Goal: Task Accomplishment & Management: Manage account settings

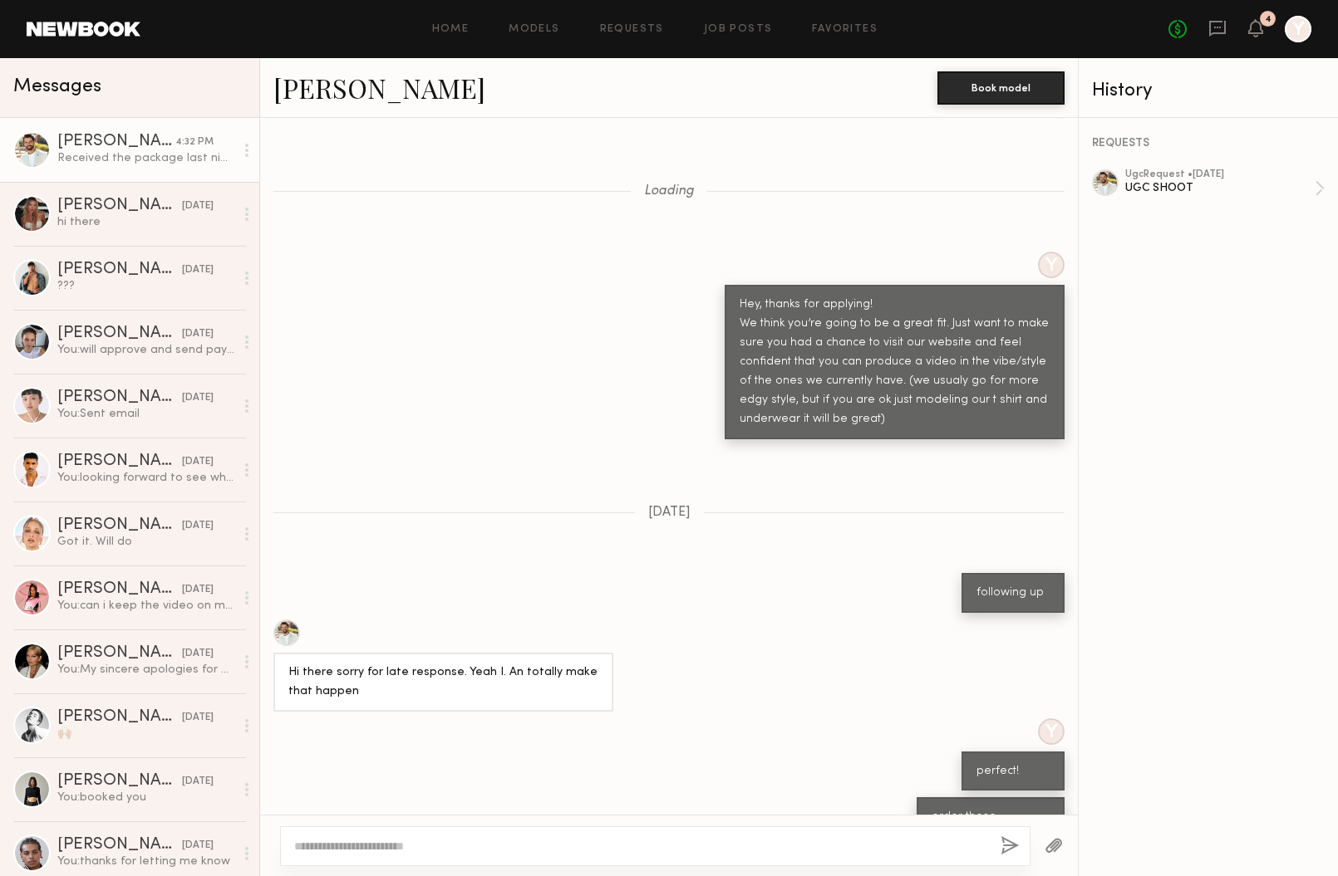
scroll to position [1034, 0]
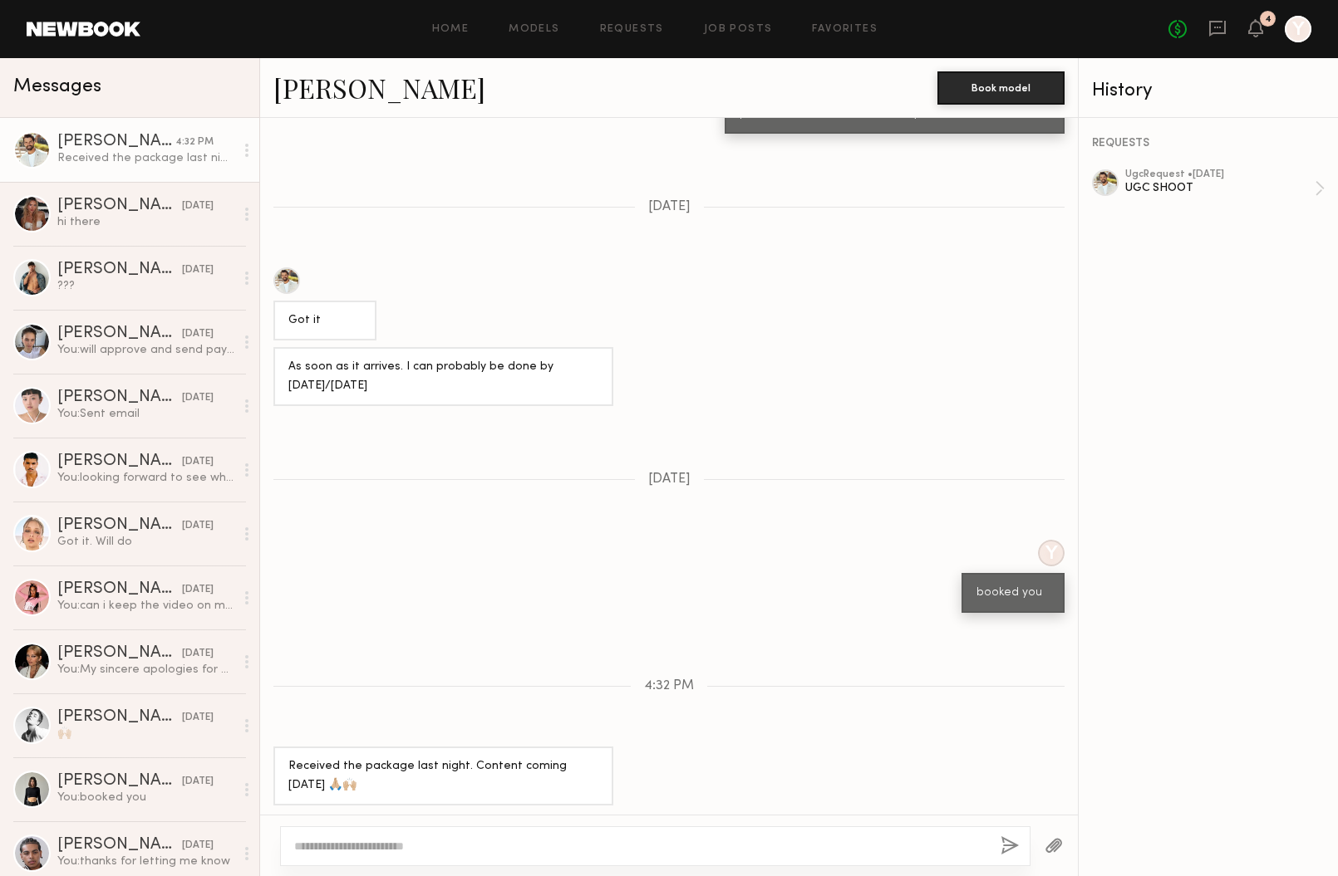
click at [469, 838] on textarea at bounding box center [640, 846] width 693 height 17
type textarea "*"
type textarea "*******"
click at [1004, 844] on button "button" at bounding box center [1009, 847] width 18 height 21
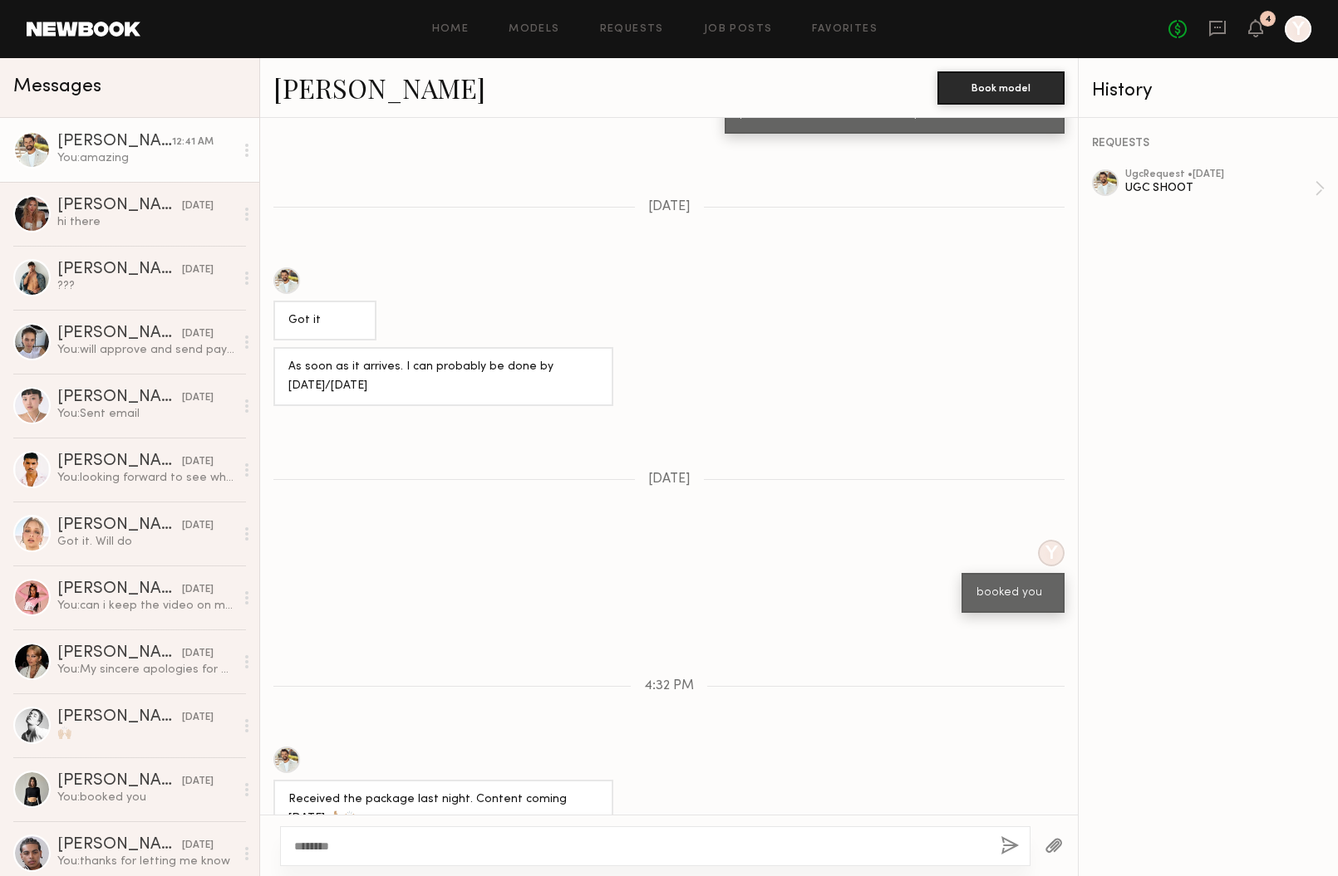
scroll to position [1367, 0]
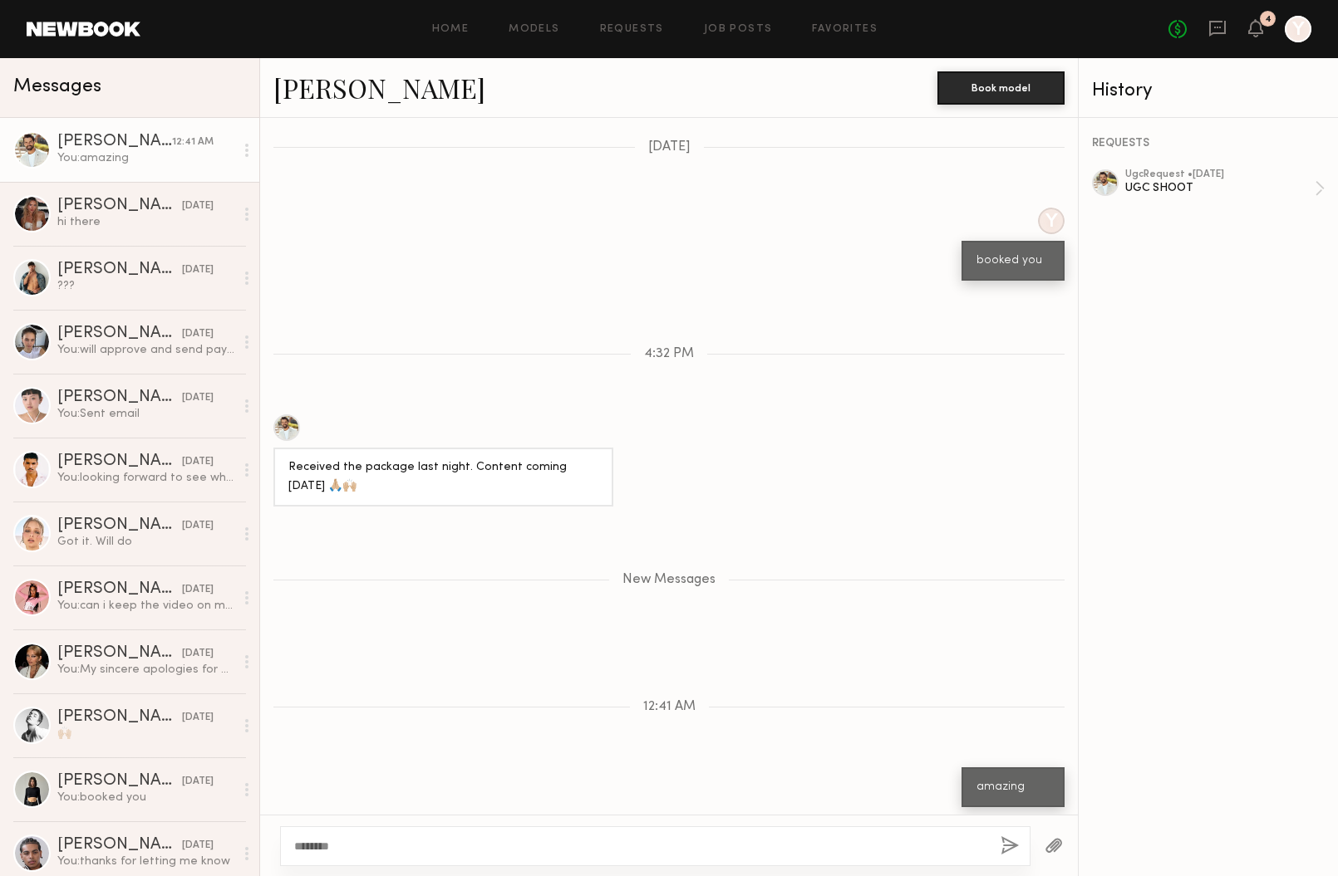
click at [1052, 838] on button "button" at bounding box center [1053, 847] width 18 height 21
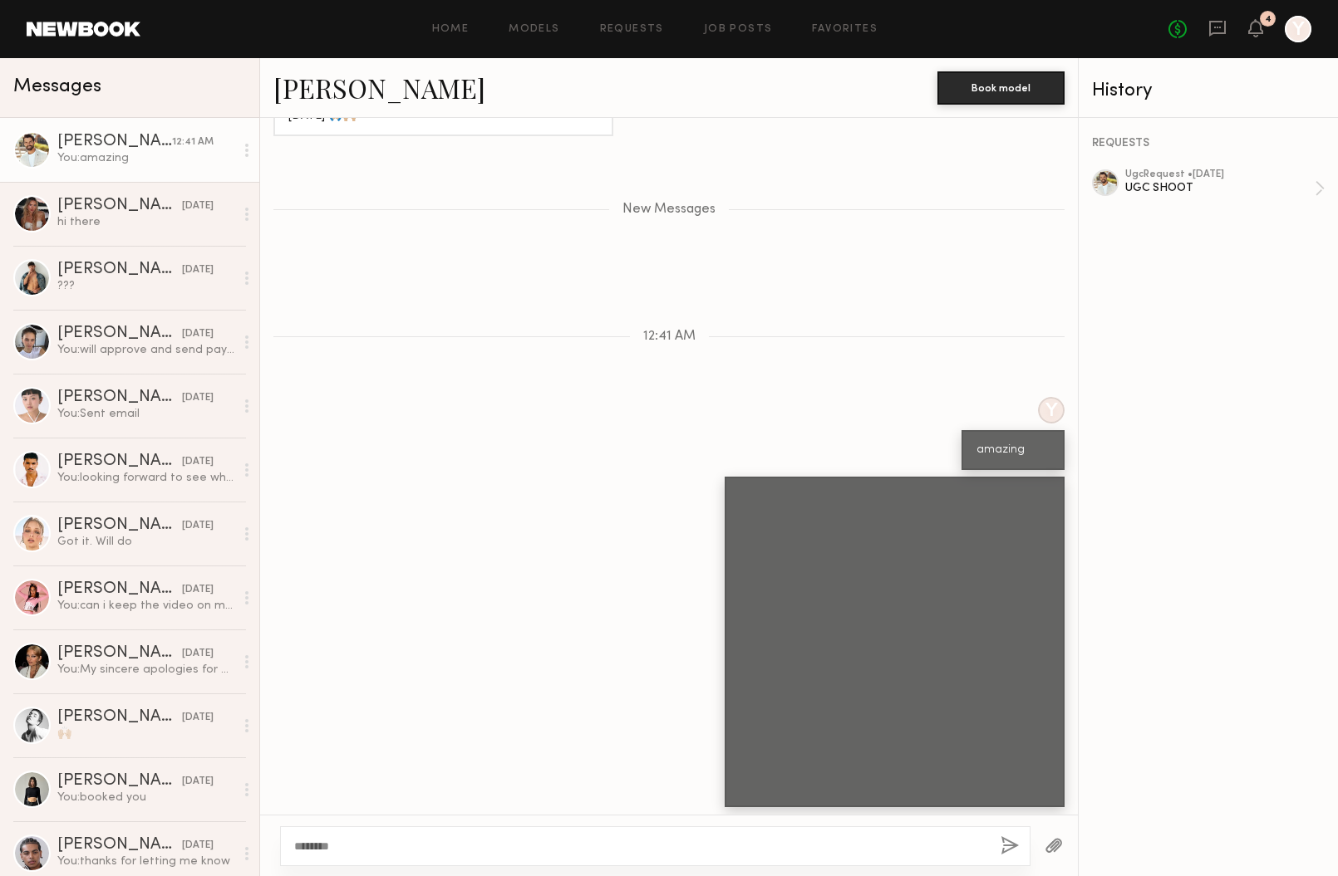
click at [1042, 845] on div at bounding box center [1053, 846] width 47 height 41
click at [390, 851] on textarea "*******" at bounding box center [640, 846] width 693 height 17
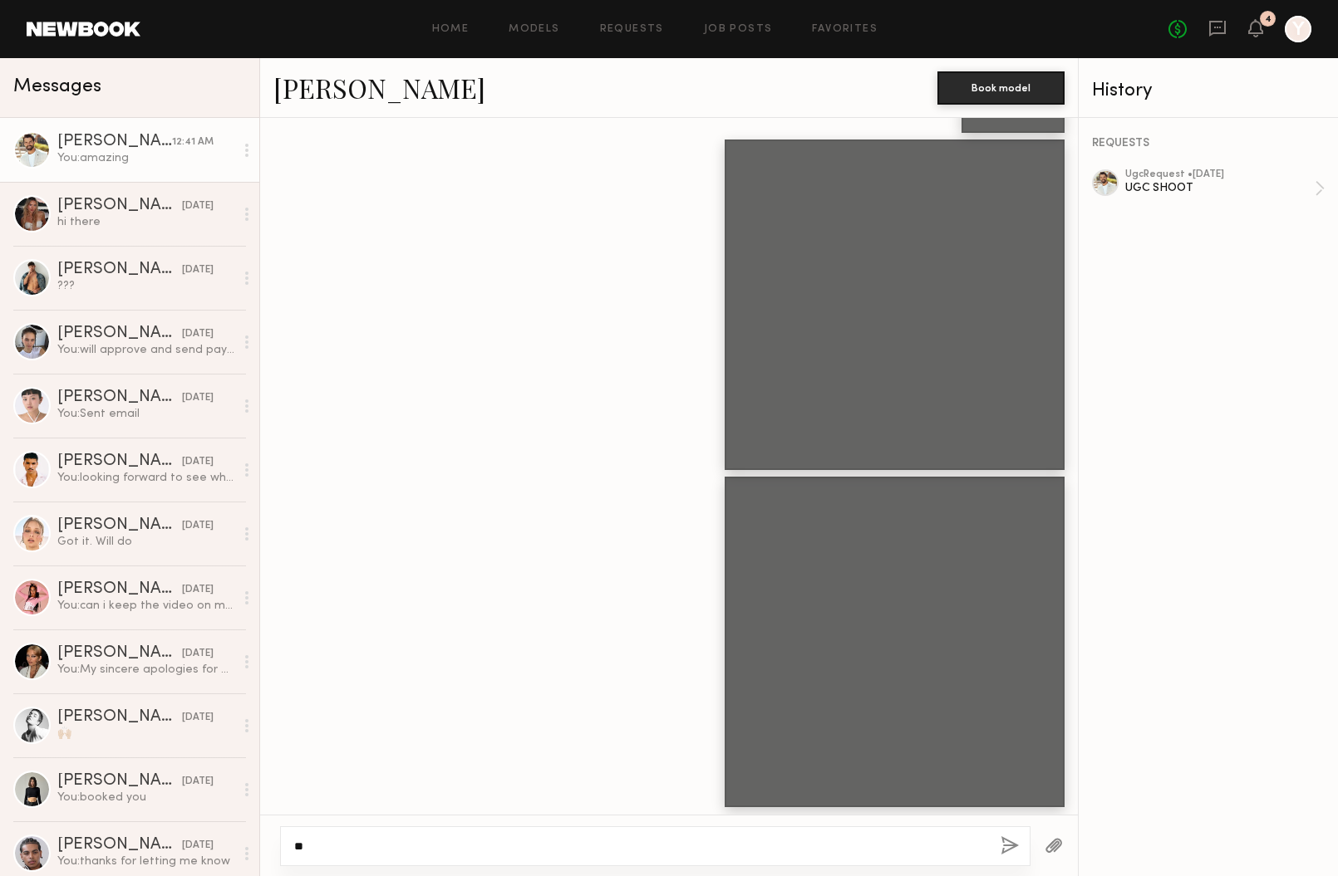
type textarea "*"
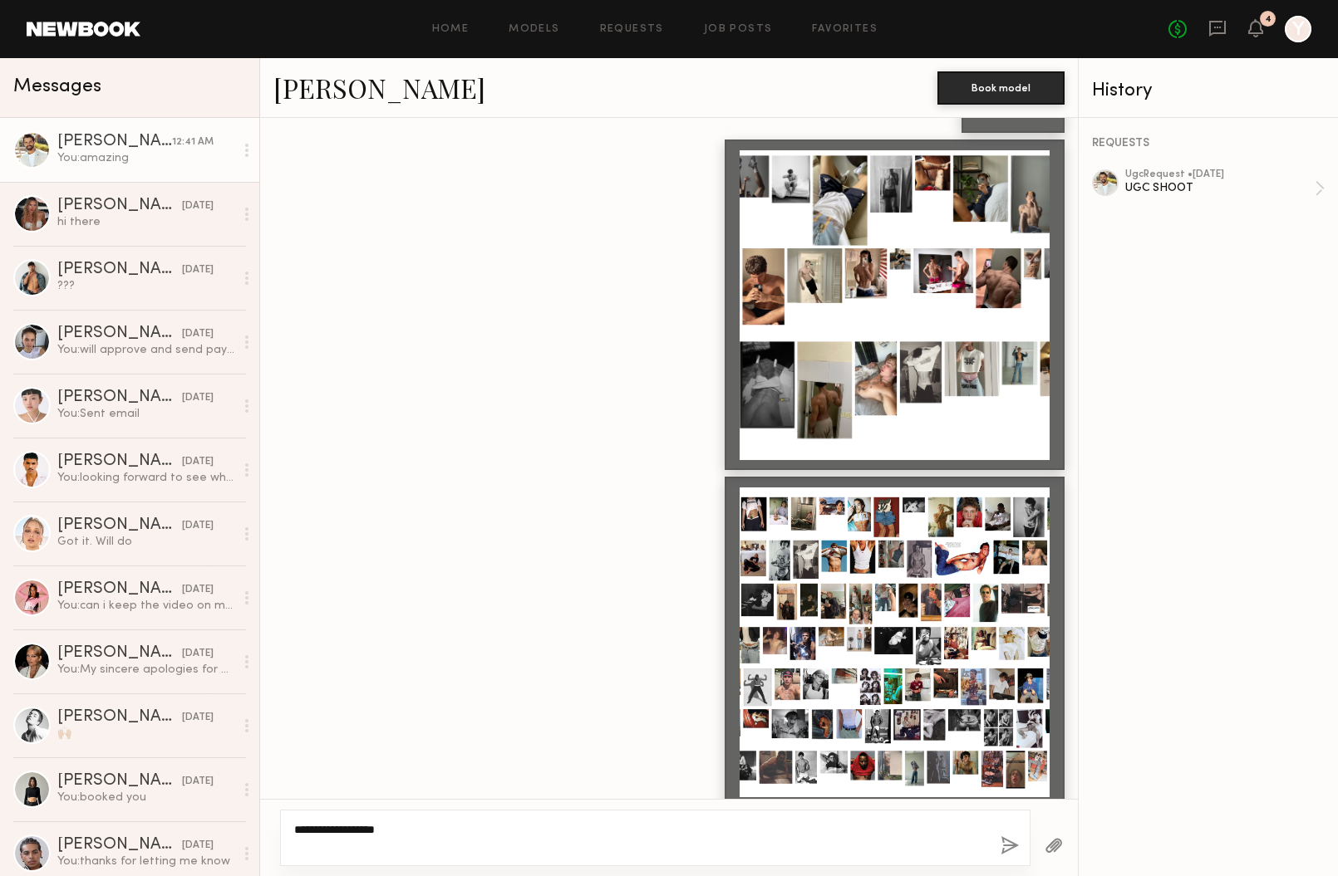
type textarea "**********"
click at [1007, 847] on button "button" at bounding box center [1009, 847] width 18 height 21
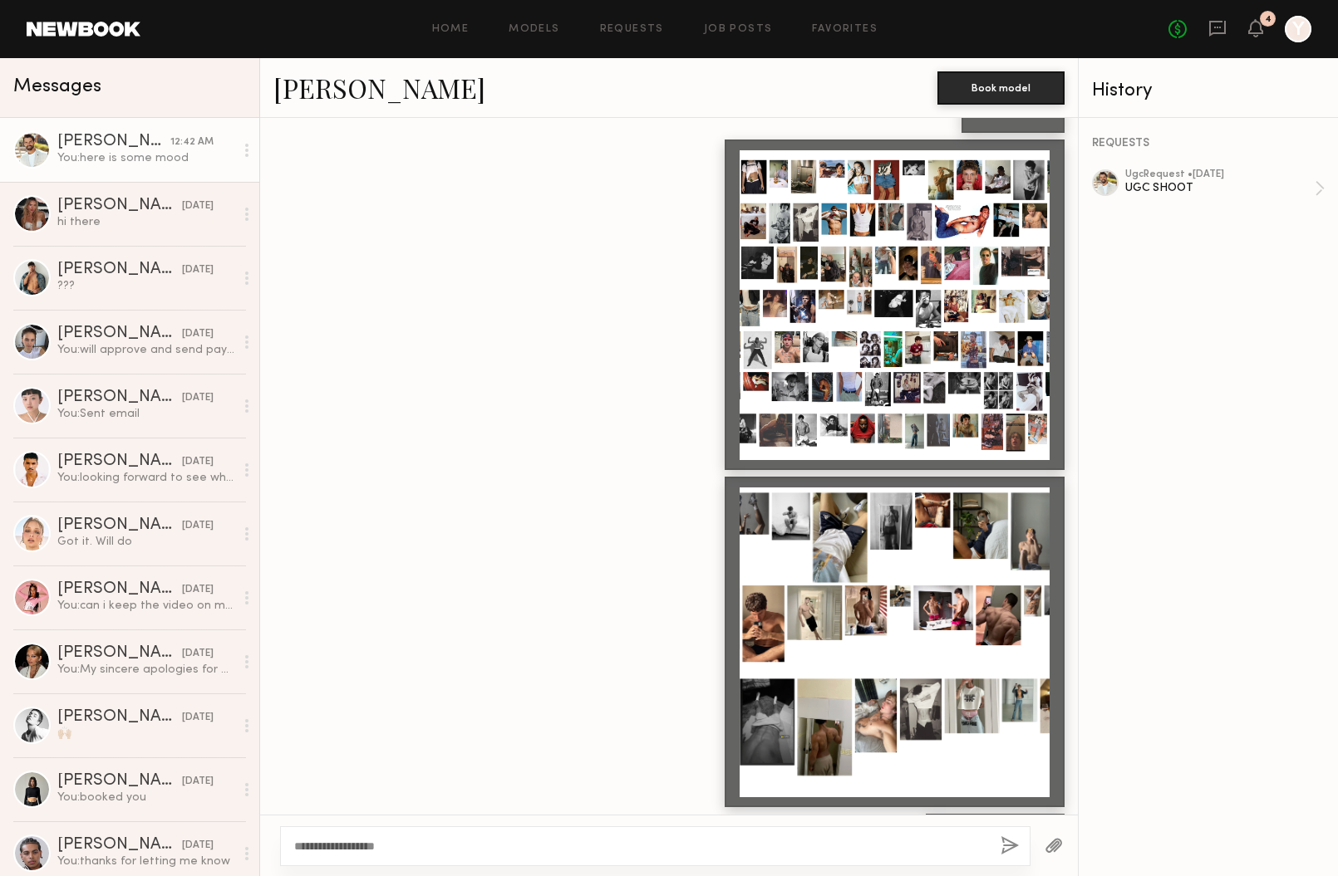
scroll to position [2121, 0]
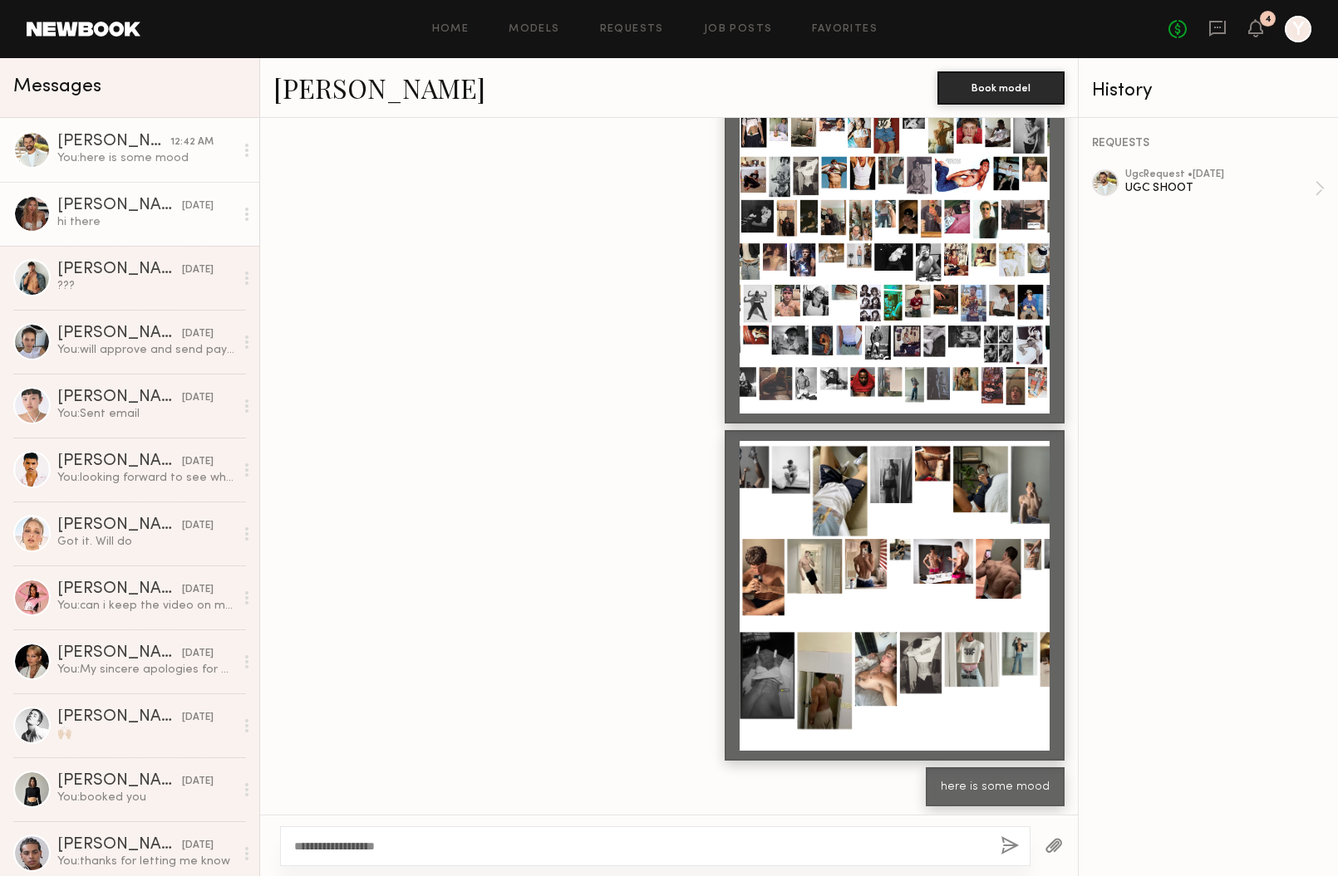
click at [119, 228] on div "hi there" at bounding box center [145, 222] width 177 height 16
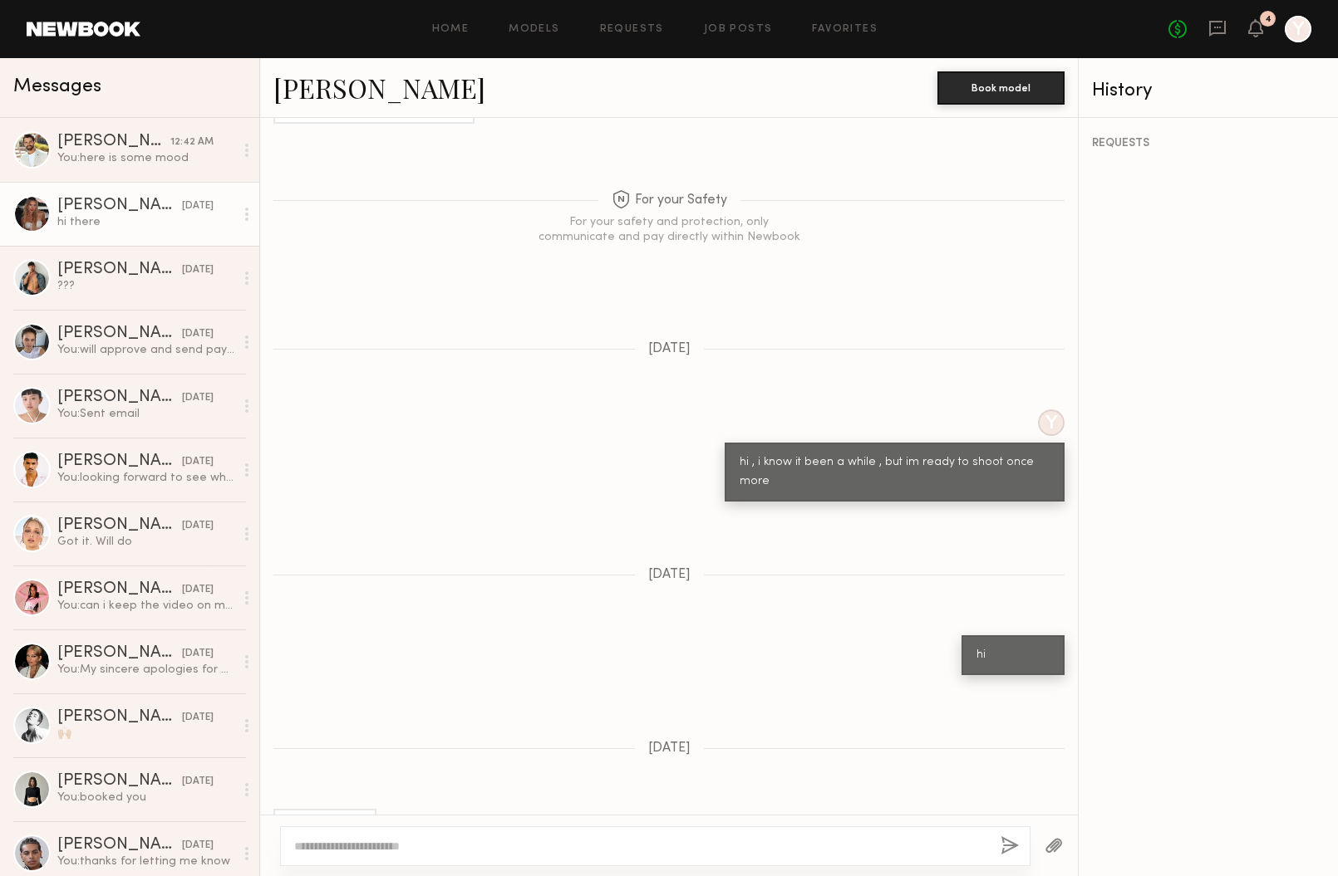
scroll to position [1034, 0]
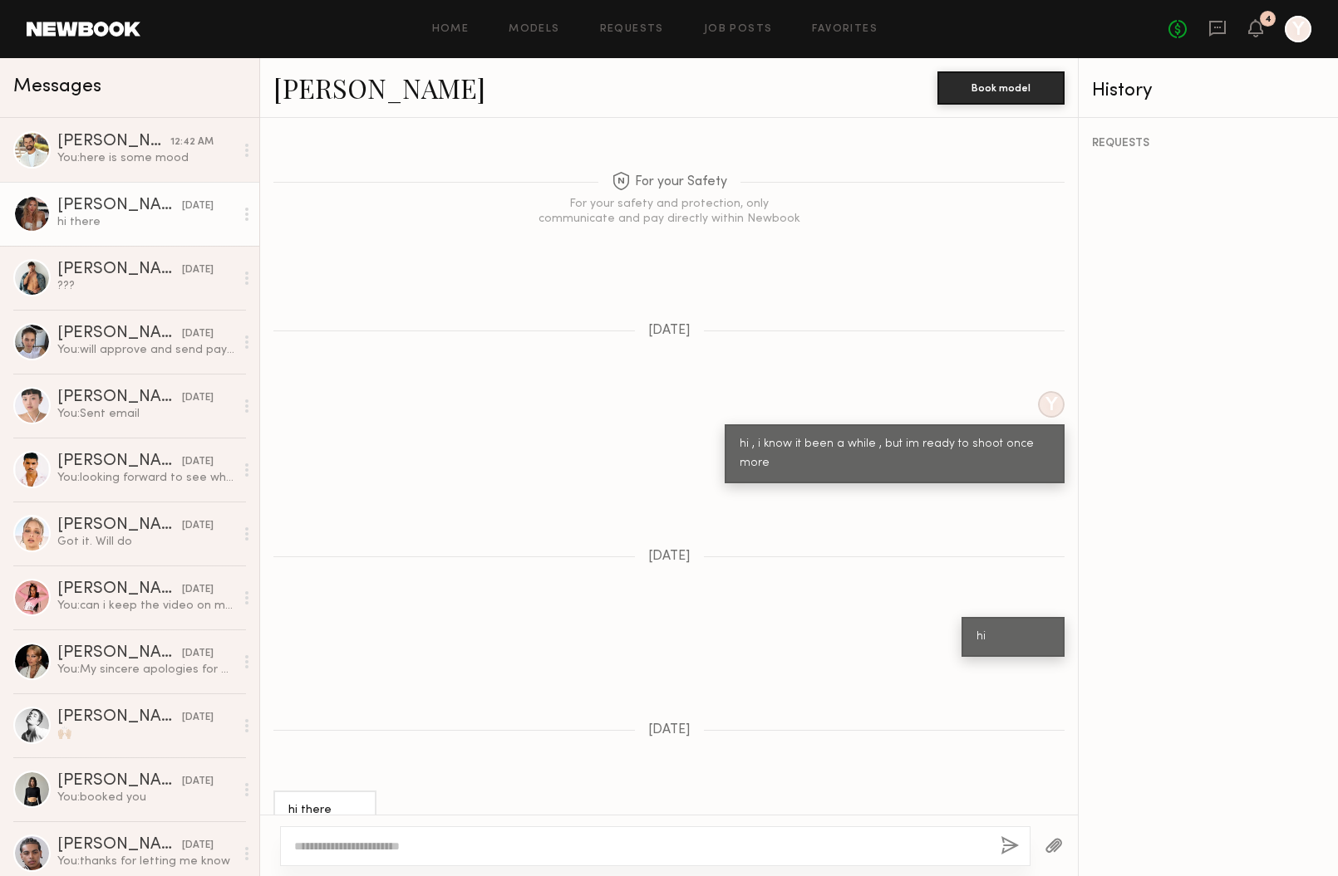
click at [469, 839] on textarea at bounding box center [640, 846] width 693 height 17
type textarea "**********"
click at [1014, 838] on button "button" at bounding box center [1009, 847] width 18 height 21
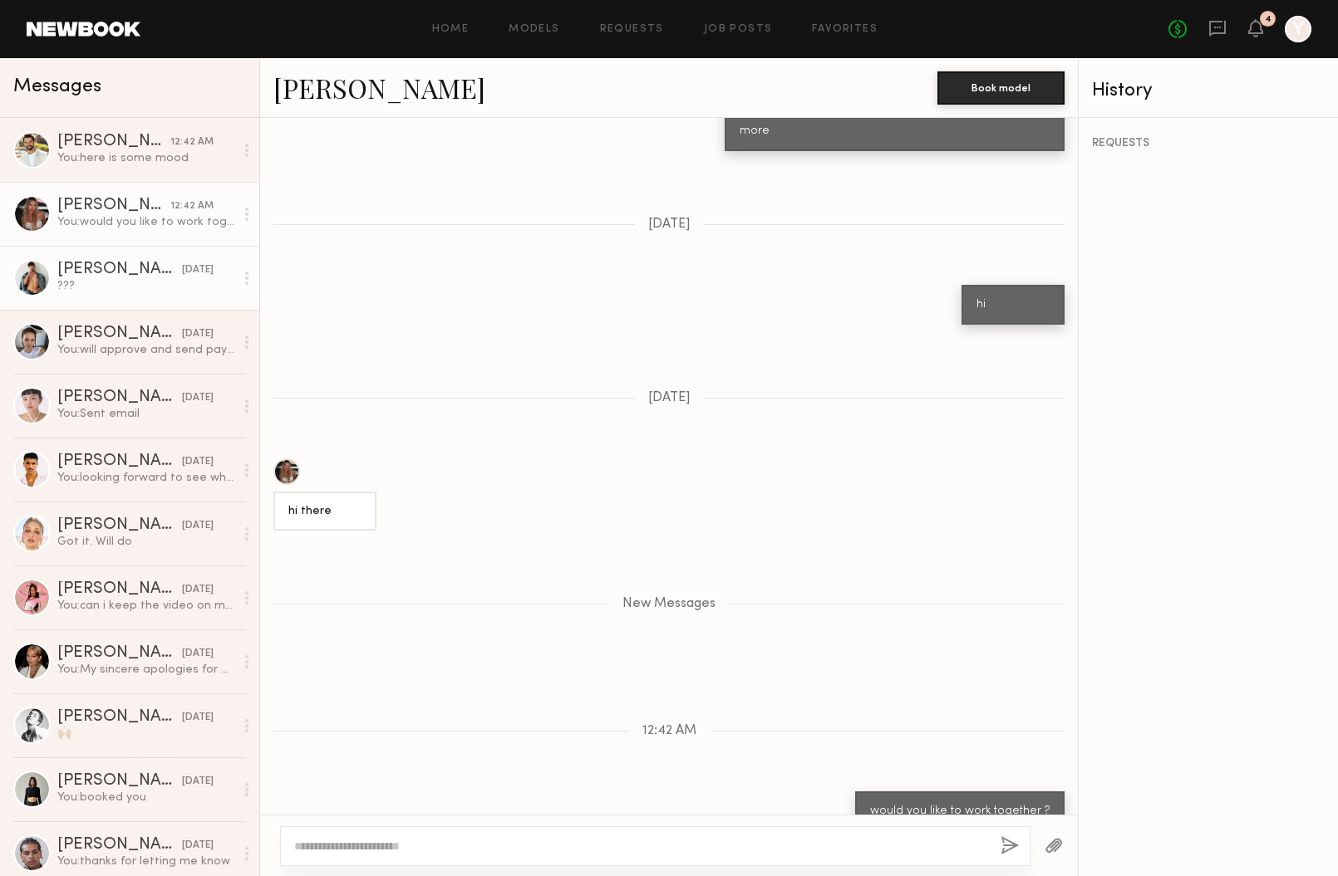
click at [154, 279] on div "???" at bounding box center [145, 286] width 177 height 16
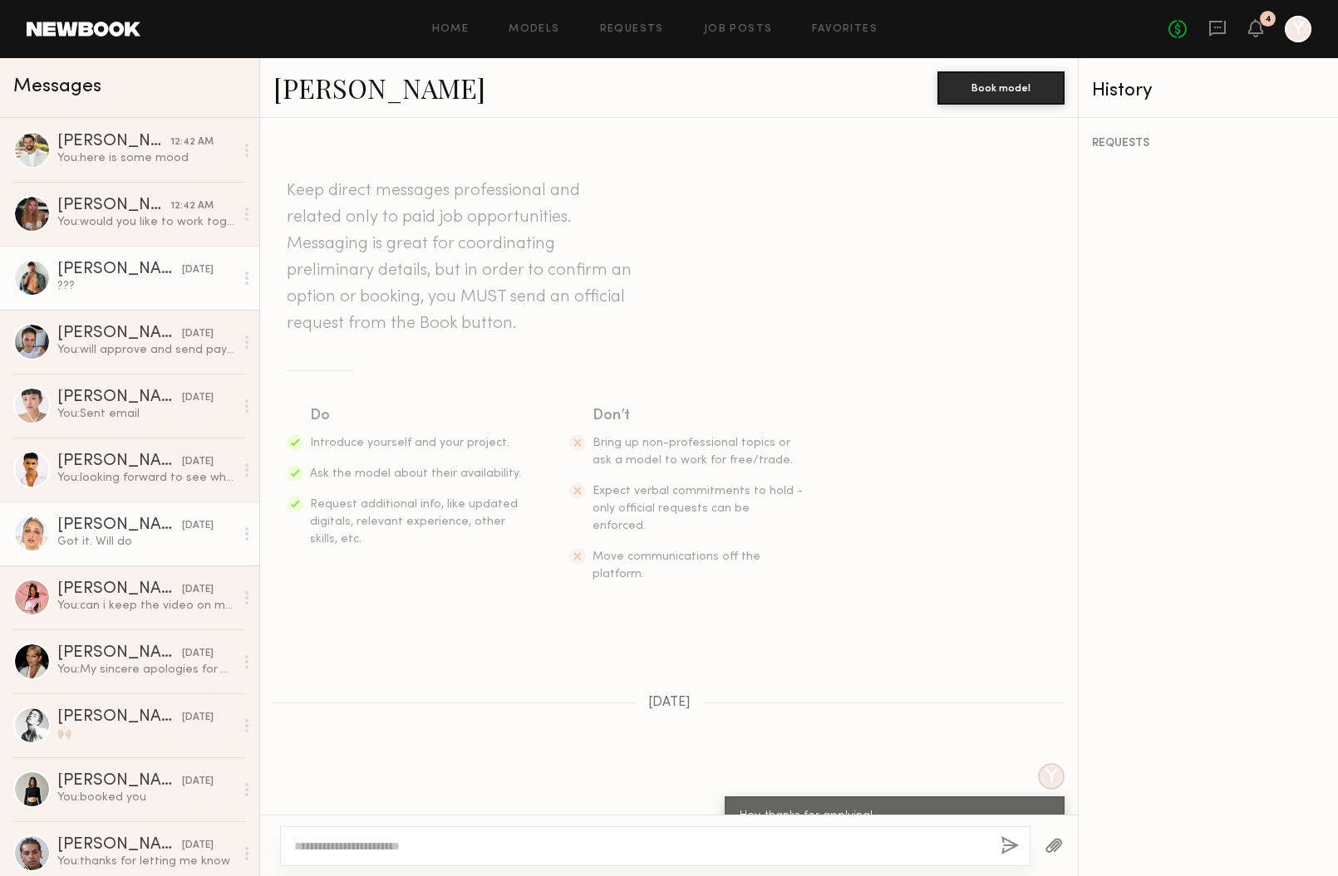
scroll to position [568, 0]
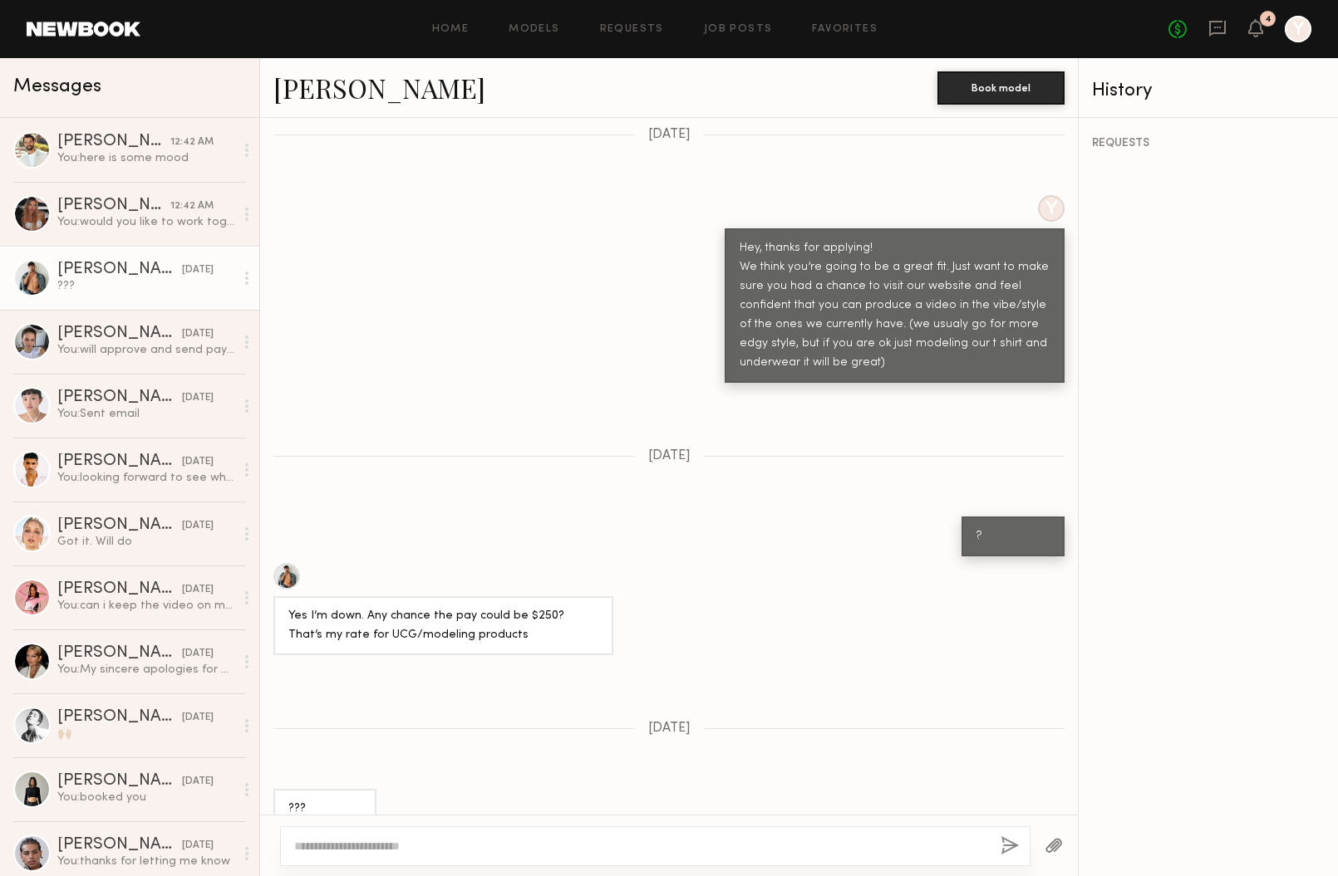
click at [559, 852] on textarea at bounding box center [640, 846] width 693 height 17
click at [331, 97] on link "Dylan W." at bounding box center [379, 88] width 212 height 36
click at [523, 863] on div at bounding box center [655, 847] width 750 height 40
click at [518, 844] on textarea at bounding box center [640, 846] width 693 height 17
type textarea "**********"
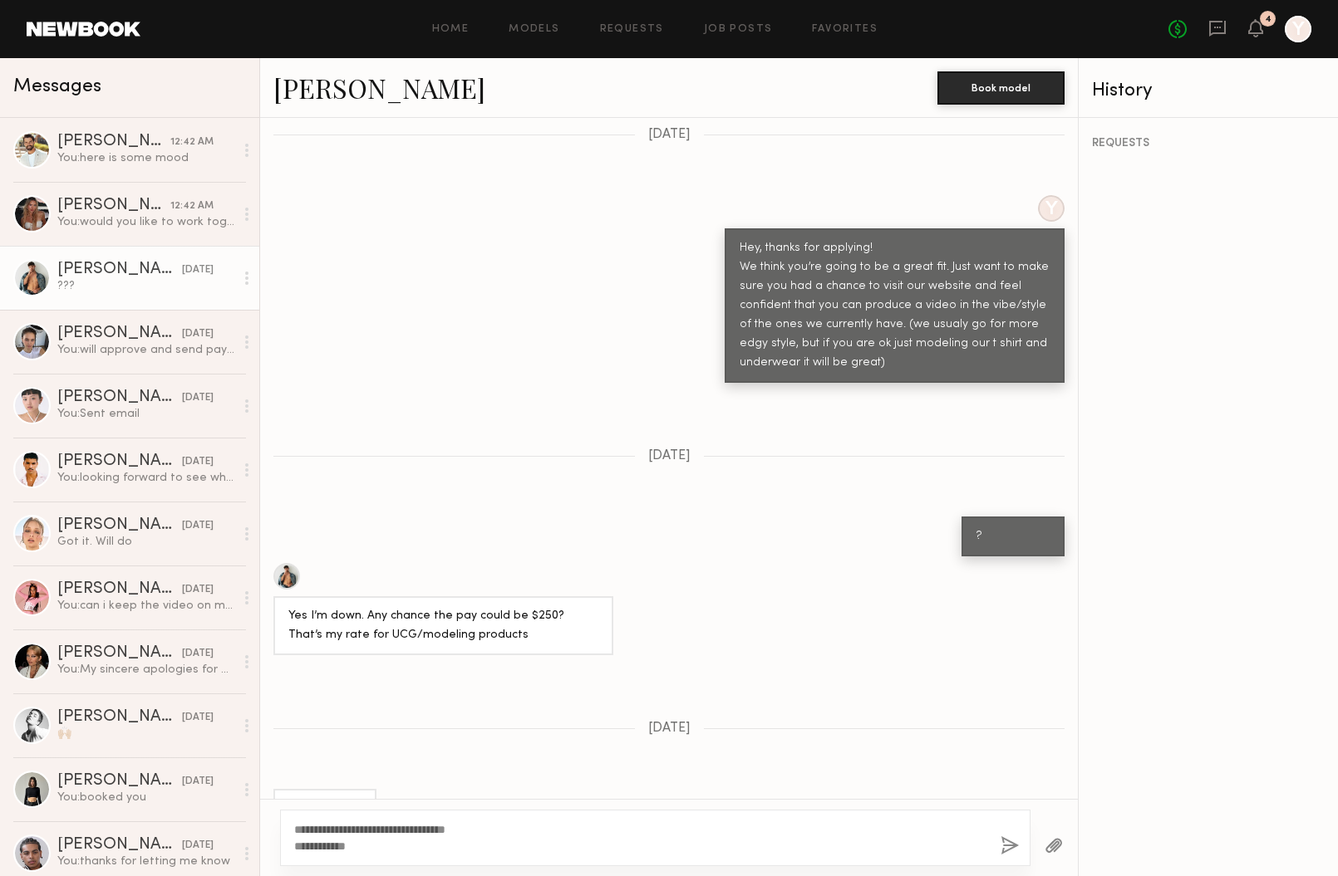
click at [1011, 842] on button "button" at bounding box center [1009, 847] width 18 height 21
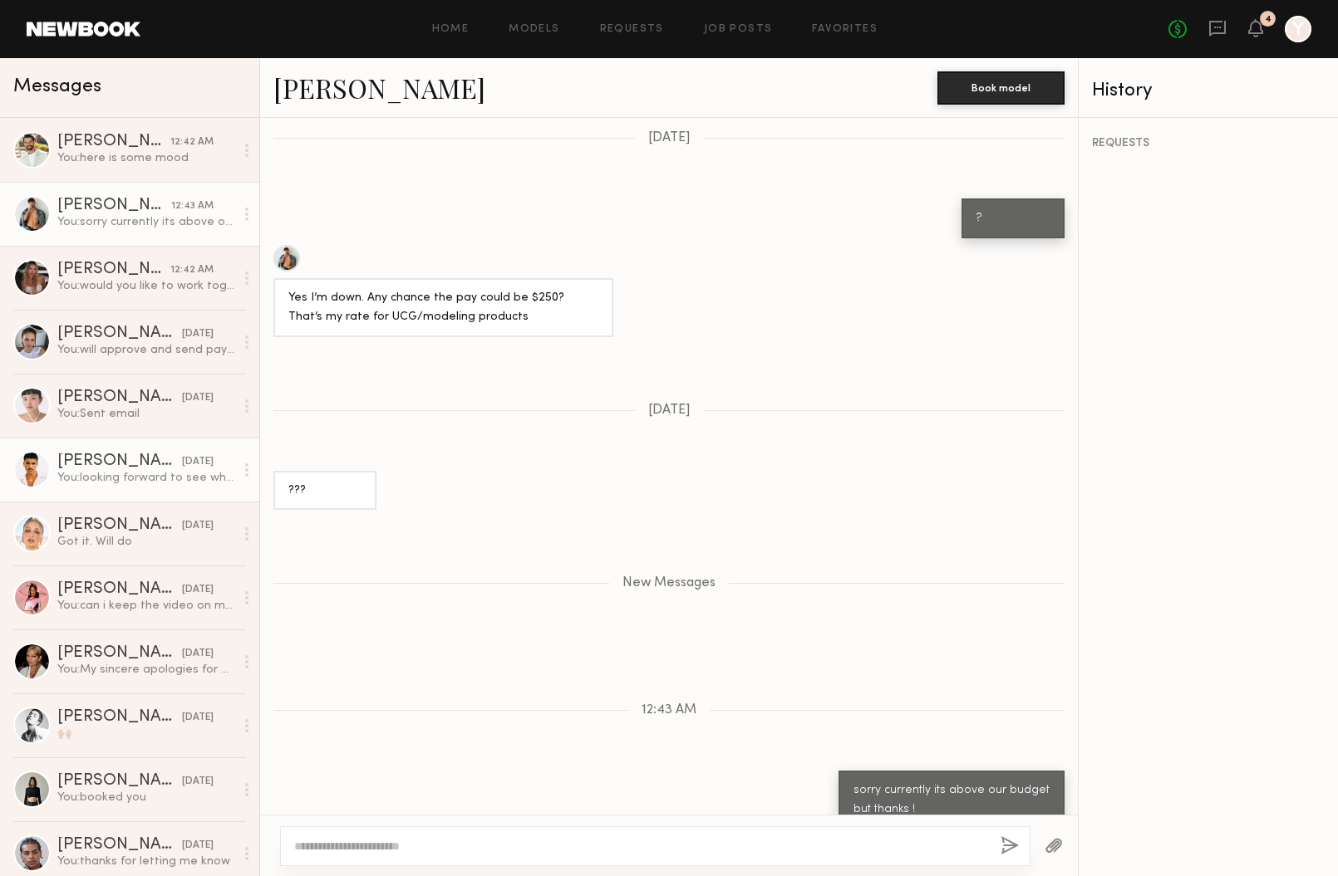
click at [134, 473] on div "You: looking forward to see what you creates" at bounding box center [145, 478] width 177 height 16
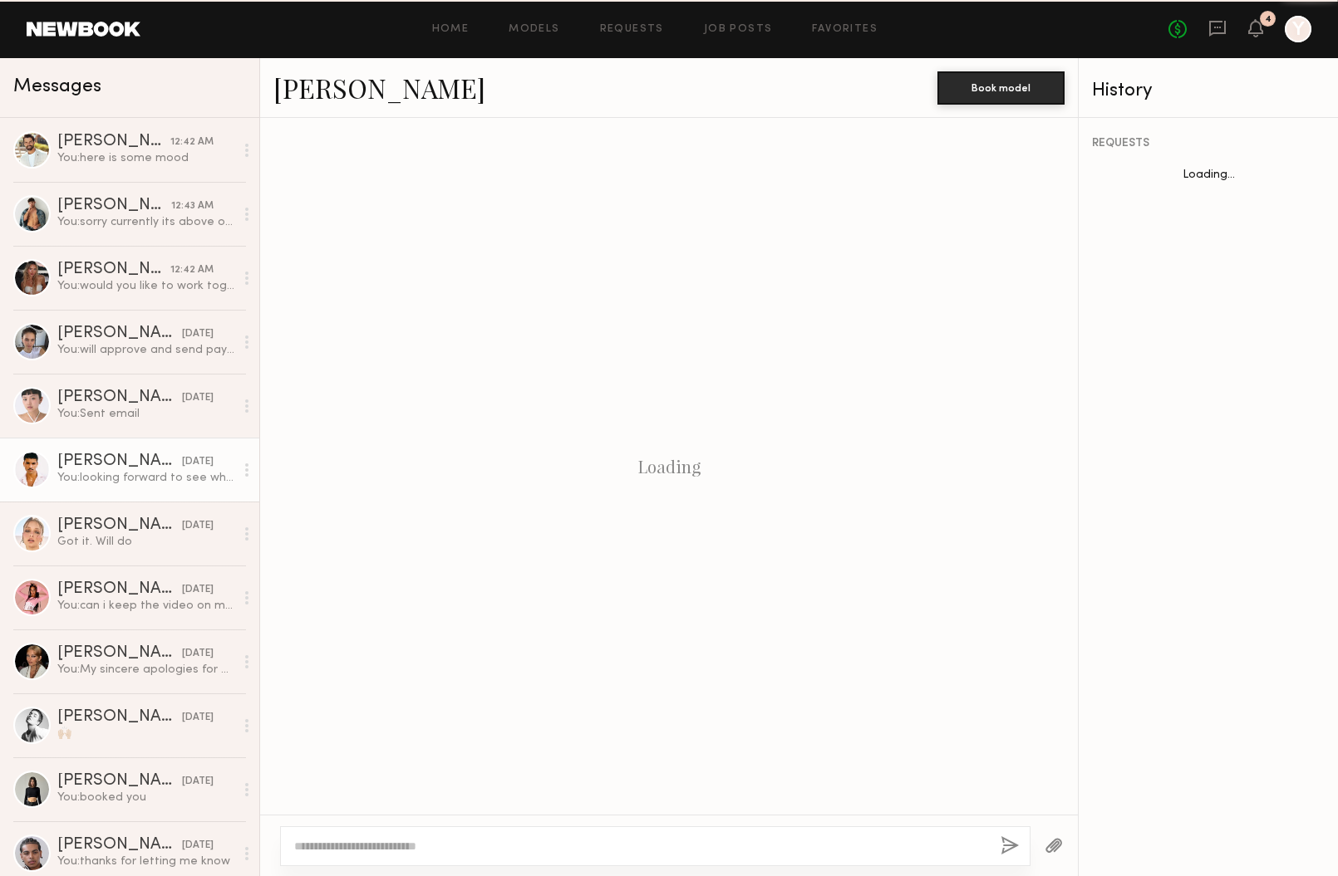
scroll to position [475, 0]
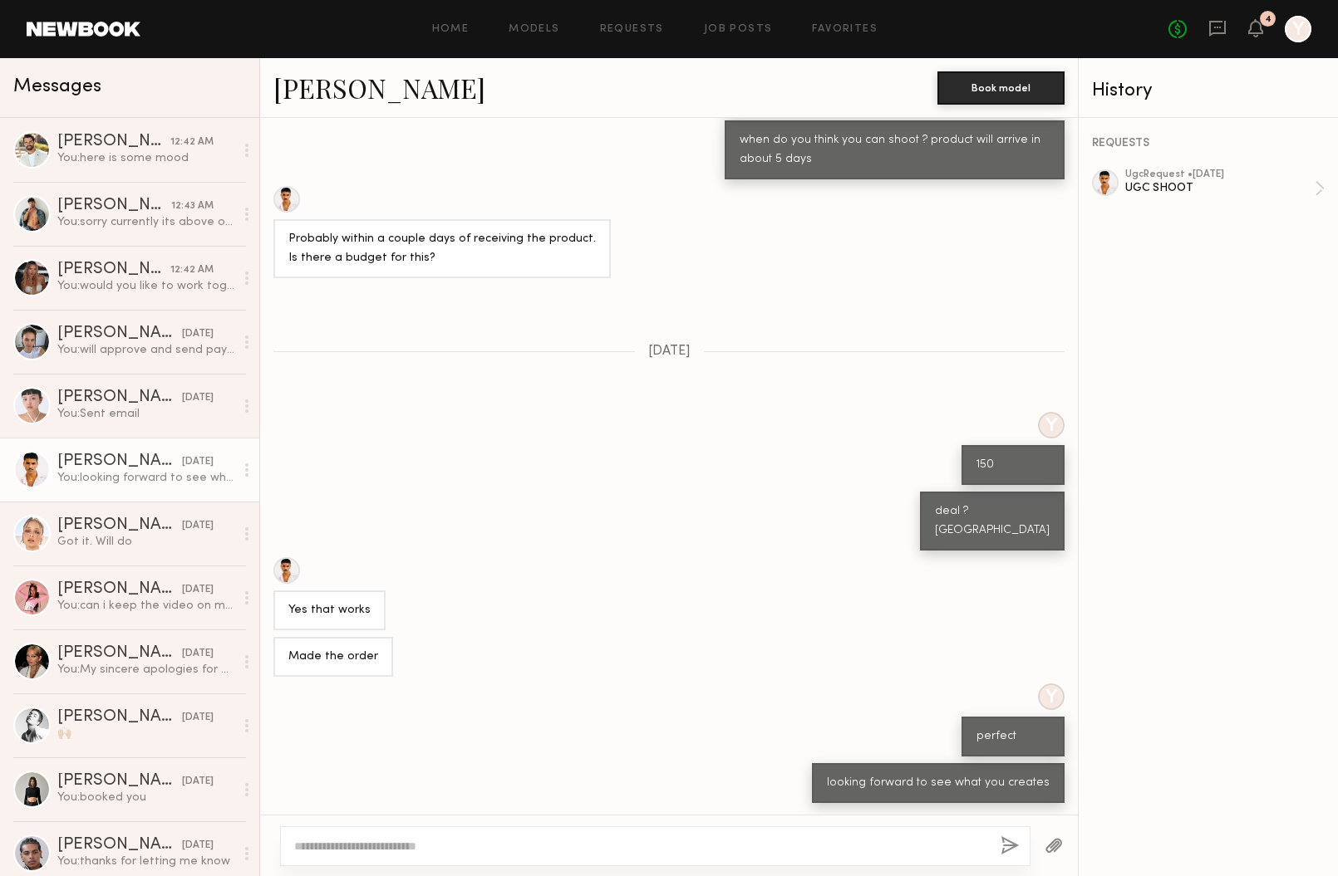
click at [611, 847] on textarea at bounding box center [640, 846] width 693 height 17
click at [1054, 847] on button "button" at bounding box center [1053, 847] width 18 height 21
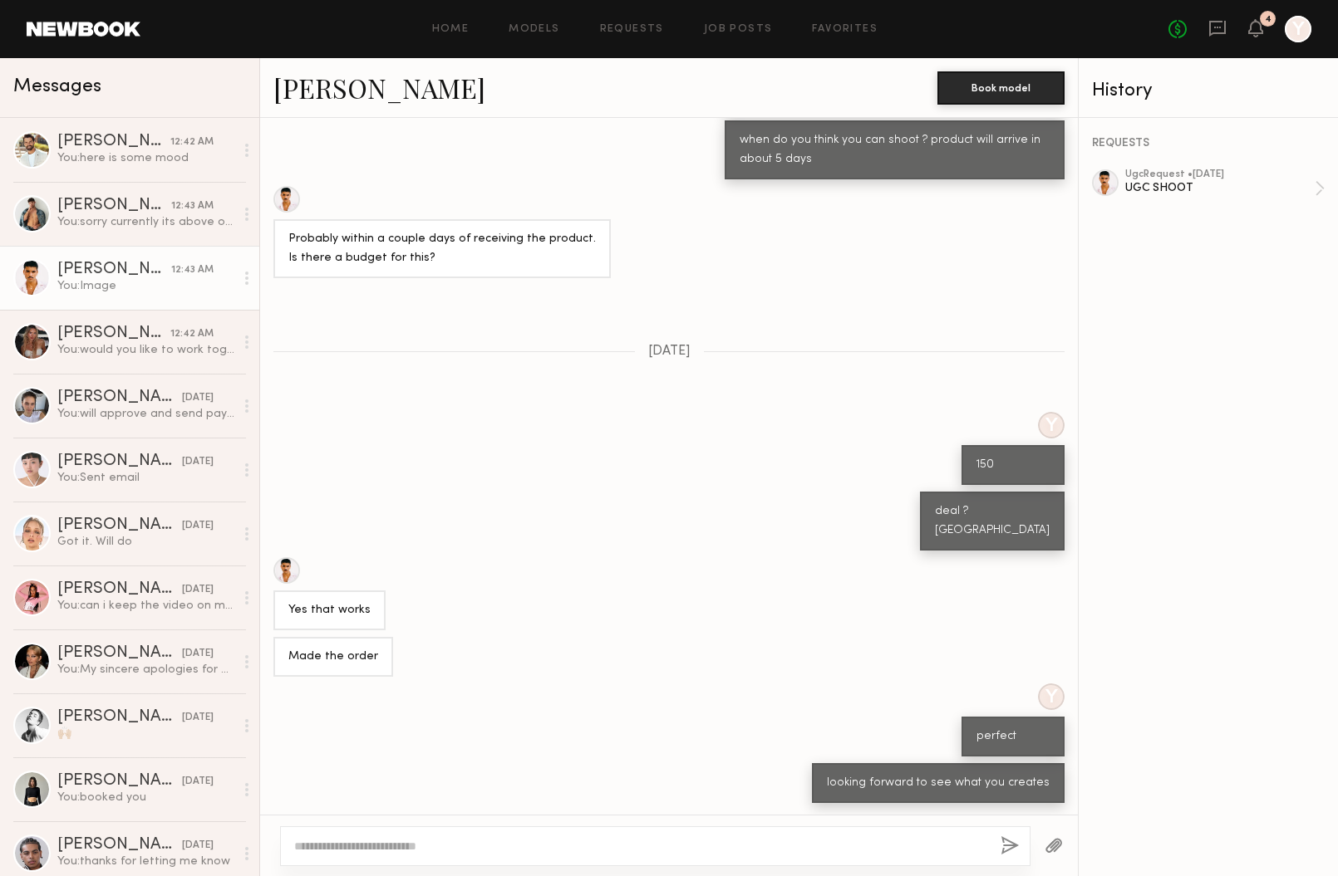
scroll to position [1065, 0]
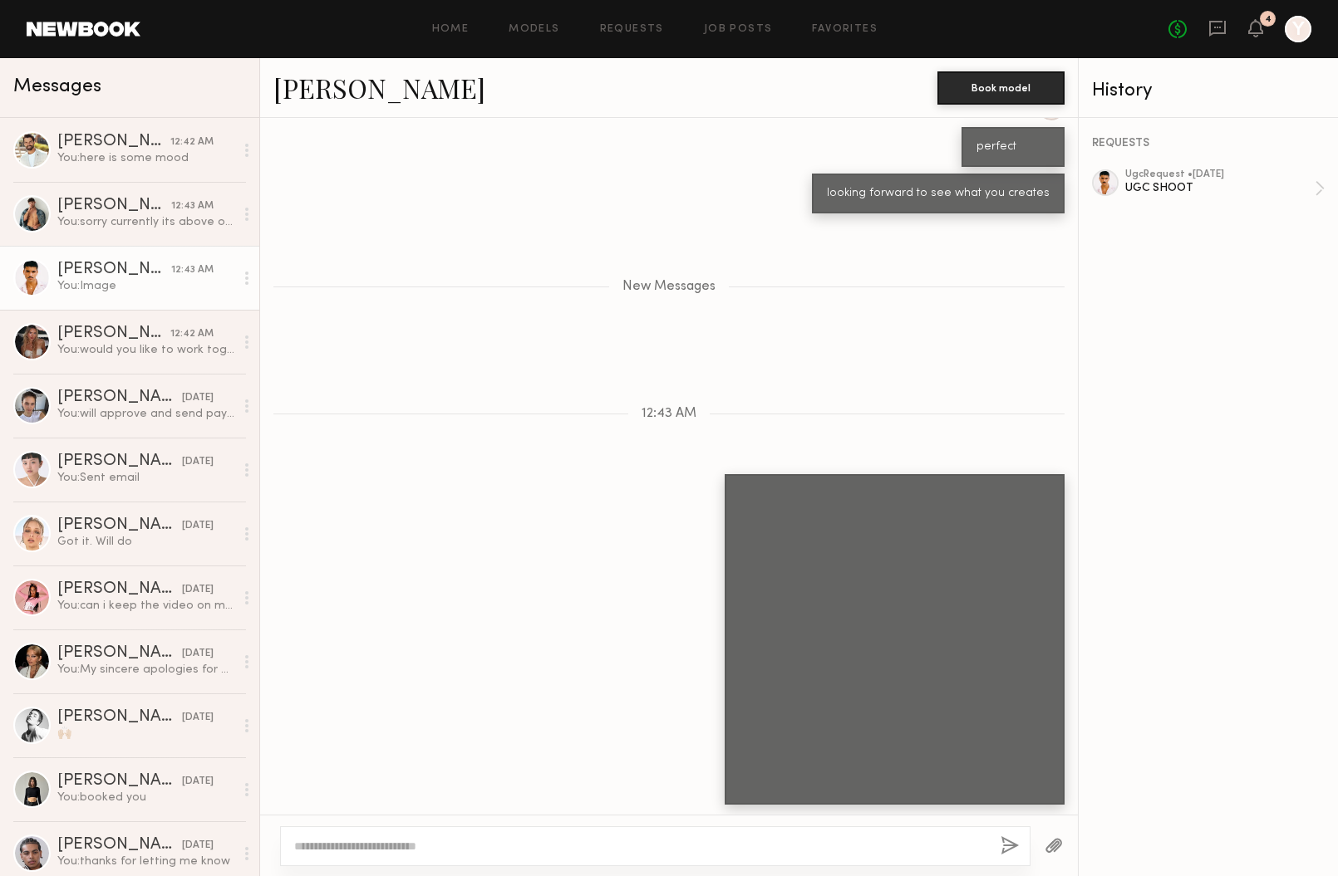
click at [1051, 847] on button "button" at bounding box center [1053, 847] width 18 height 21
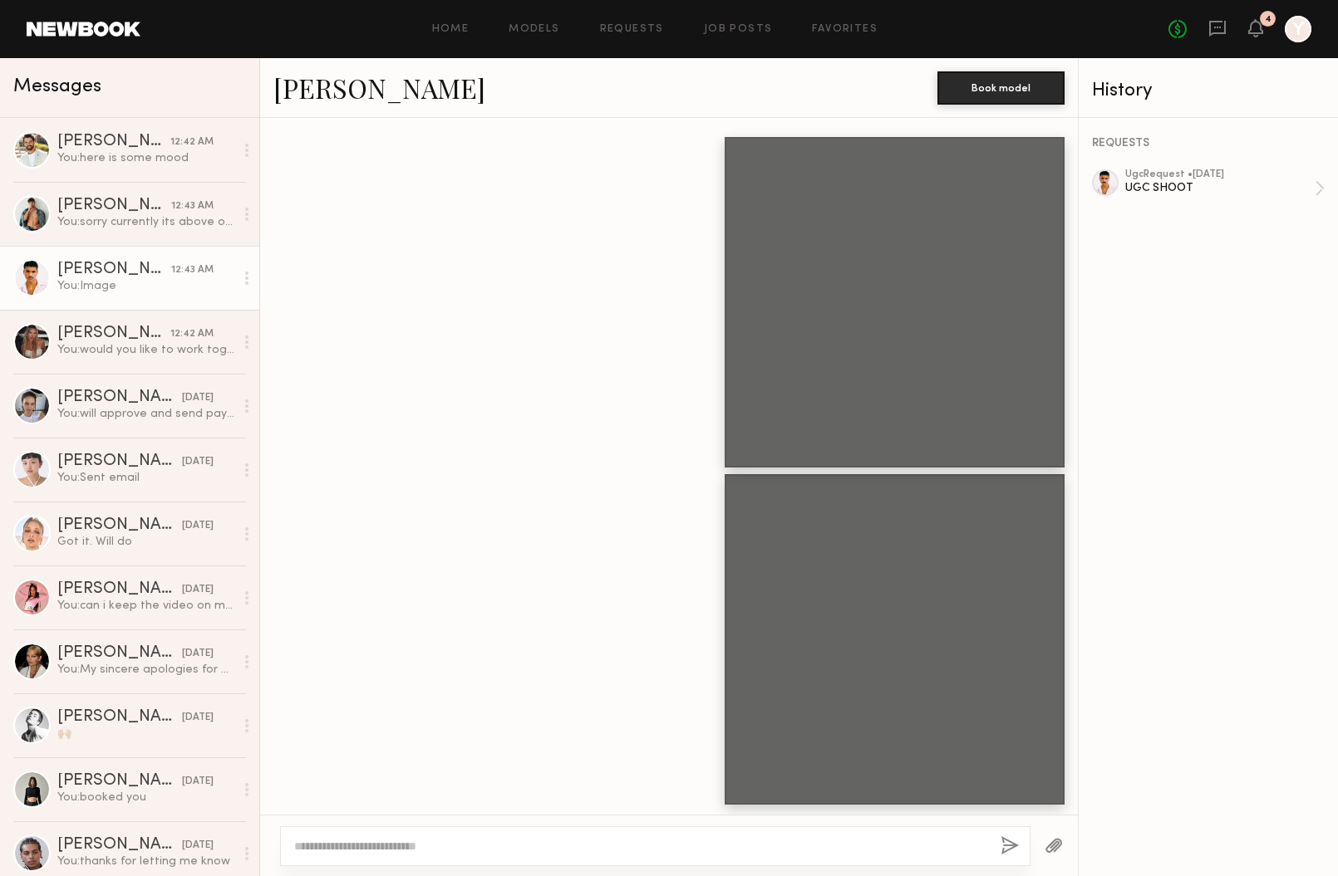
click at [719, 847] on textarea at bounding box center [640, 846] width 693 height 17
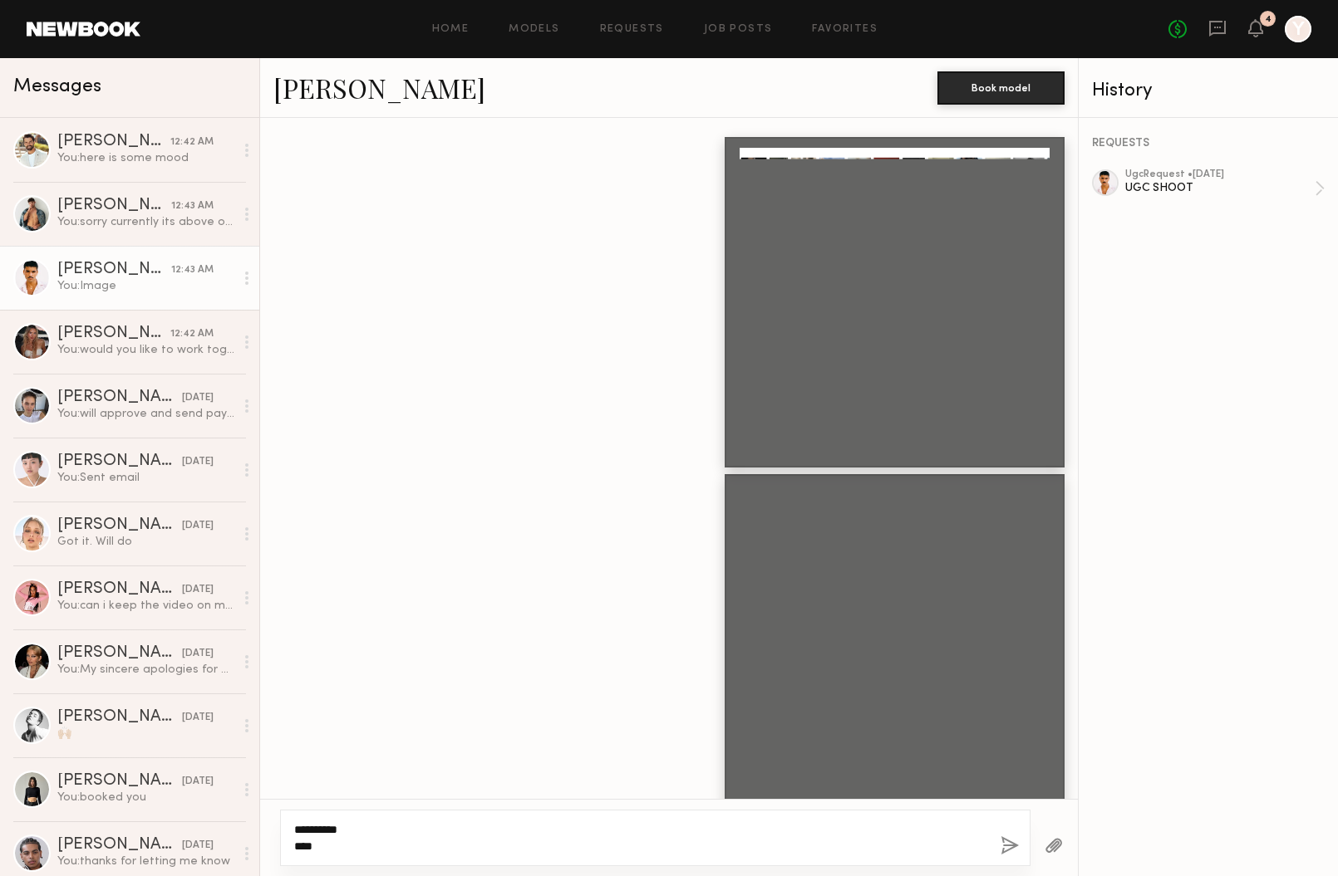
scroll to position [1418, 0]
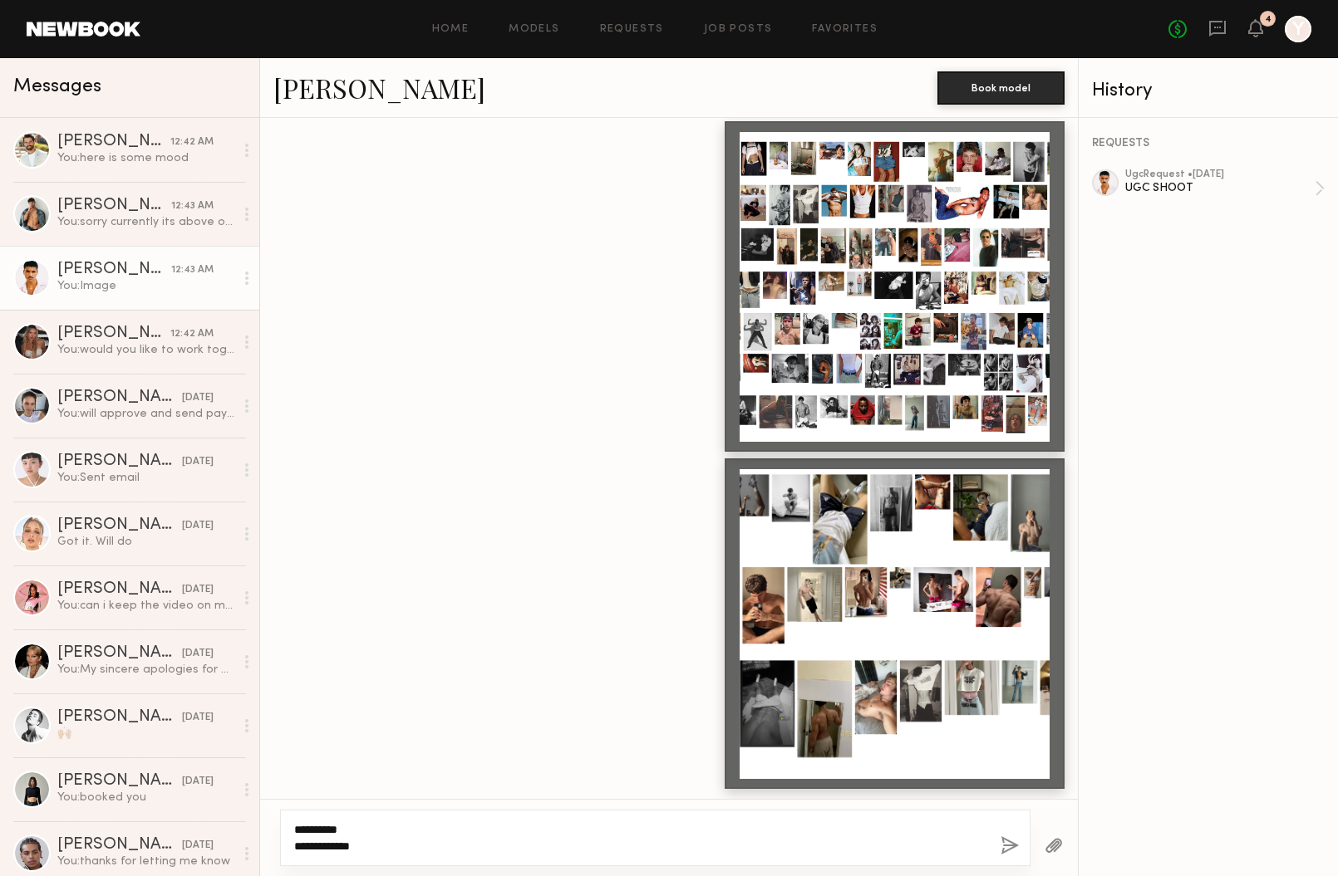
type textarea "**********"
click at [998, 842] on div "**********" at bounding box center [655, 838] width 750 height 56
click at [1009, 848] on button "button" at bounding box center [1009, 847] width 18 height 21
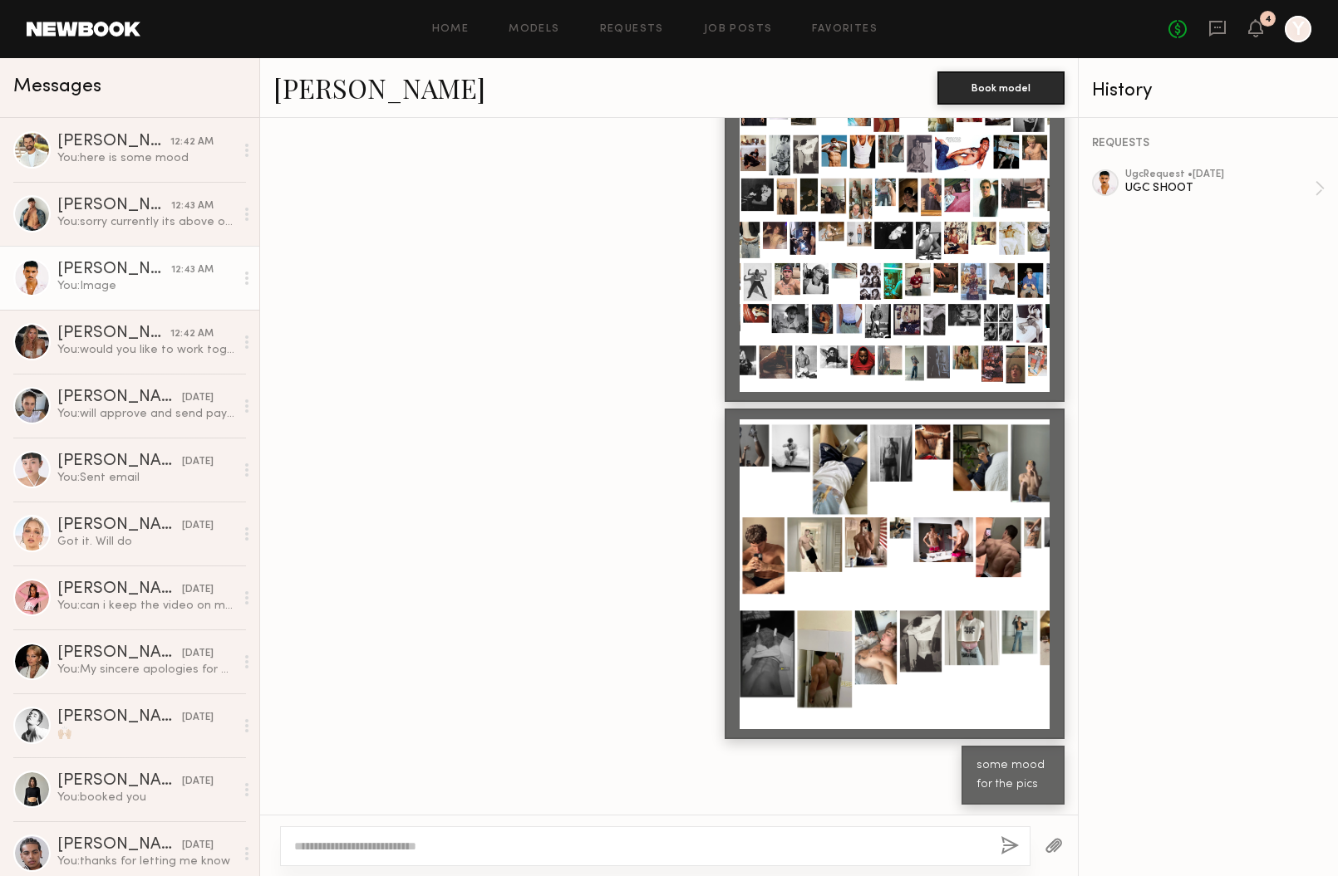
click at [862, 852] on textarea at bounding box center [640, 846] width 693 height 17
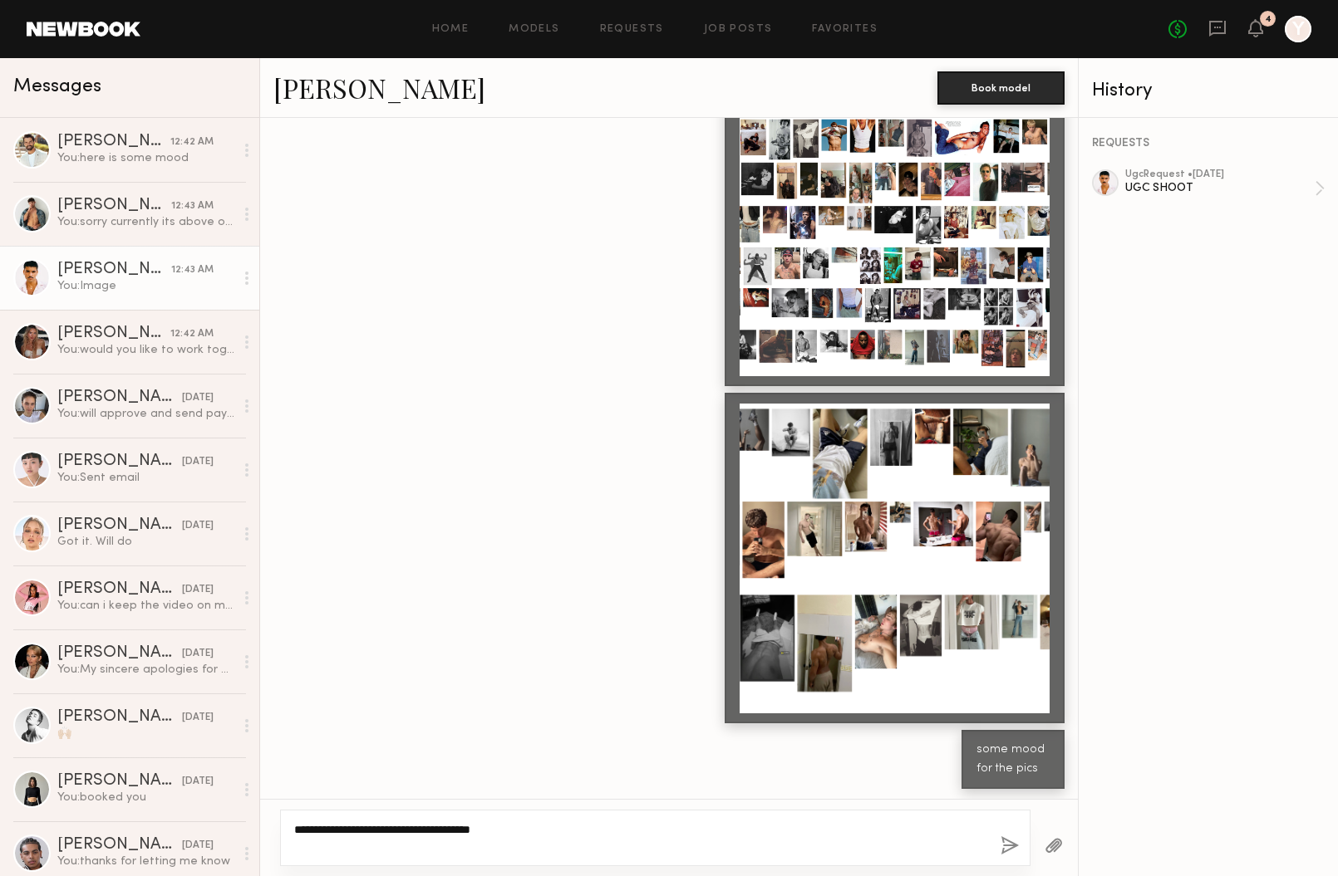
type textarea "**********"
click at [1008, 847] on button "button" at bounding box center [1009, 847] width 18 height 21
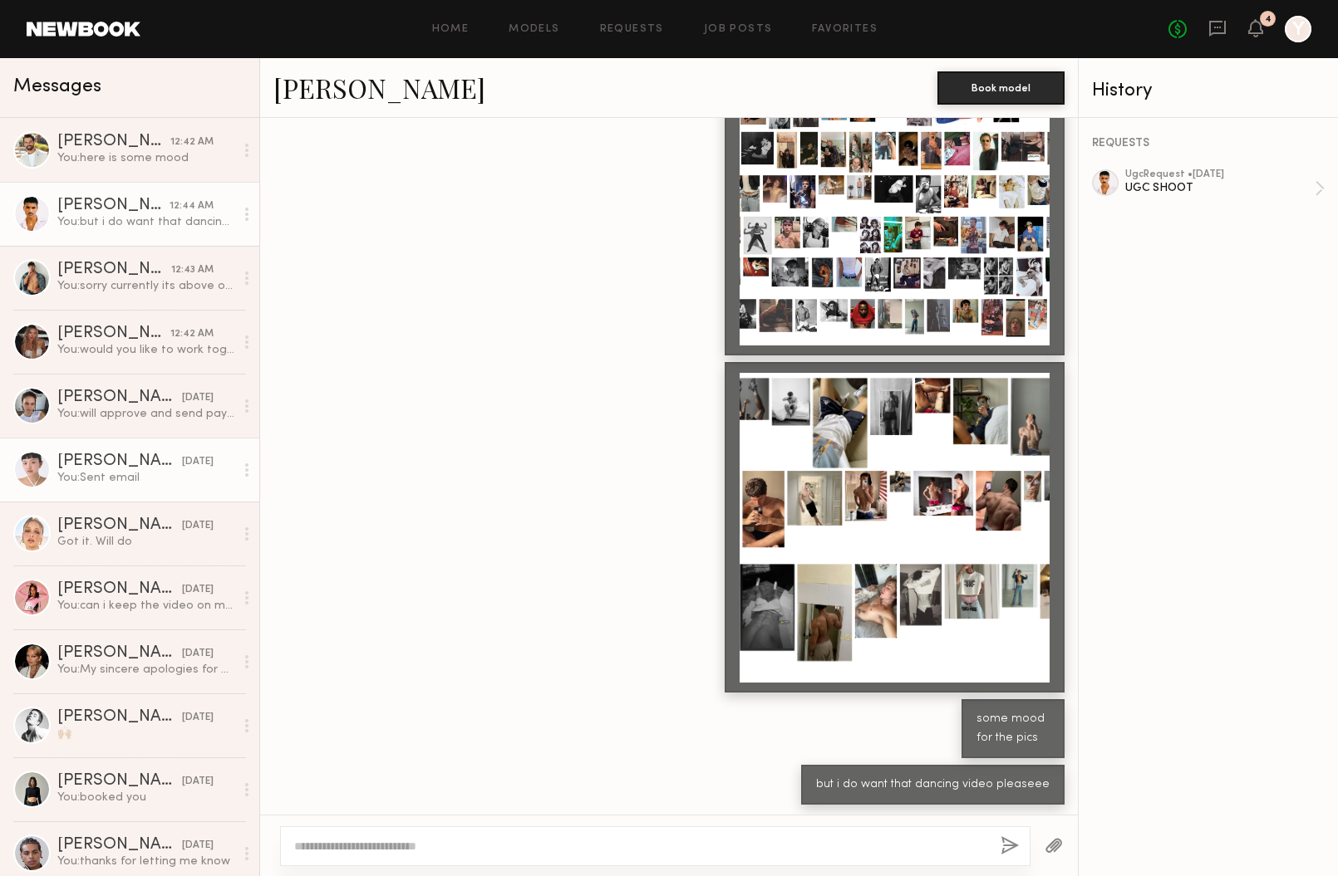
click at [76, 455] on div "Lin M." at bounding box center [119, 462] width 125 height 17
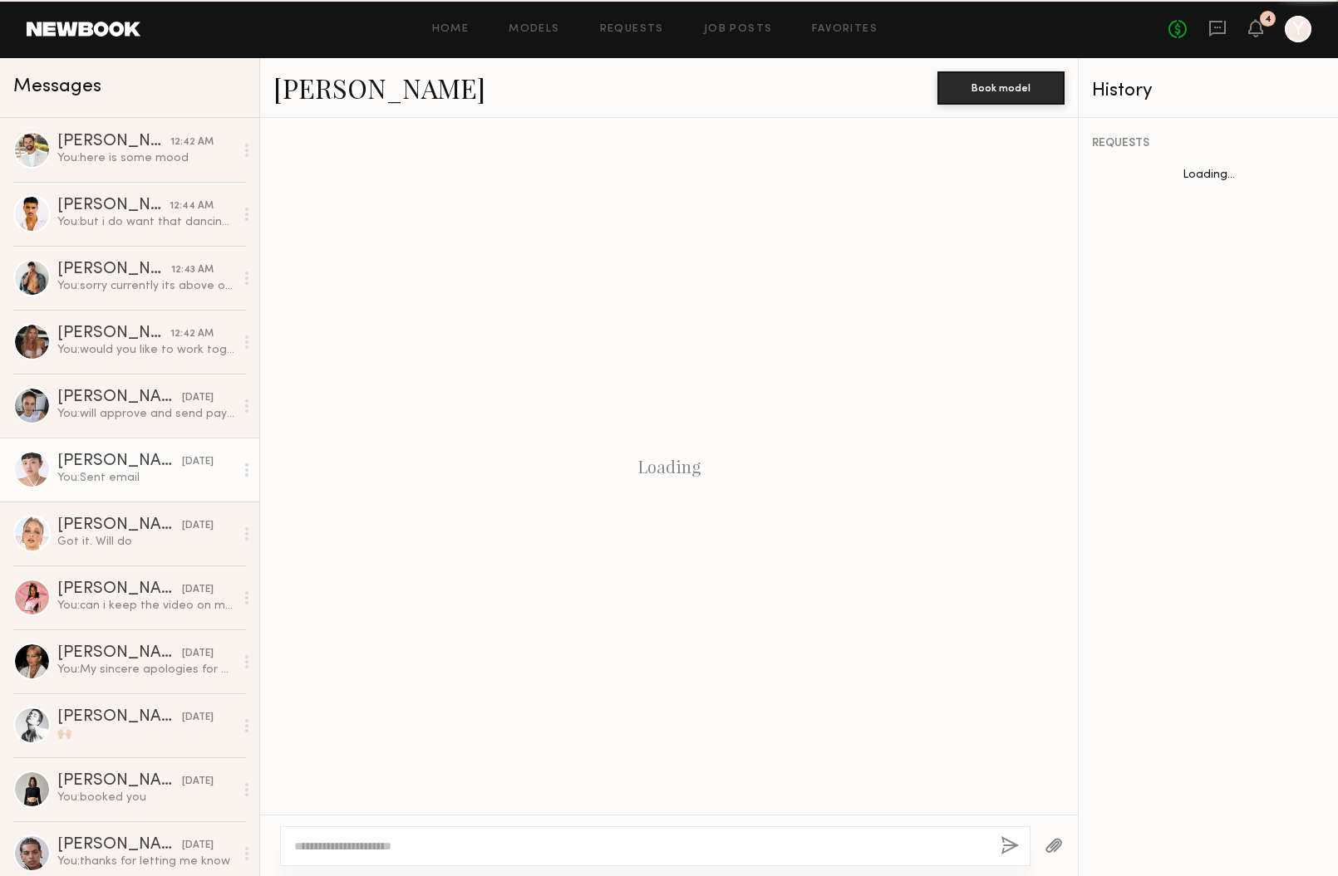
scroll to position [572, 0]
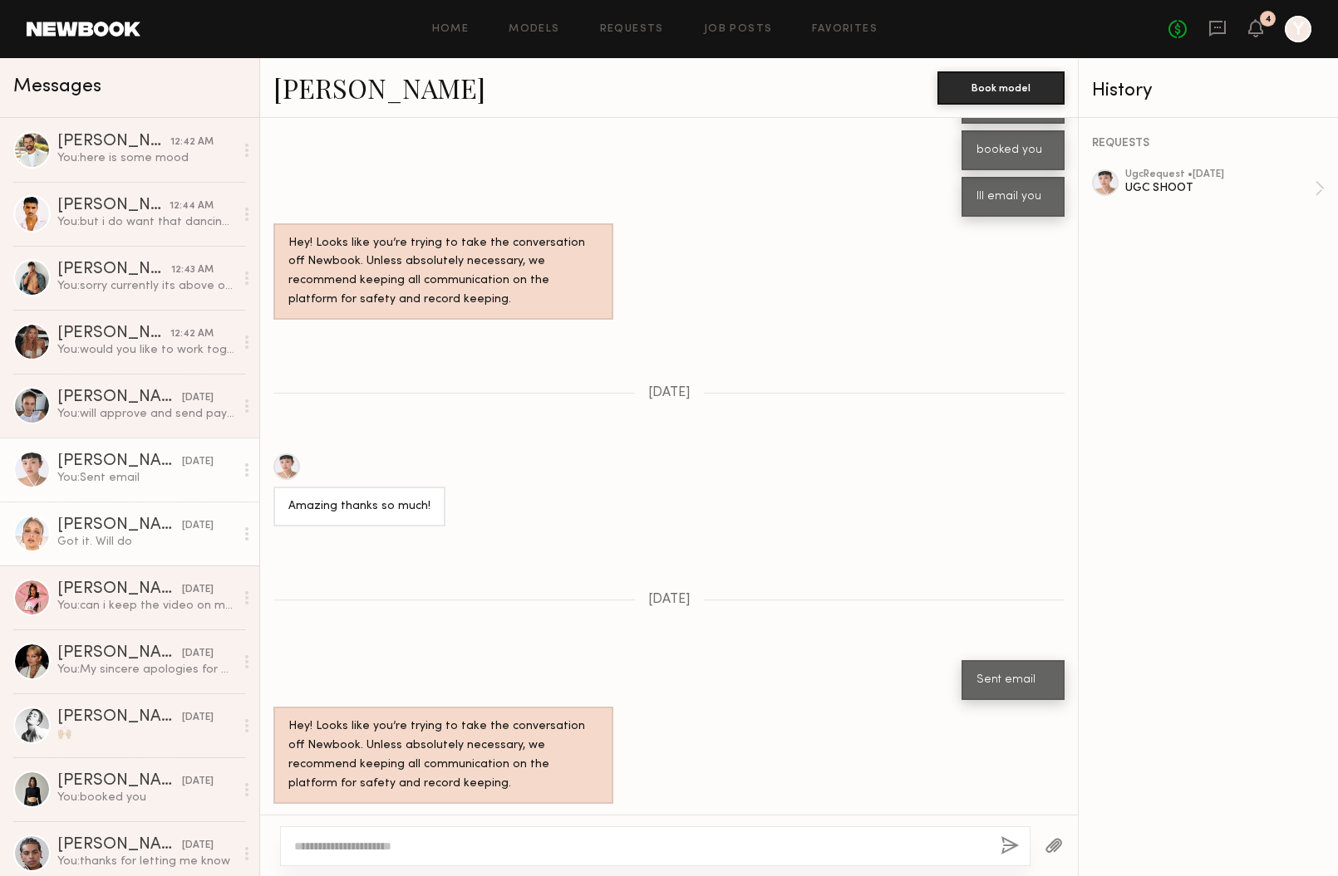
click at [88, 536] on div "Got it. Will do" at bounding box center [145, 542] width 177 height 16
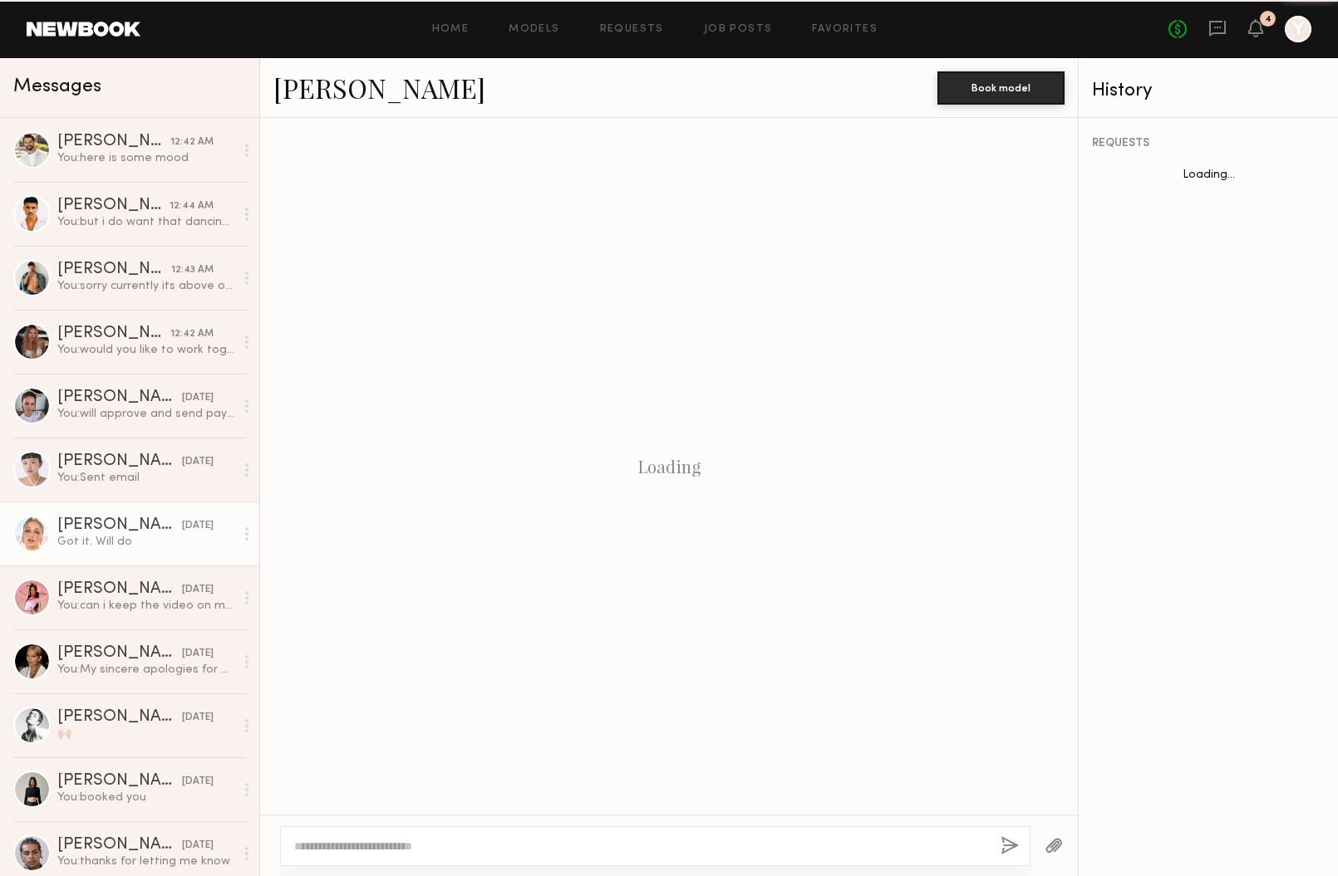
scroll to position [93, 0]
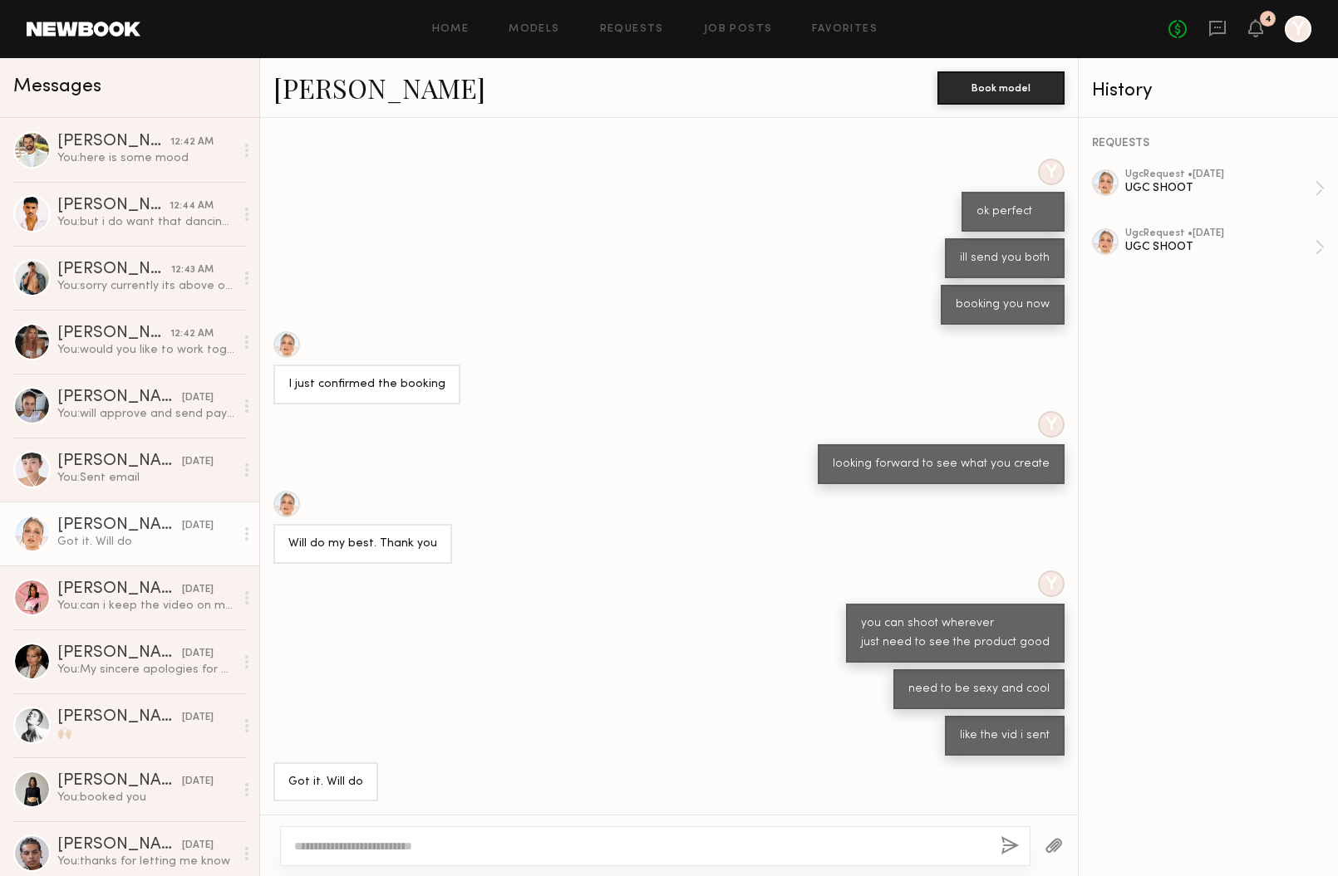
click at [1057, 852] on button "button" at bounding box center [1053, 847] width 18 height 21
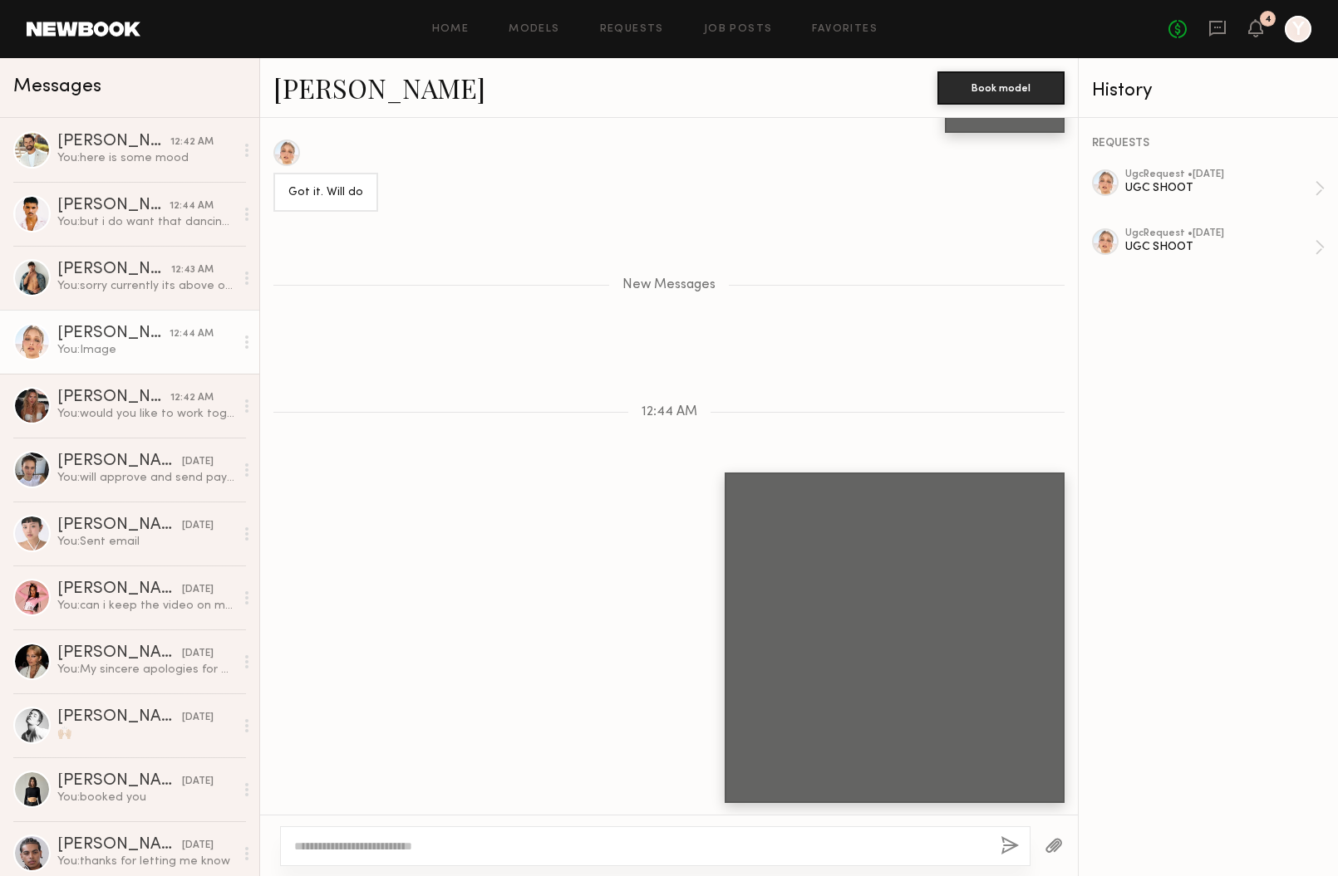
click at [587, 852] on textarea at bounding box center [640, 846] width 693 height 17
type textarea "**********"
click at [1014, 849] on button "button" at bounding box center [1009, 847] width 18 height 21
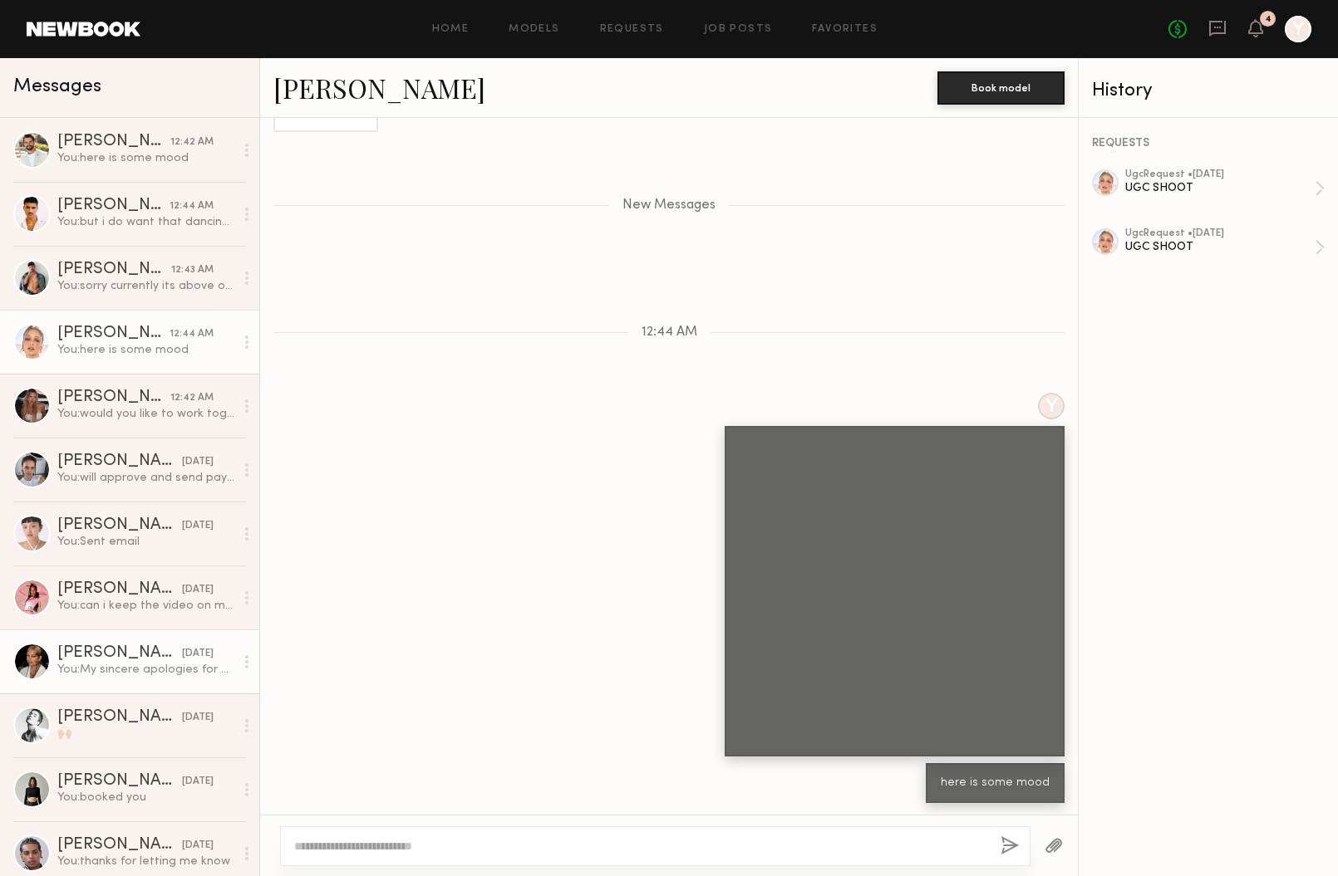
click at [164, 665] on div "You: My sincere apologies for my outrageously late response! Would you still li…" at bounding box center [145, 670] width 177 height 16
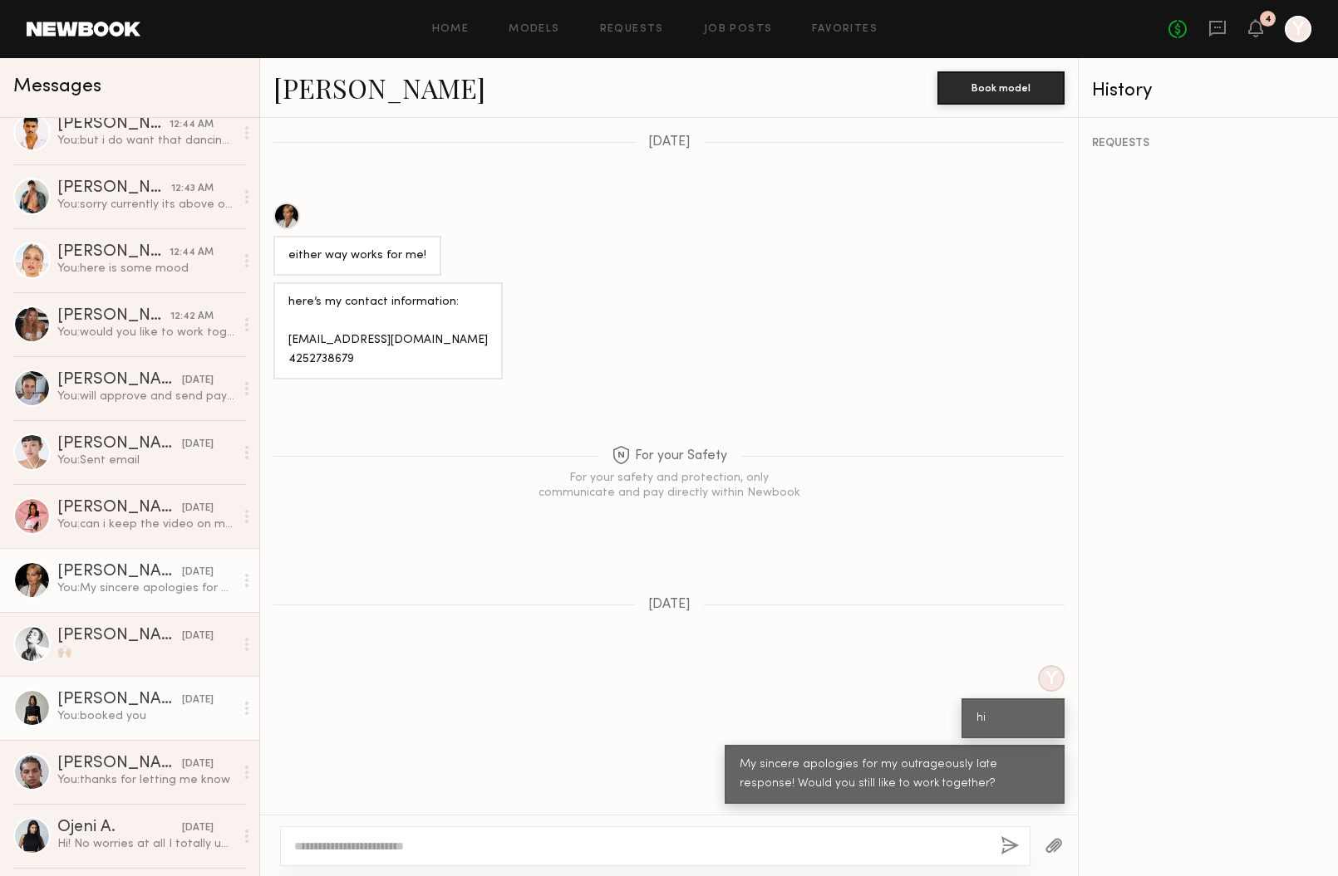
scroll to position [88, 0]
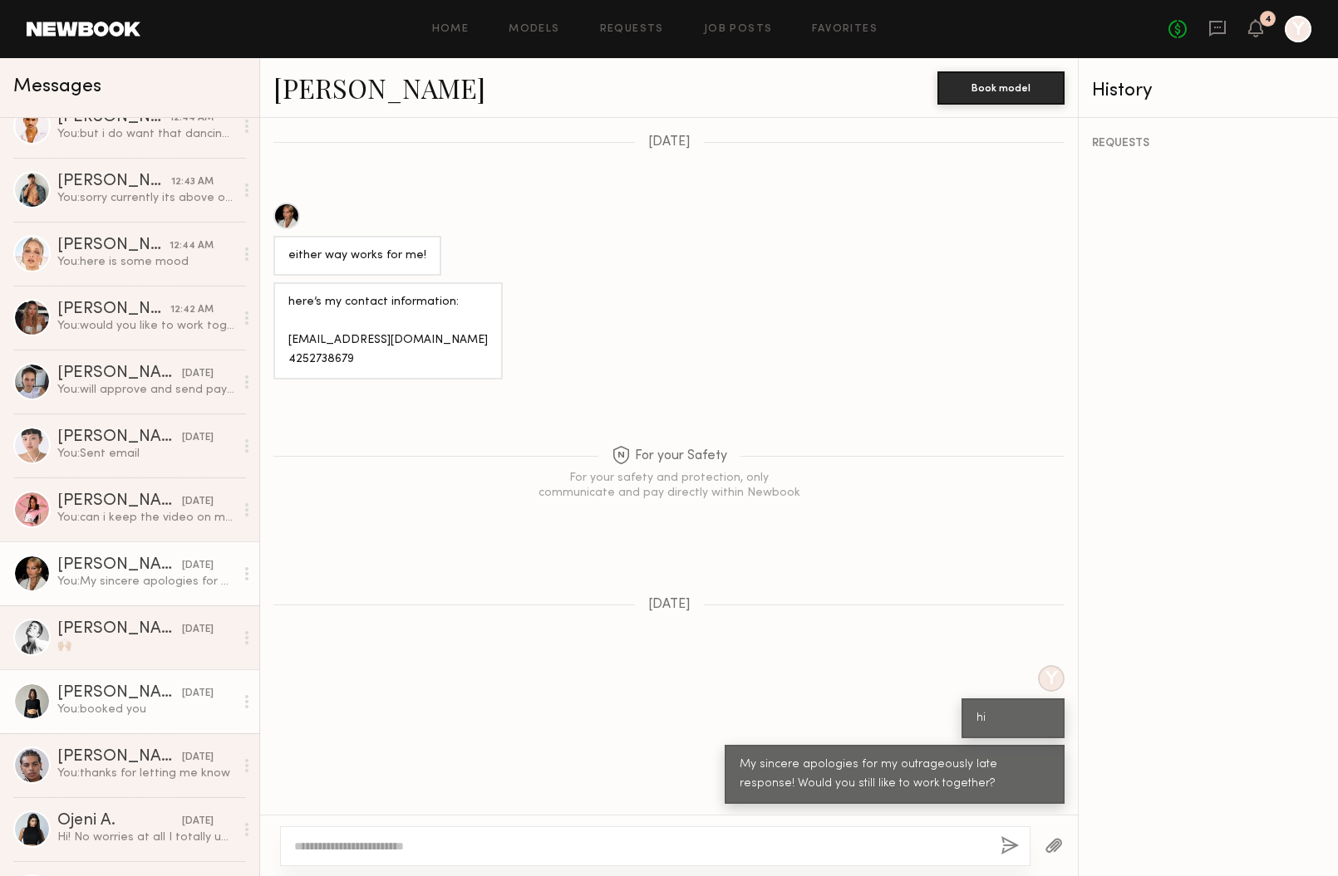
click at [130, 695] on div "Kate A." at bounding box center [119, 693] width 125 height 17
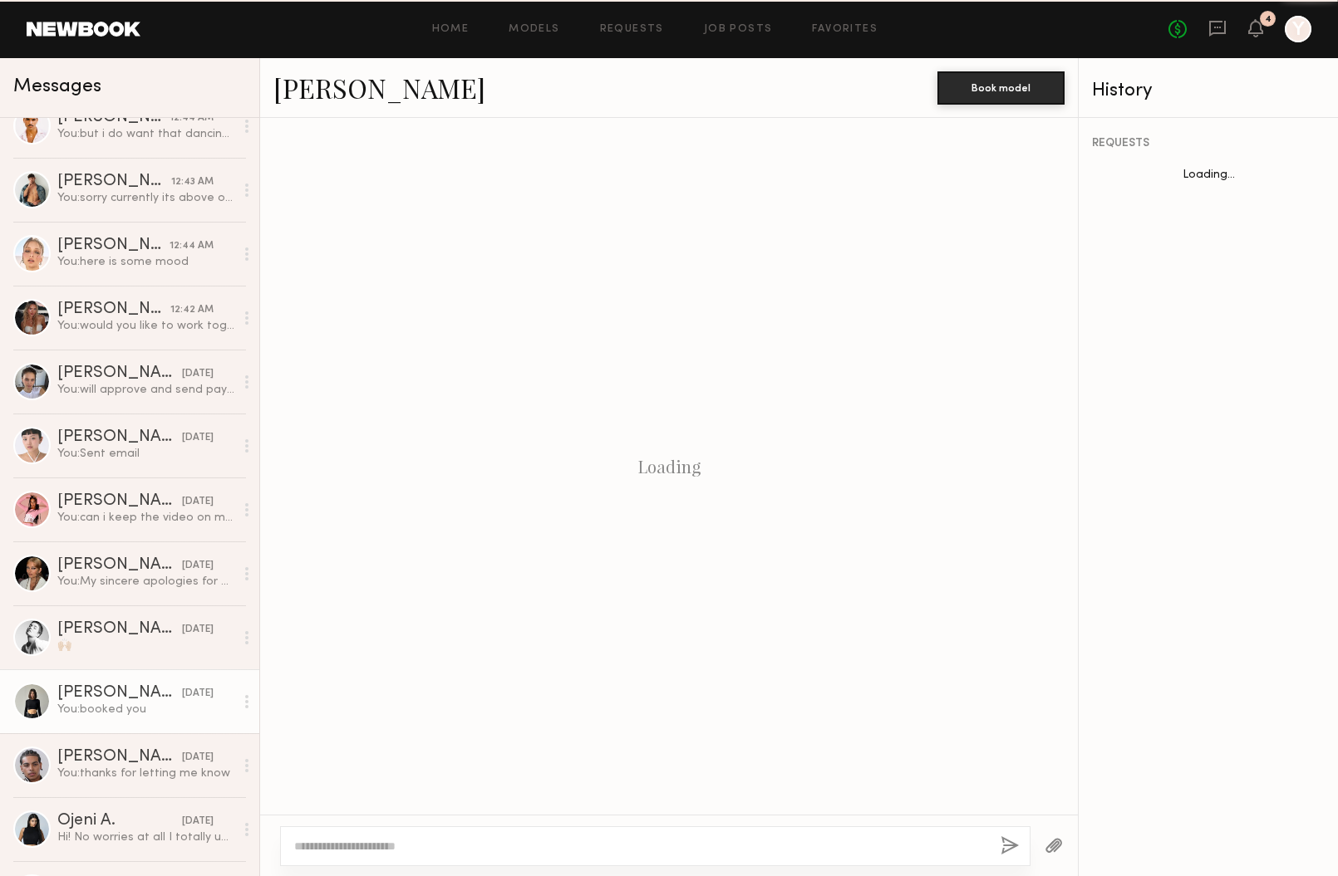
scroll to position [660, 0]
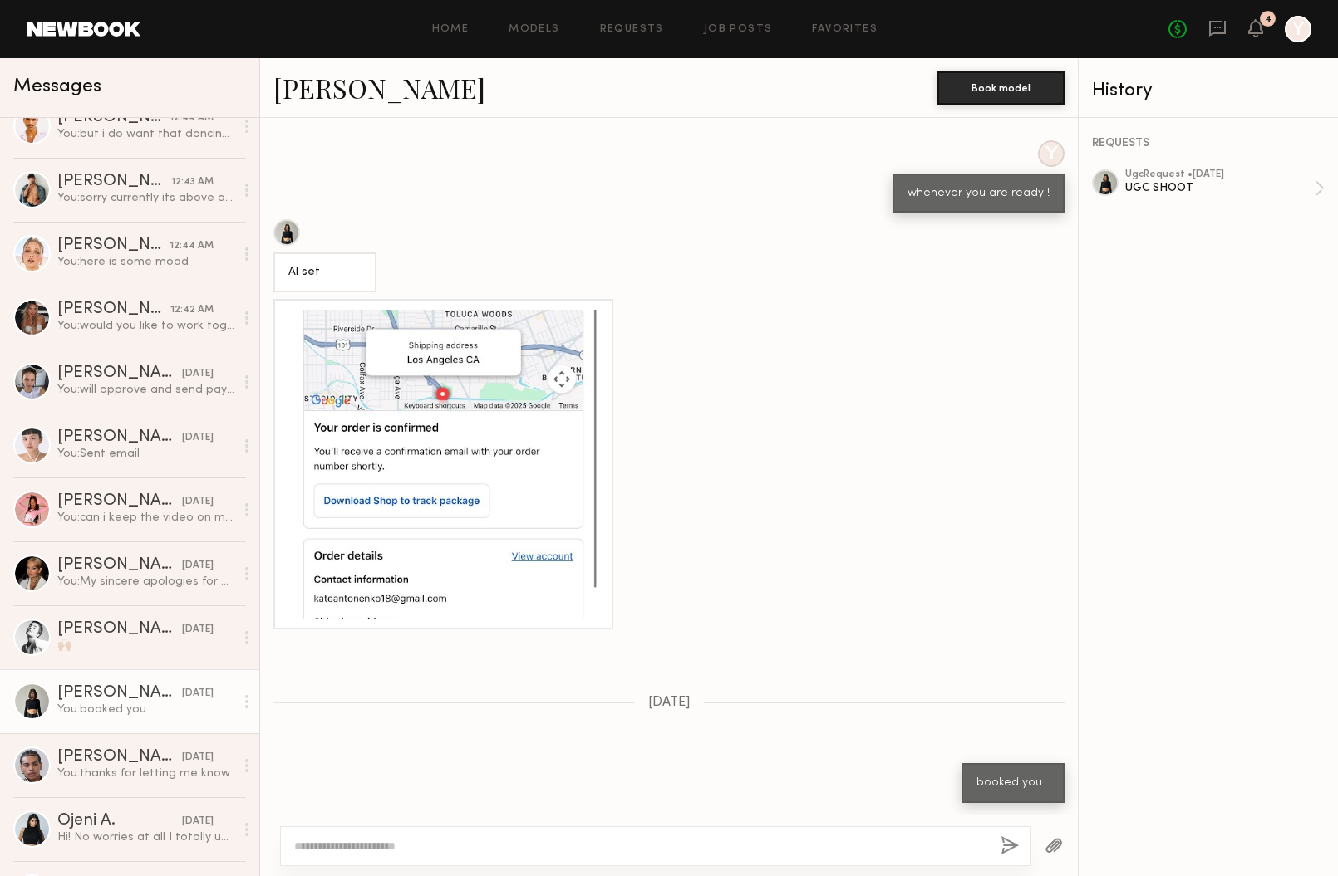
click at [493, 843] on textarea at bounding box center [640, 846] width 693 height 17
type textarea "**********"
click at [1004, 847] on button "button" at bounding box center [1009, 847] width 18 height 21
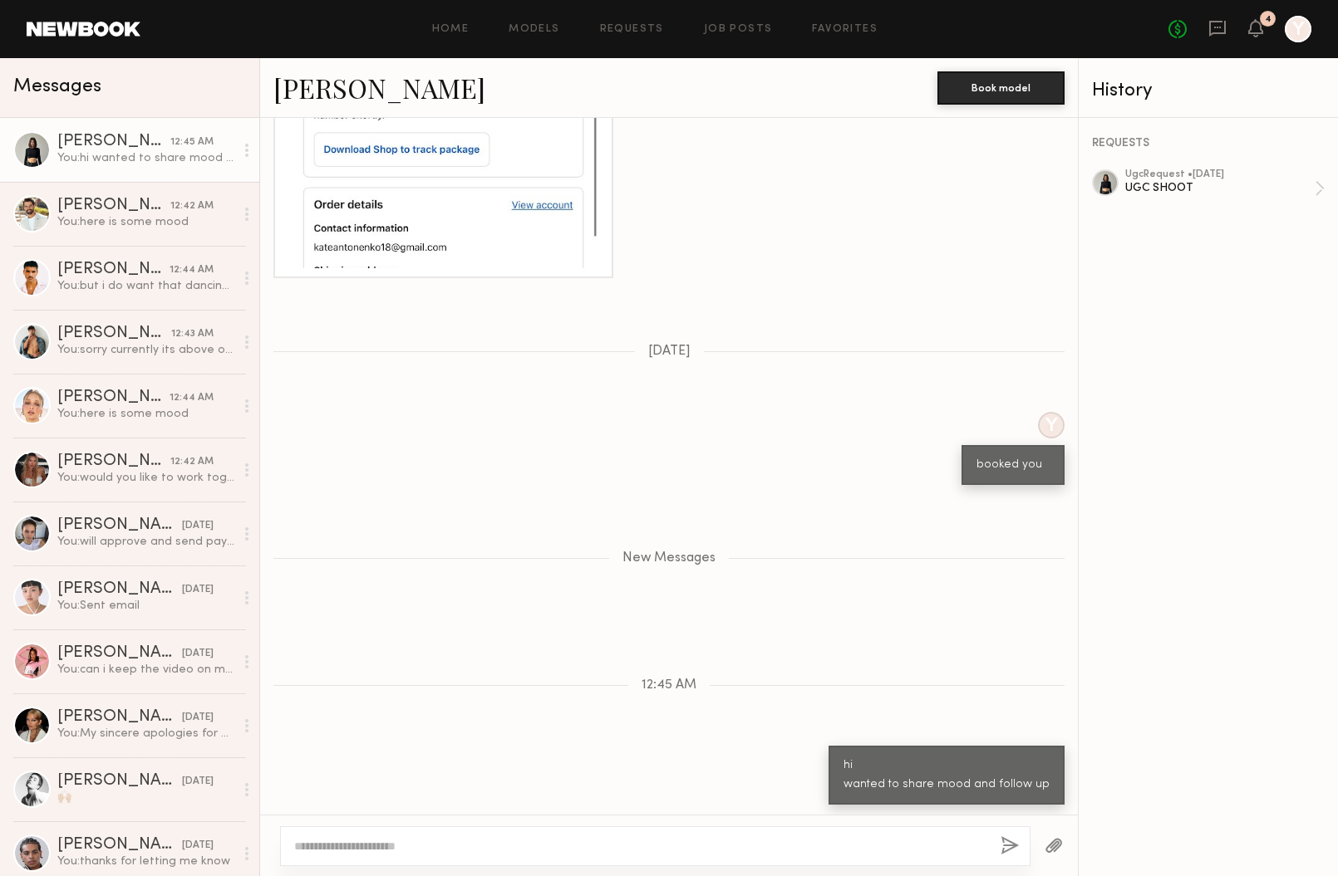
click at [1054, 842] on button "button" at bounding box center [1053, 847] width 18 height 21
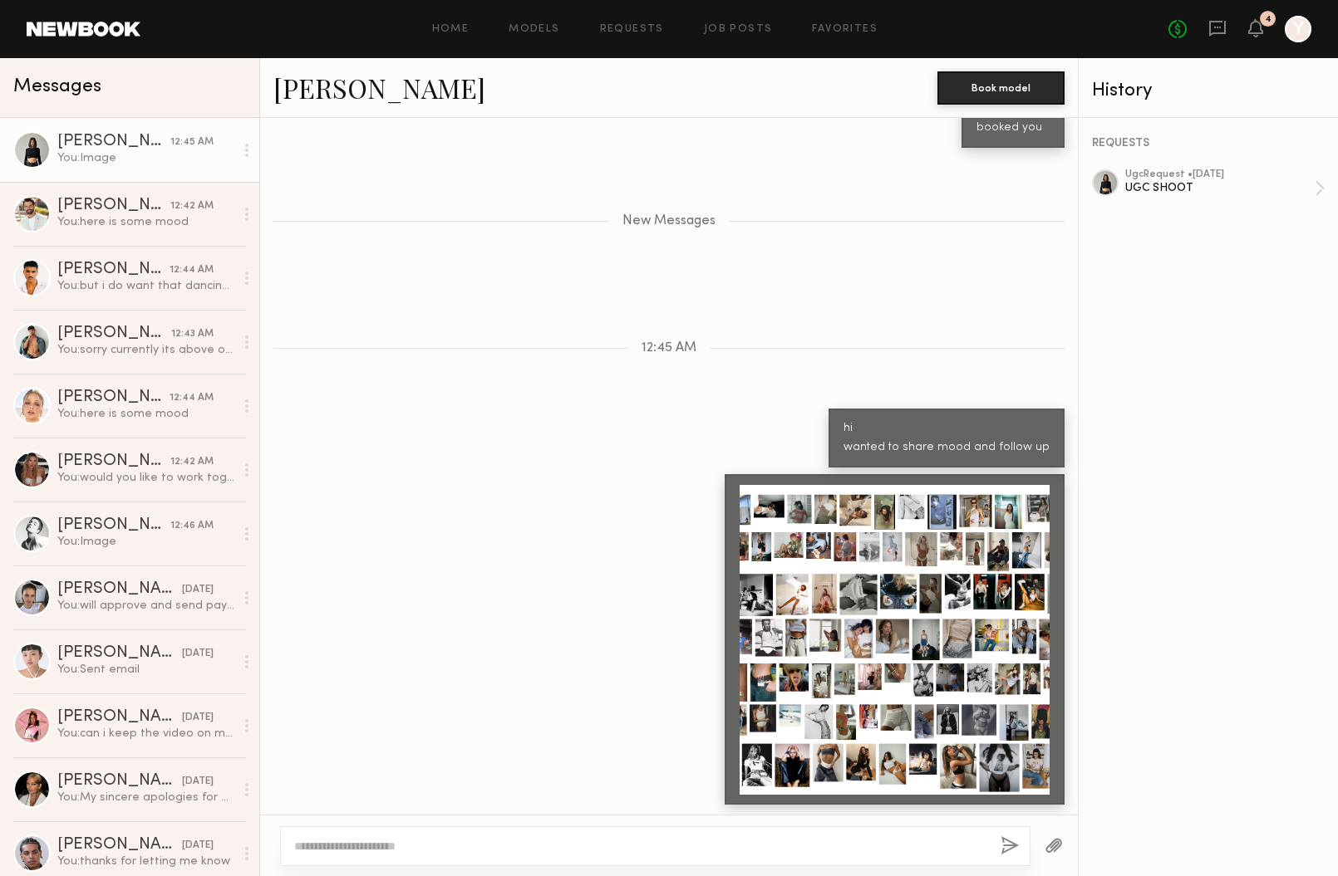
click at [135, 155] on div "You: Image" at bounding box center [145, 158] width 177 height 16
click at [118, 282] on div "You: but i do want that dancing video pleaseee" at bounding box center [145, 286] width 177 height 16
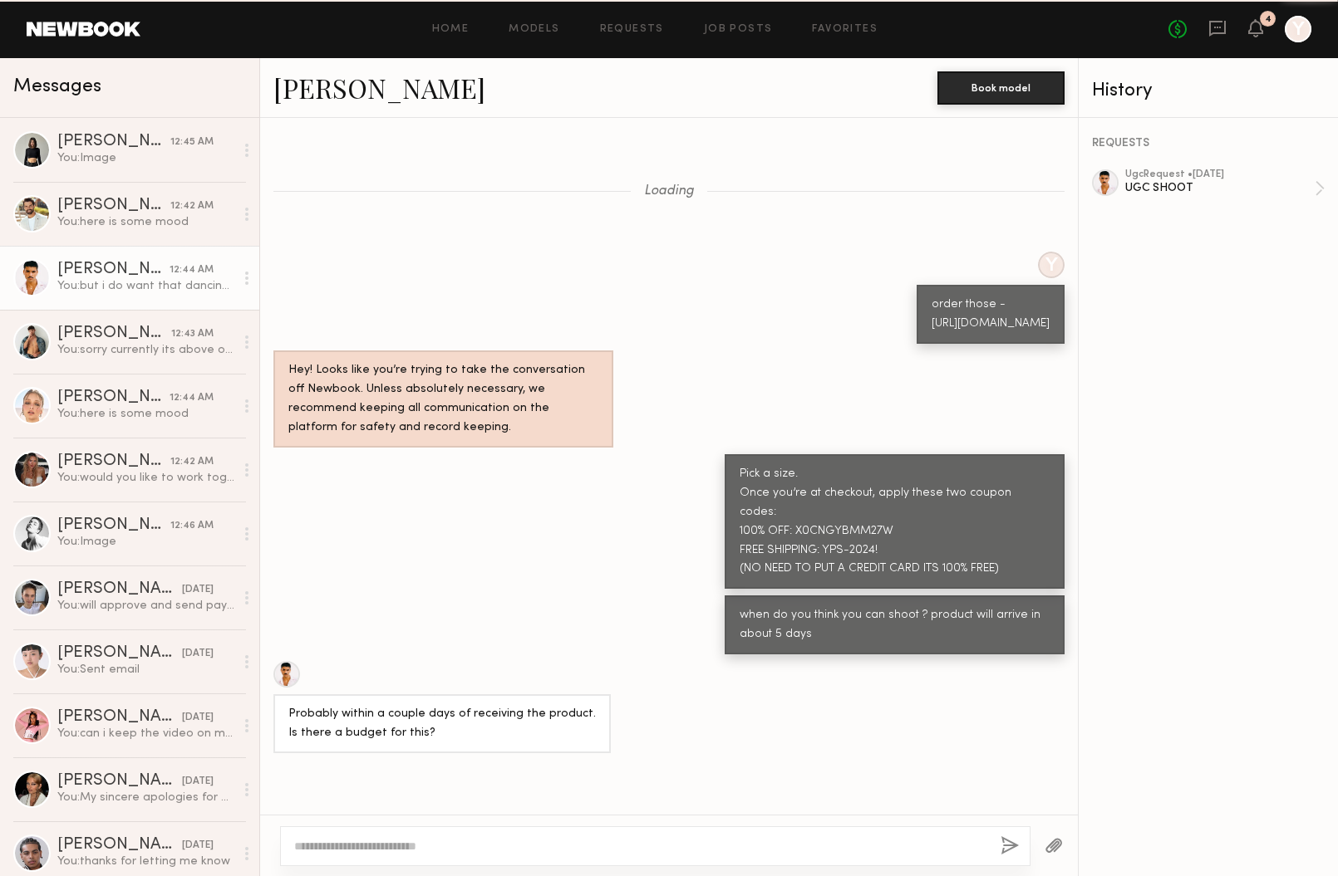
scroll to position [1515, 0]
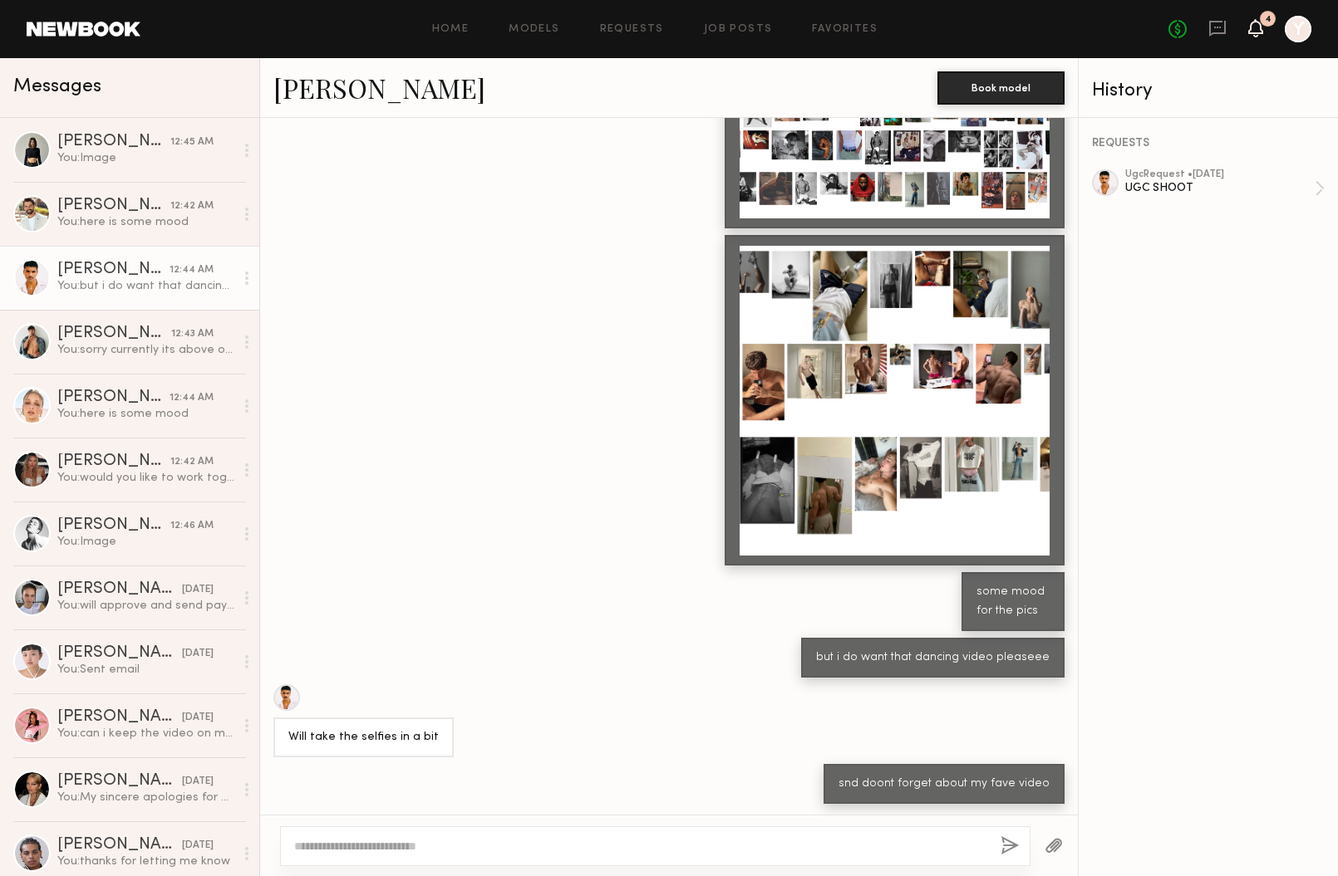
click at [1254, 27] on icon at bounding box center [1255, 28] width 13 height 12
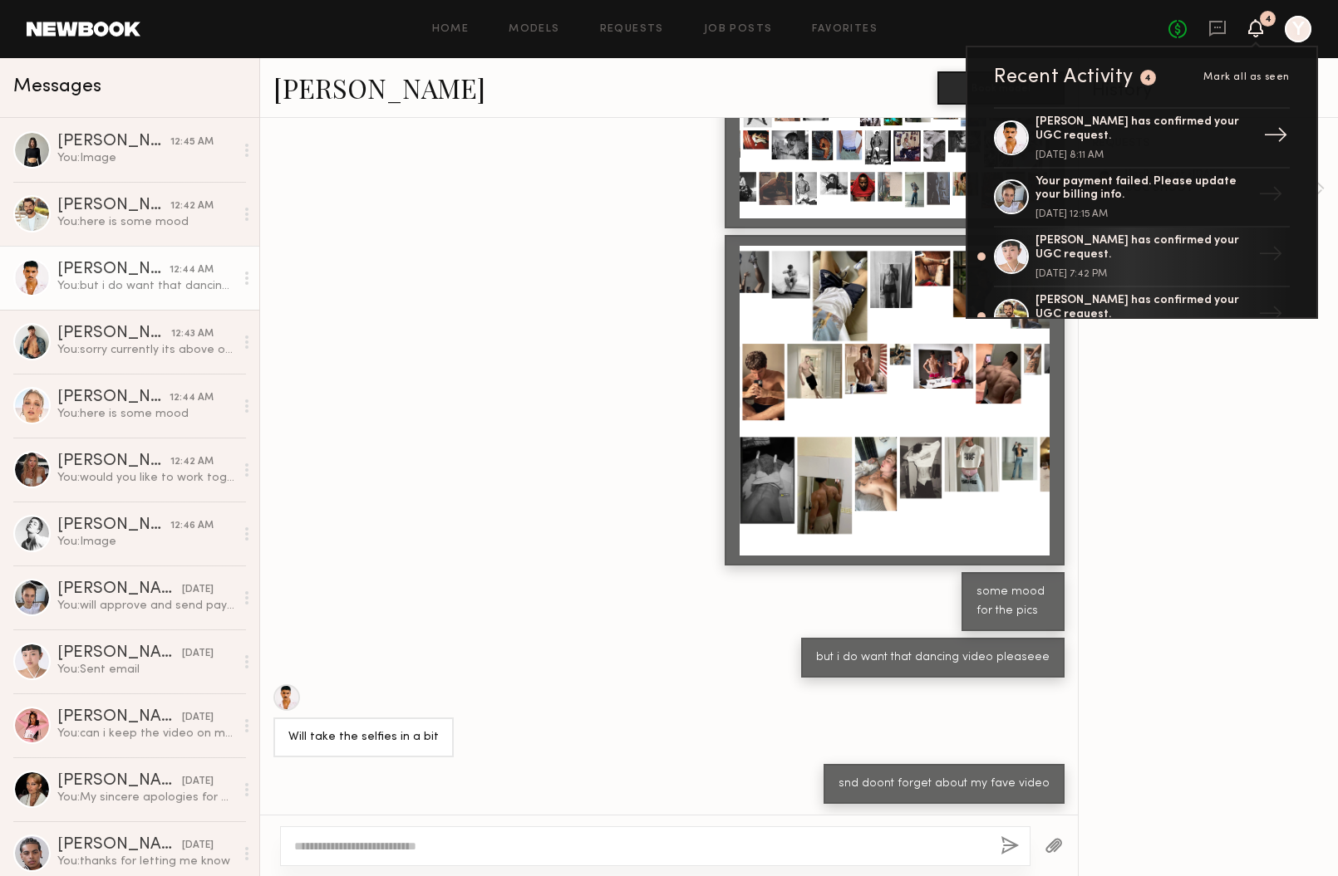
click at [1144, 130] on div "Javéntino R. has confirmed your UGC request." at bounding box center [1143, 129] width 216 height 28
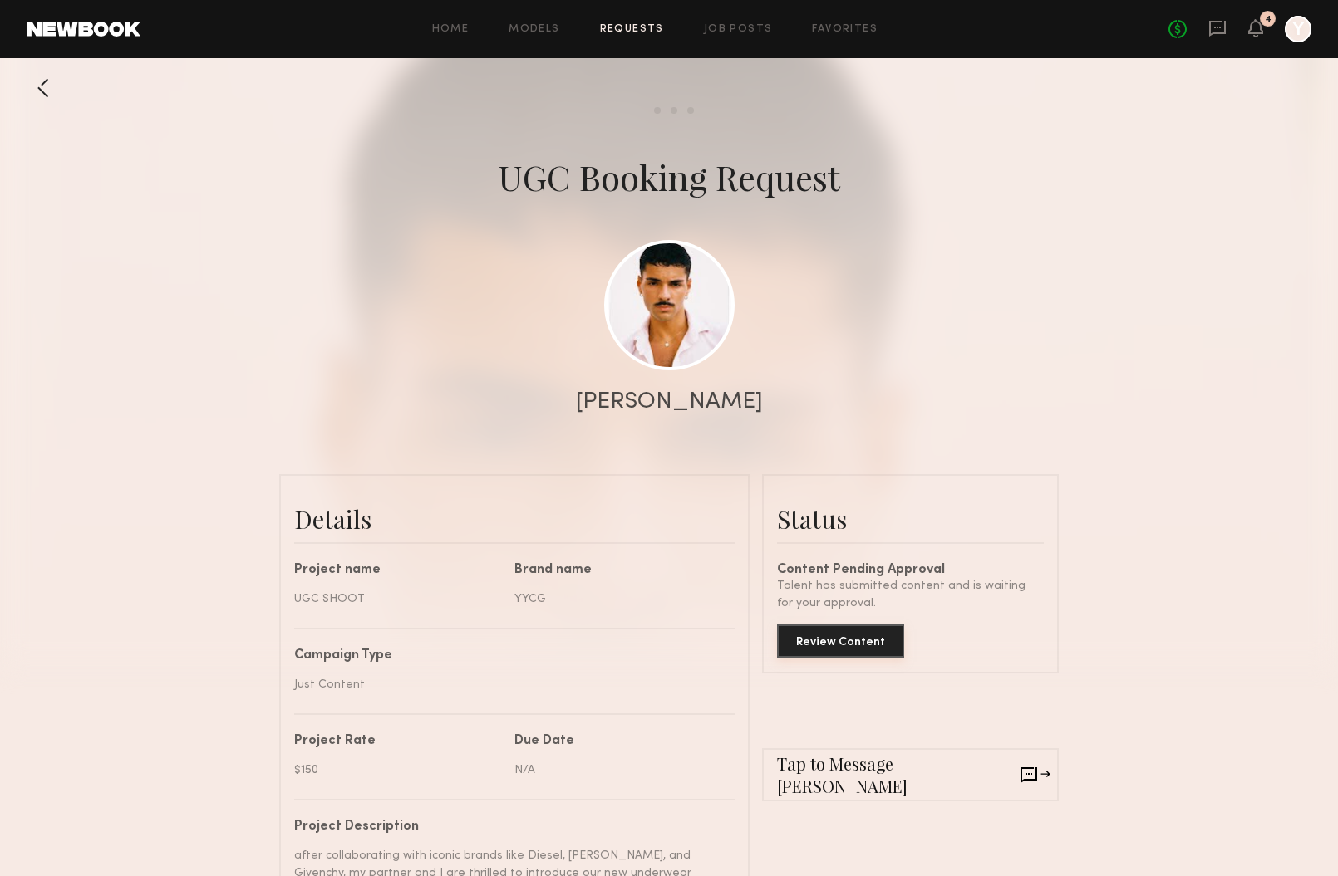
click at [829, 650] on button "Review Content" at bounding box center [840, 641] width 127 height 33
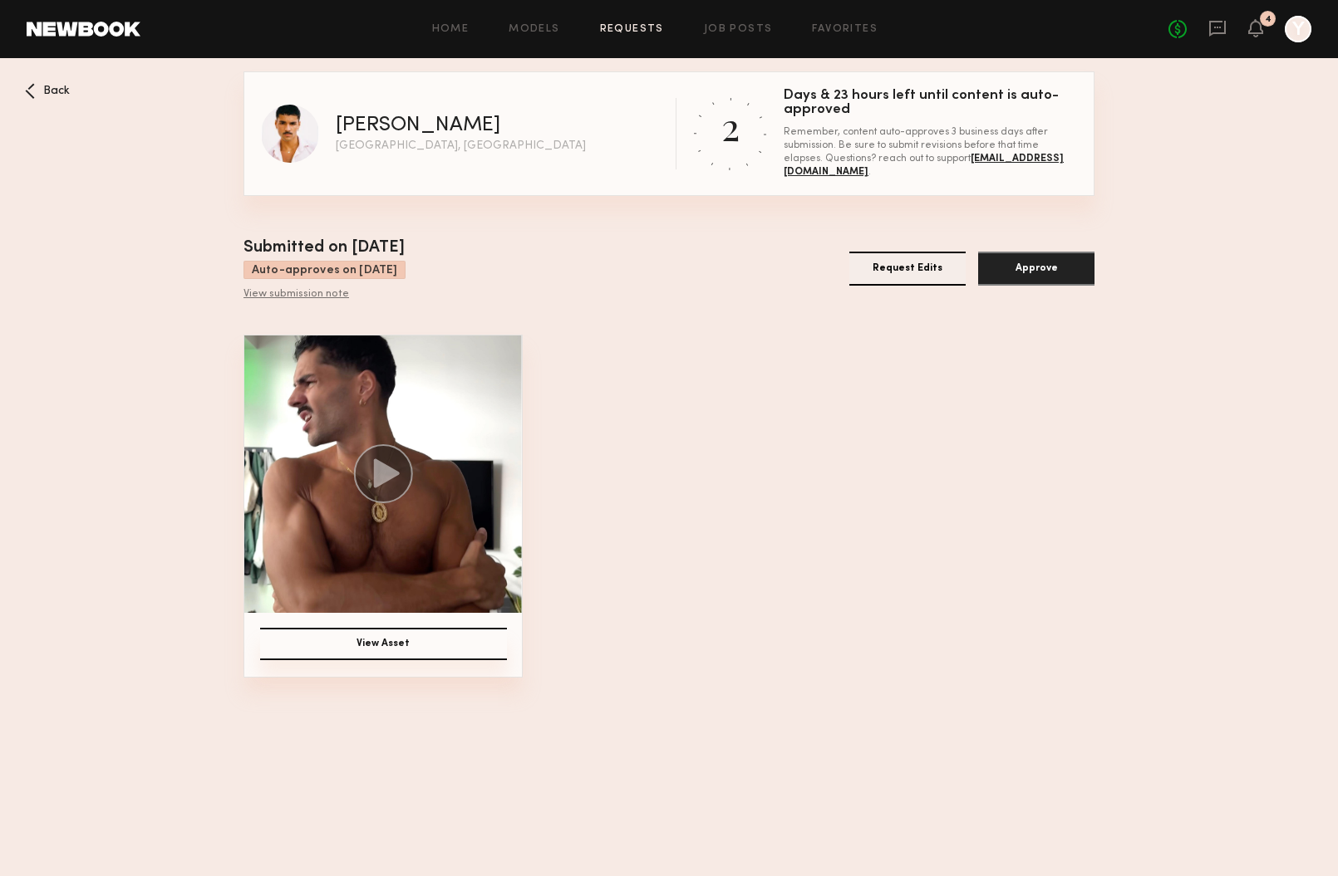
click at [438, 510] on img at bounding box center [382, 474] width 277 height 277
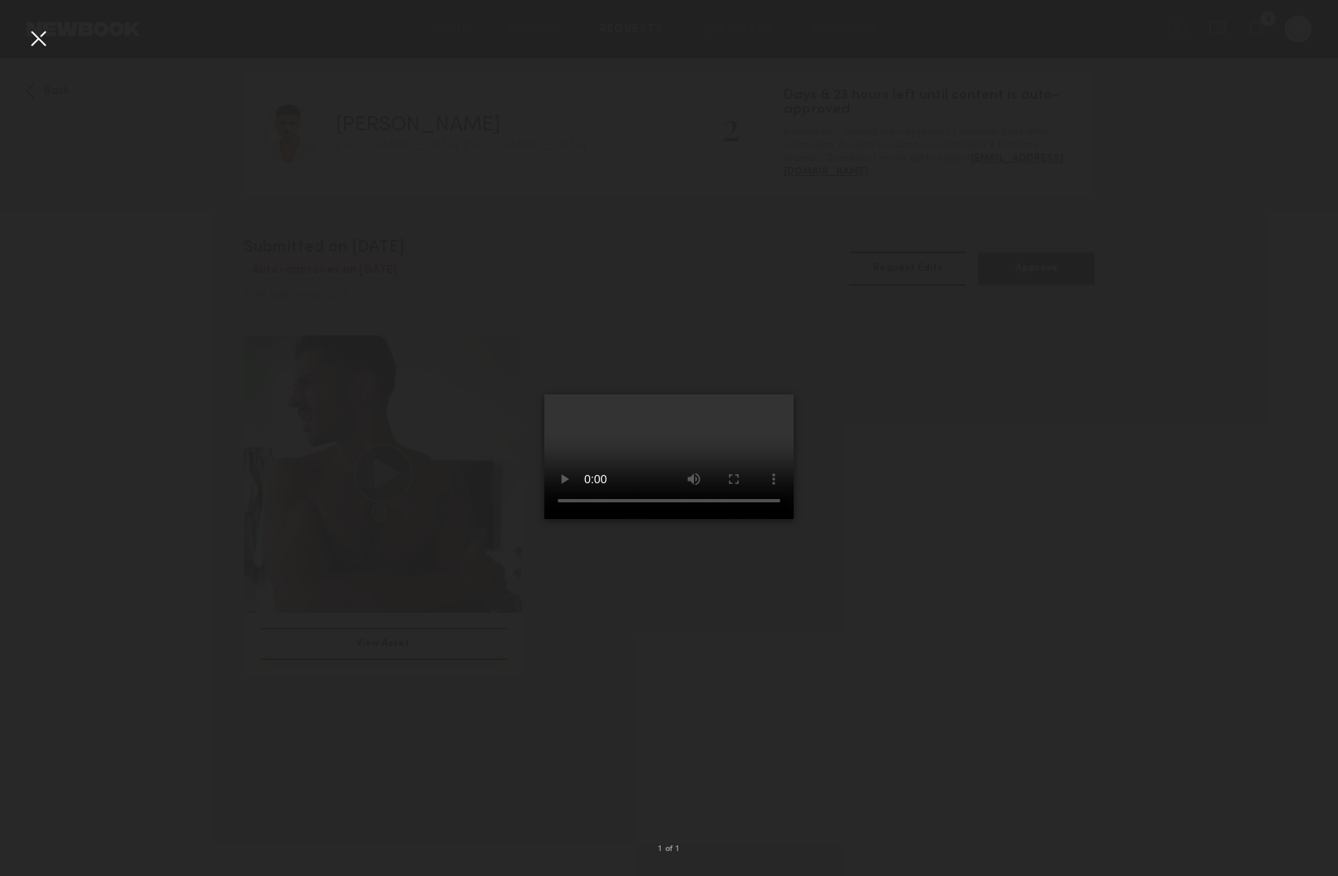
click at [39, 42] on div at bounding box center [38, 38] width 27 height 27
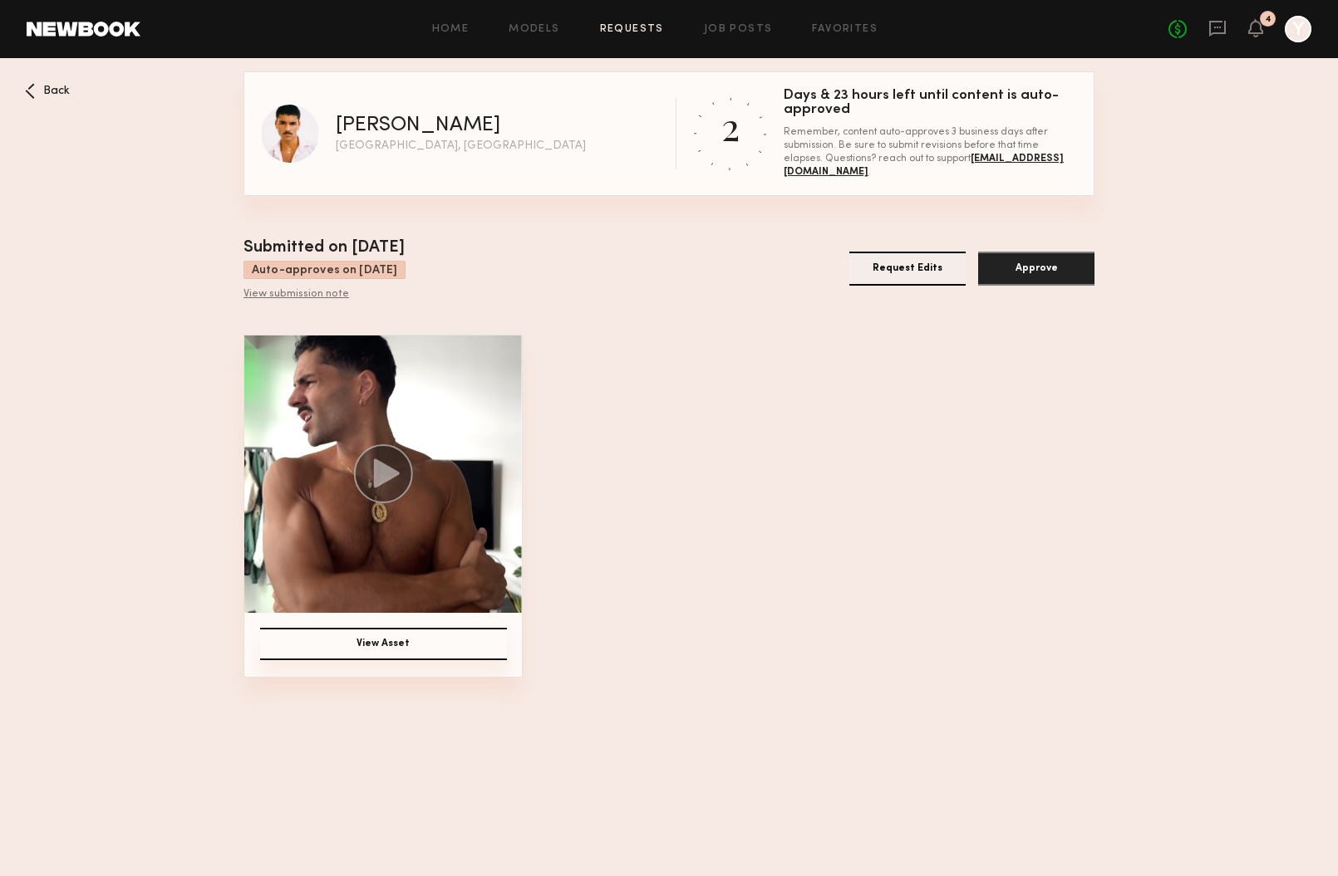
click at [433, 423] on img at bounding box center [382, 474] width 277 height 277
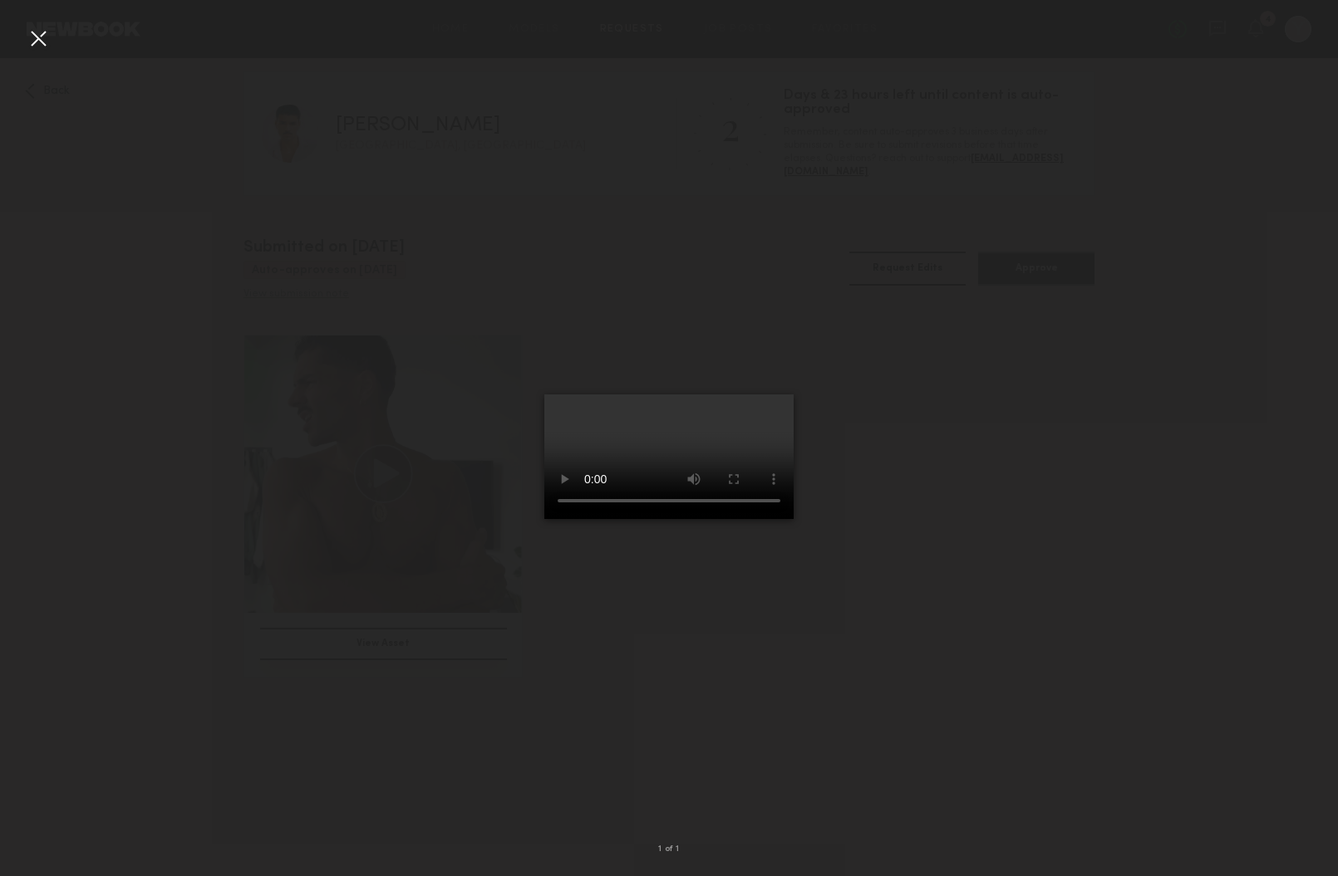
click at [230, 381] on div at bounding box center [669, 425] width 1338 height 797
click at [40, 40] on div at bounding box center [38, 38] width 27 height 27
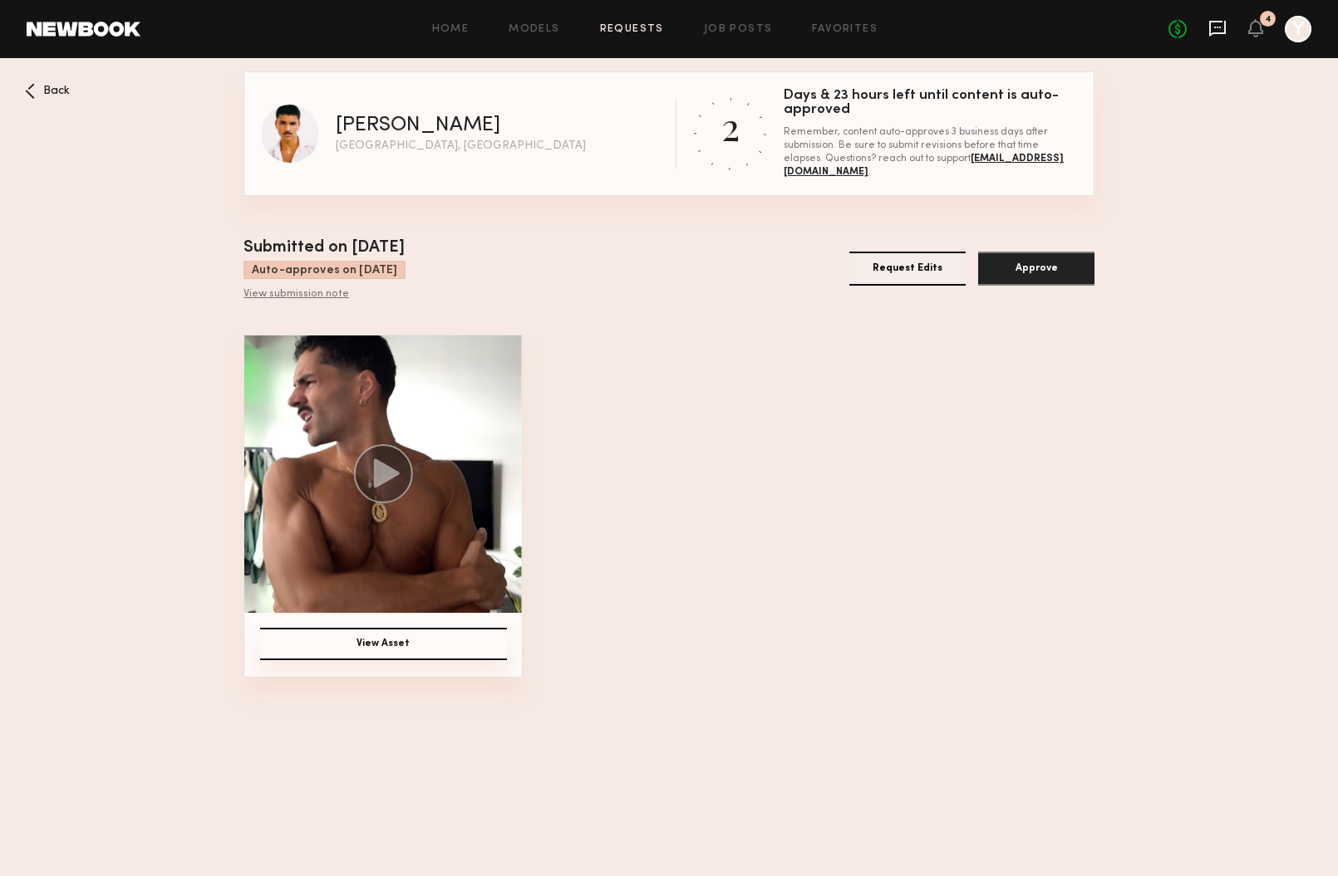
click at [1220, 30] on icon at bounding box center [1217, 28] width 18 height 18
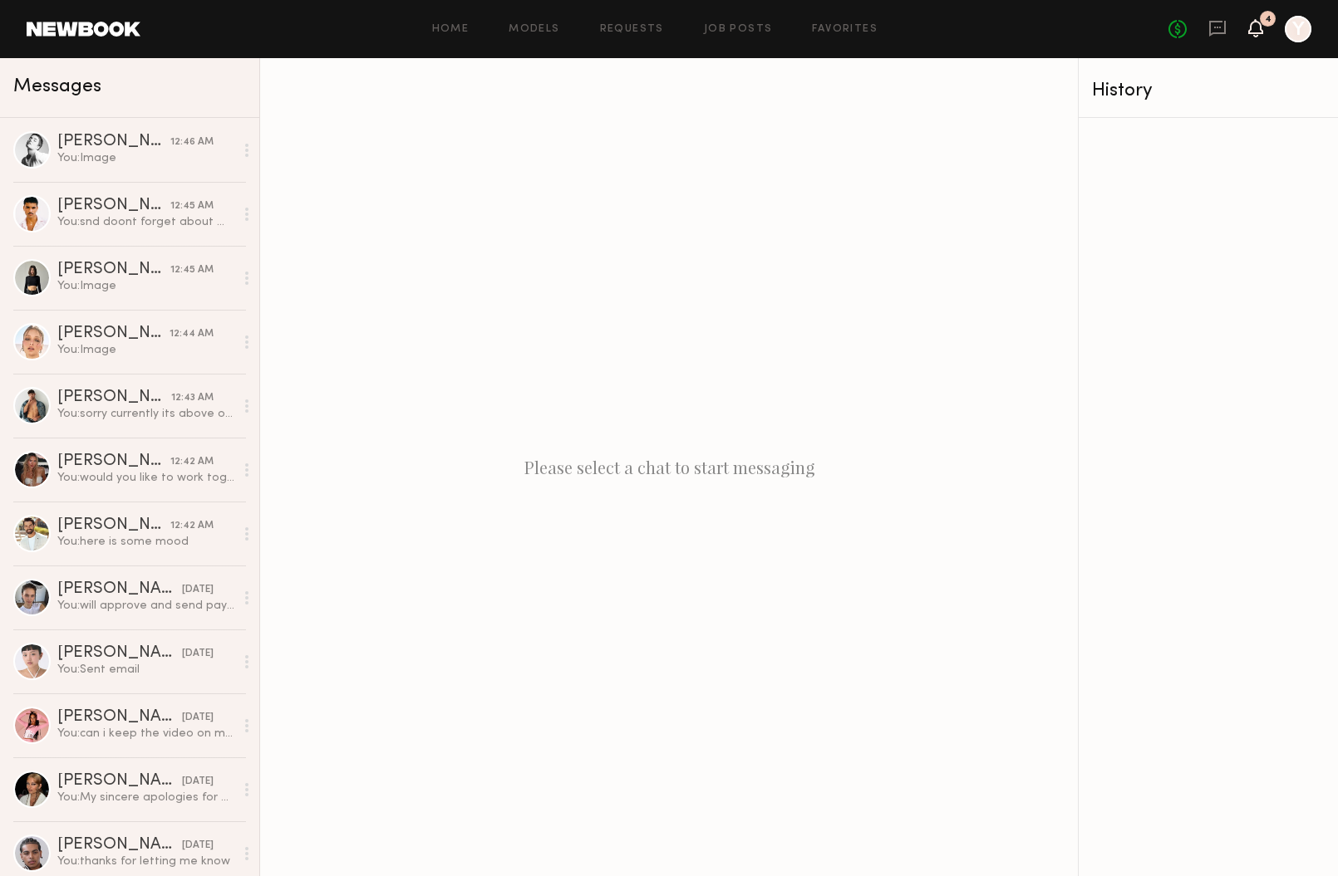
click at [1255, 29] on icon at bounding box center [1255, 28] width 13 height 12
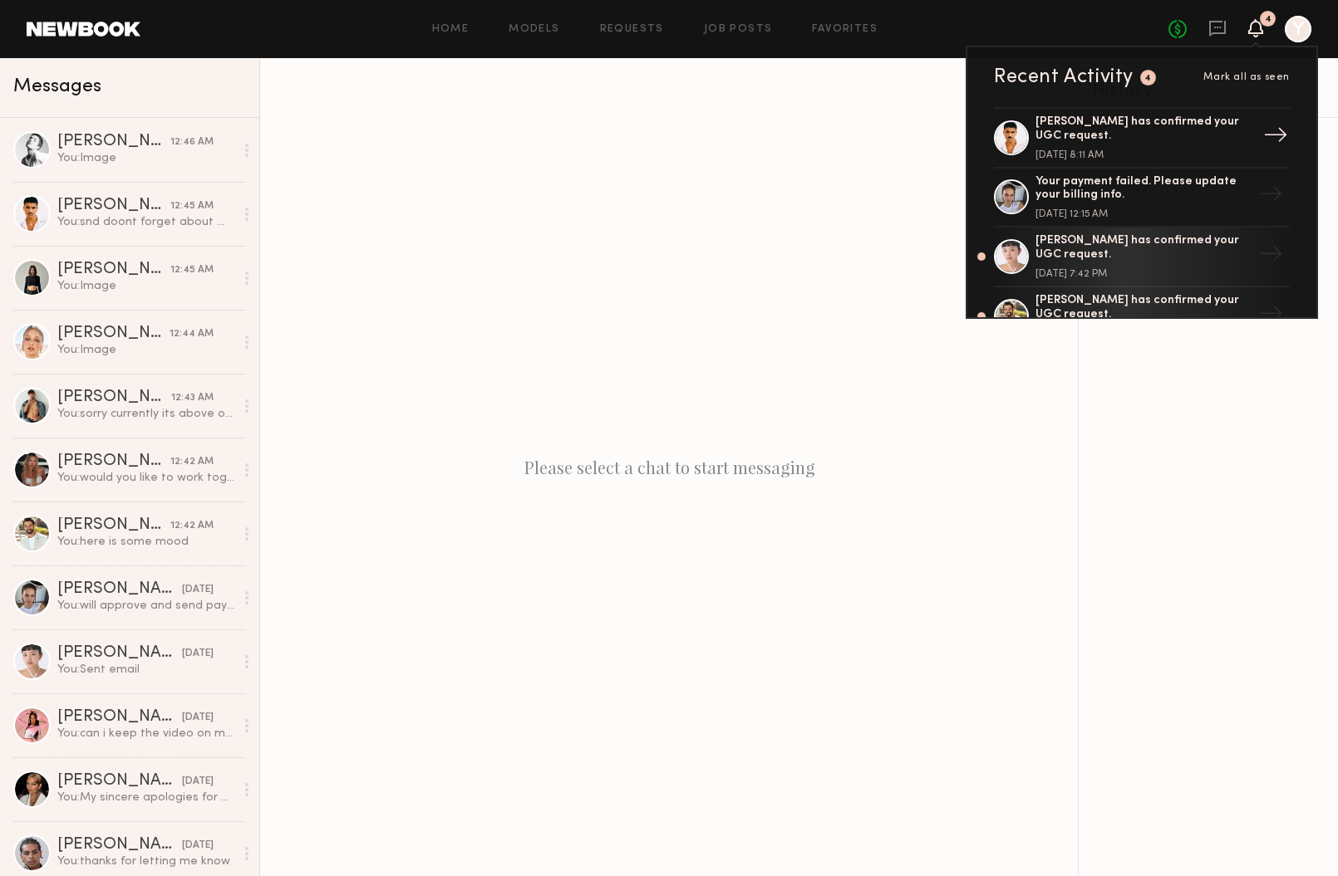
click at [1123, 135] on div "Javéntino R. has confirmed your UGC request." at bounding box center [1143, 129] width 216 height 28
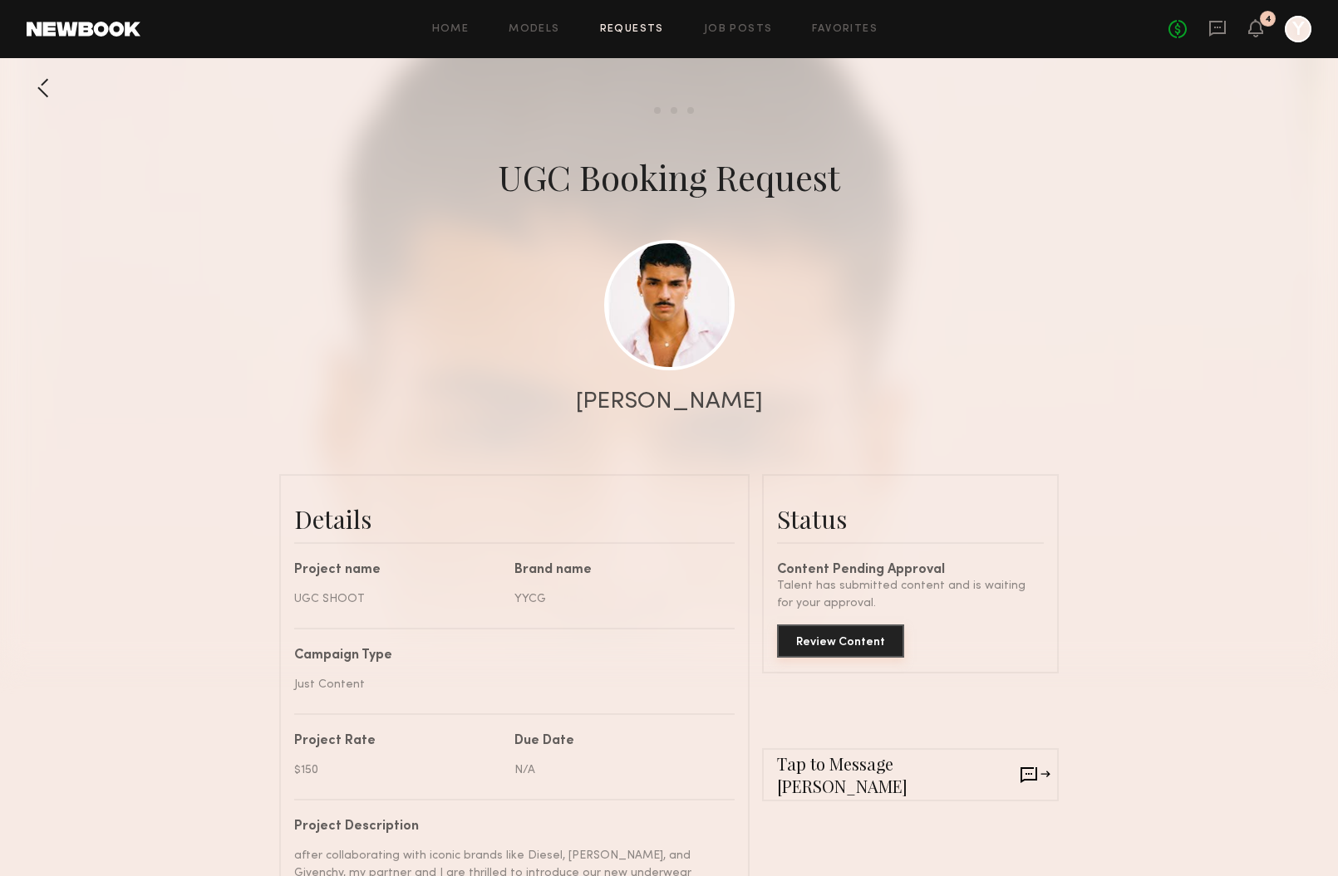
click at [818, 631] on button "Review Content" at bounding box center [840, 641] width 127 height 33
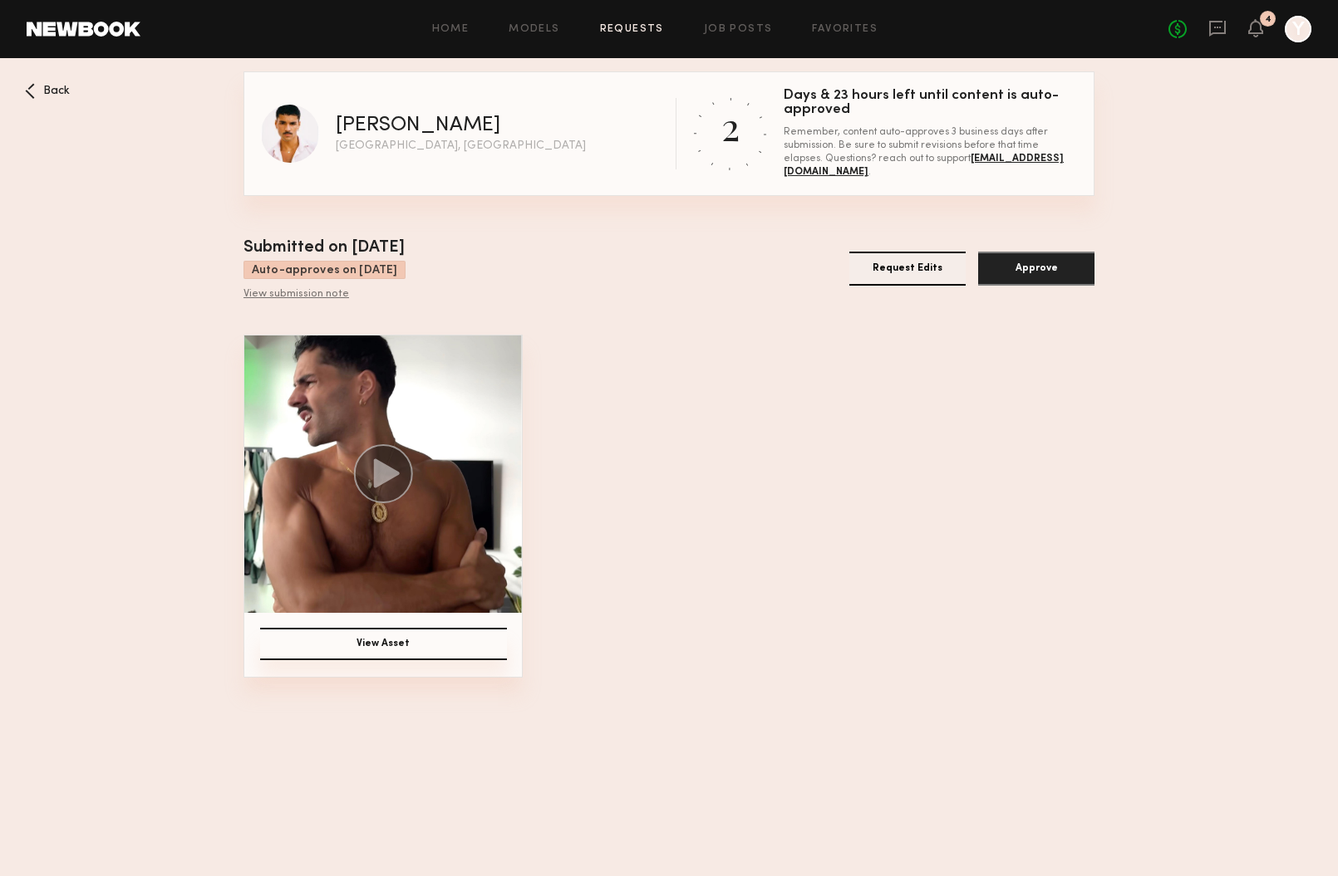
click at [903, 272] on button "Request Edits" at bounding box center [907, 269] width 116 height 34
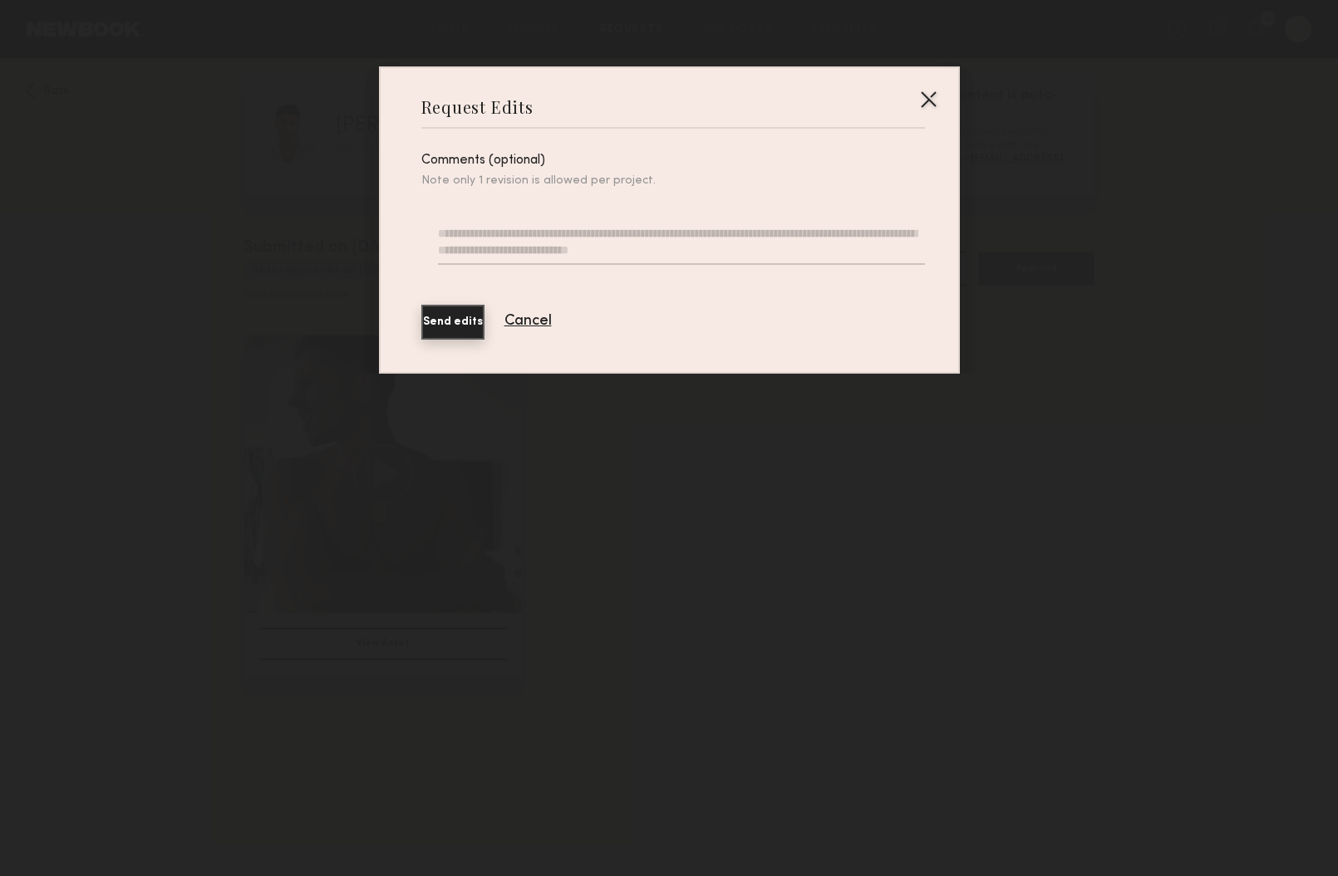
click at [498, 248] on textarea at bounding box center [681, 245] width 486 height 40
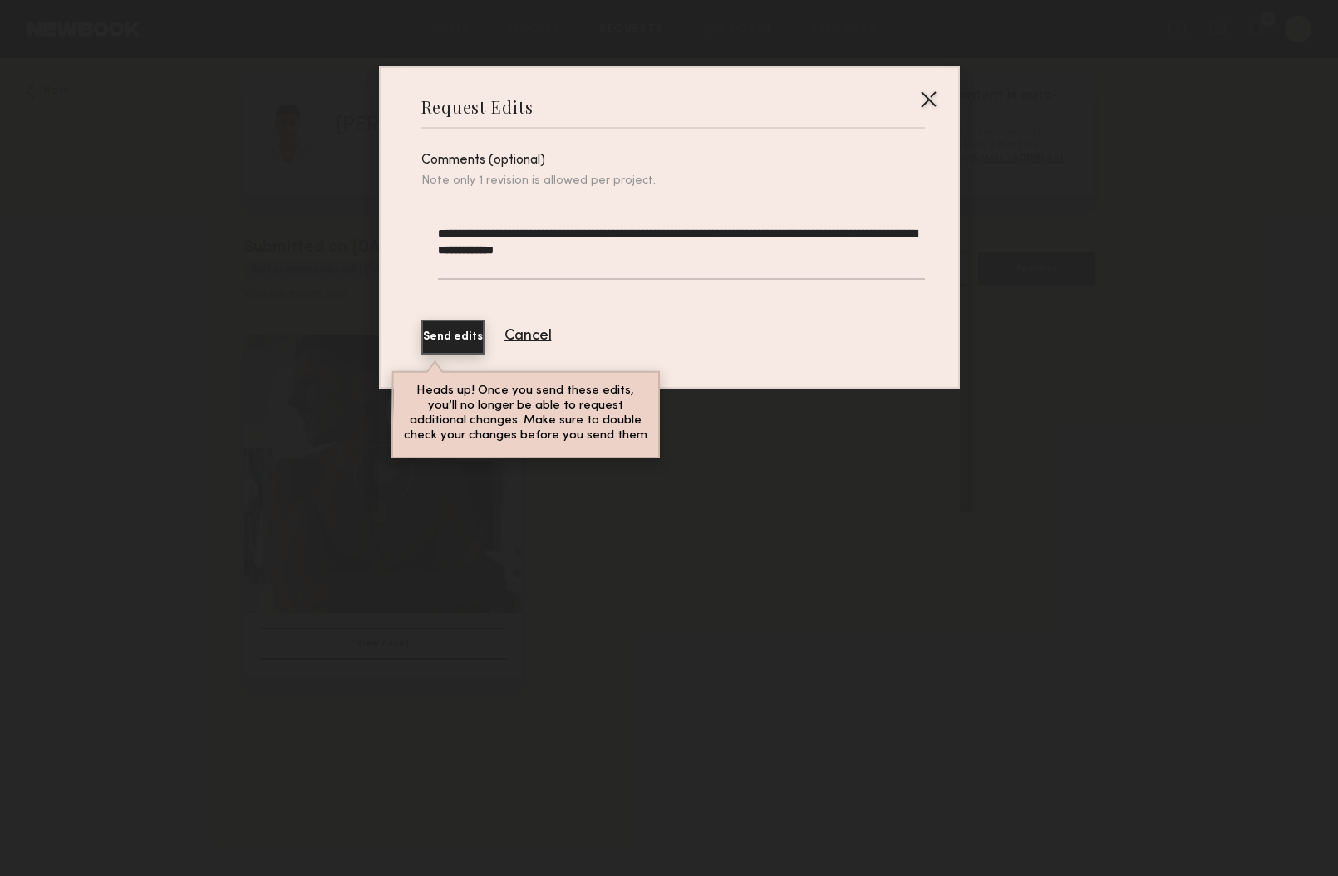
type textarea "**********"
drag, startPoint x: 494, startPoint y: 333, endPoint x: 614, endPoint y: 262, distance: 139.3
click at [614, 262] on div "**********" at bounding box center [672, 251] width 503 height 208
click at [614, 262] on textarea "**********" at bounding box center [681, 252] width 486 height 55
click at [476, 330] on button "Send edits" at bounding box center [452, 337] width 63 height 35
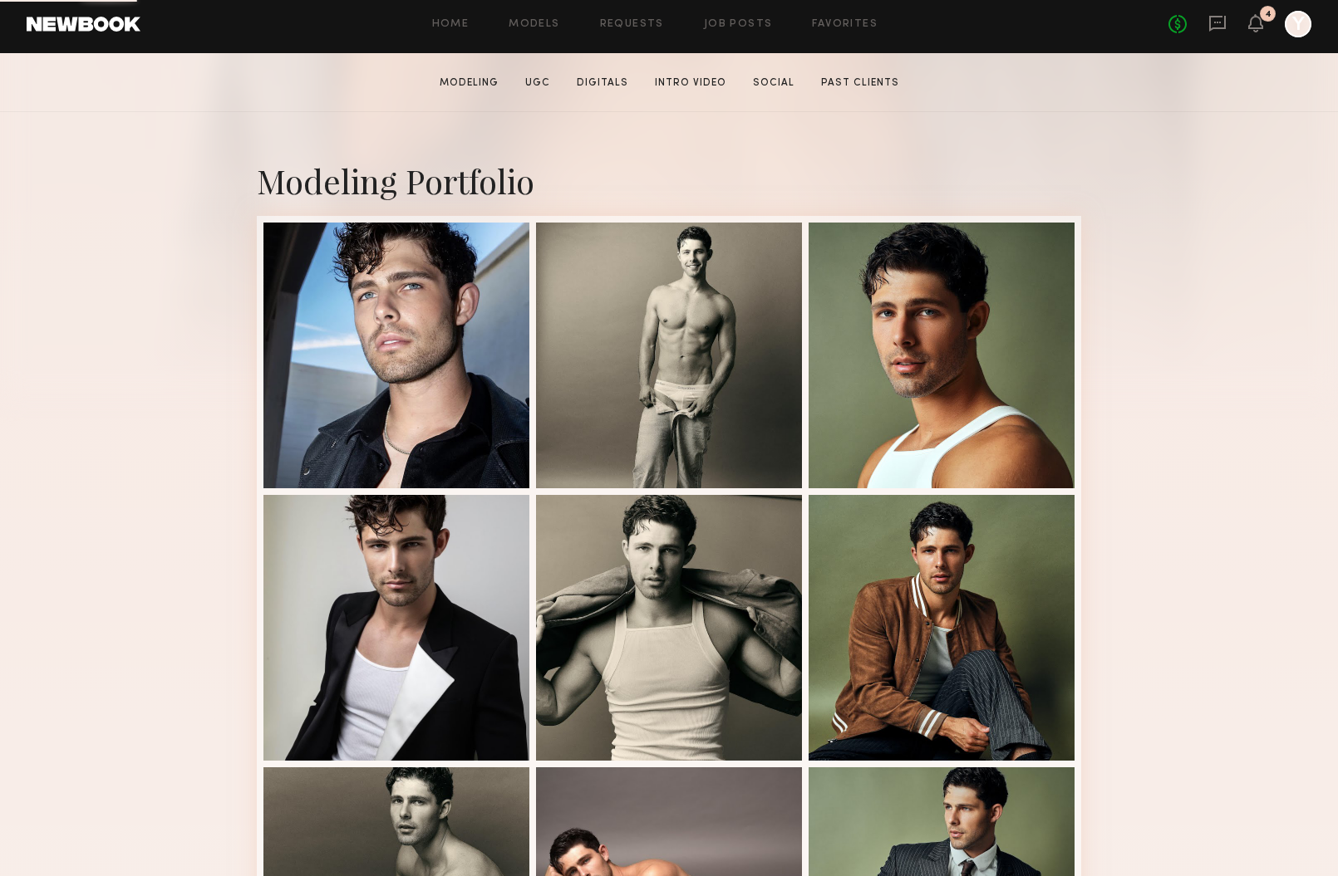
scroll to position [284, 0]
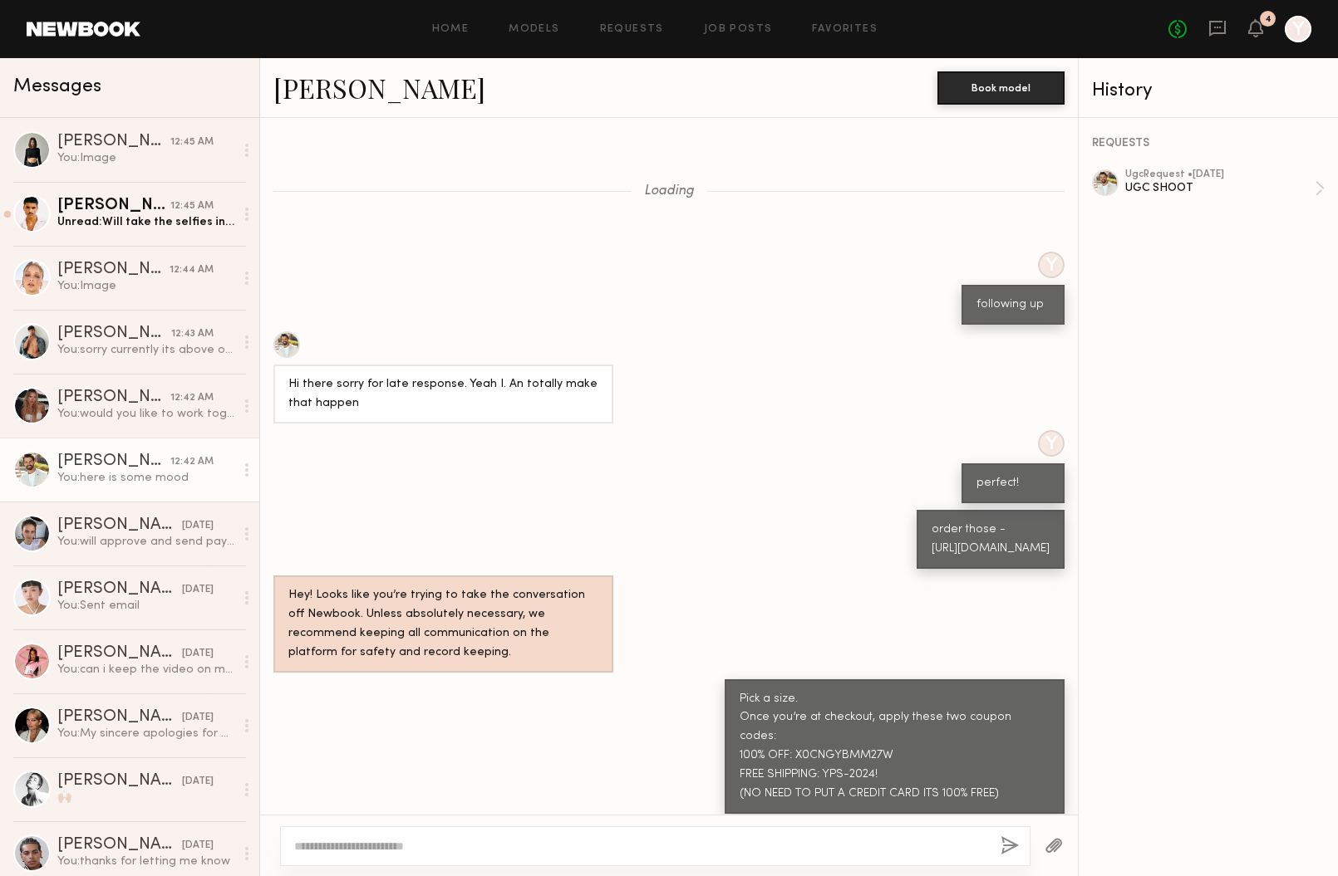
scroll to position [1834, 0]
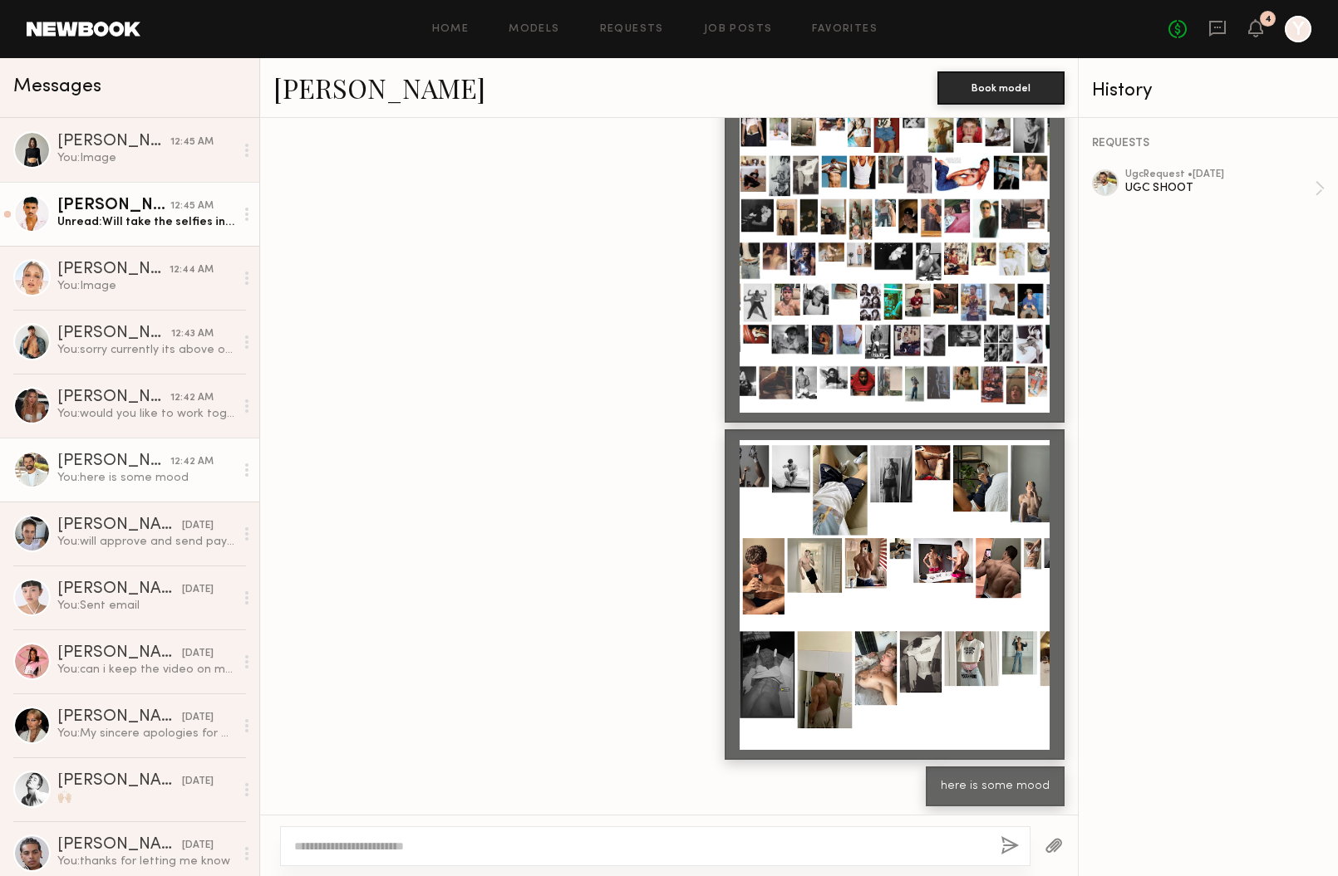
click at [168, 212] on div "Javéntino R." at bounding box center [113, 206] width 113 height 17
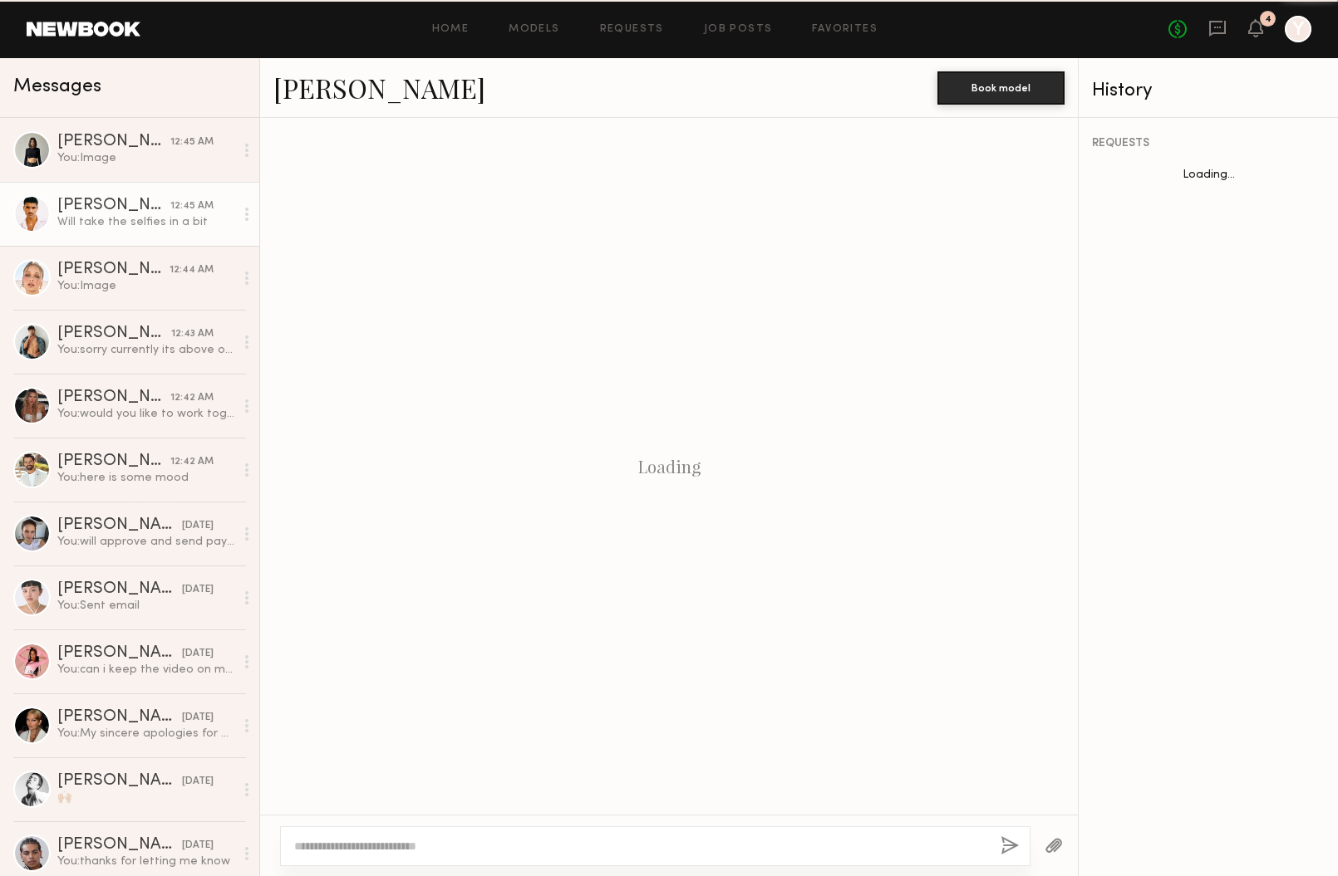
scroll to position [754, 0]
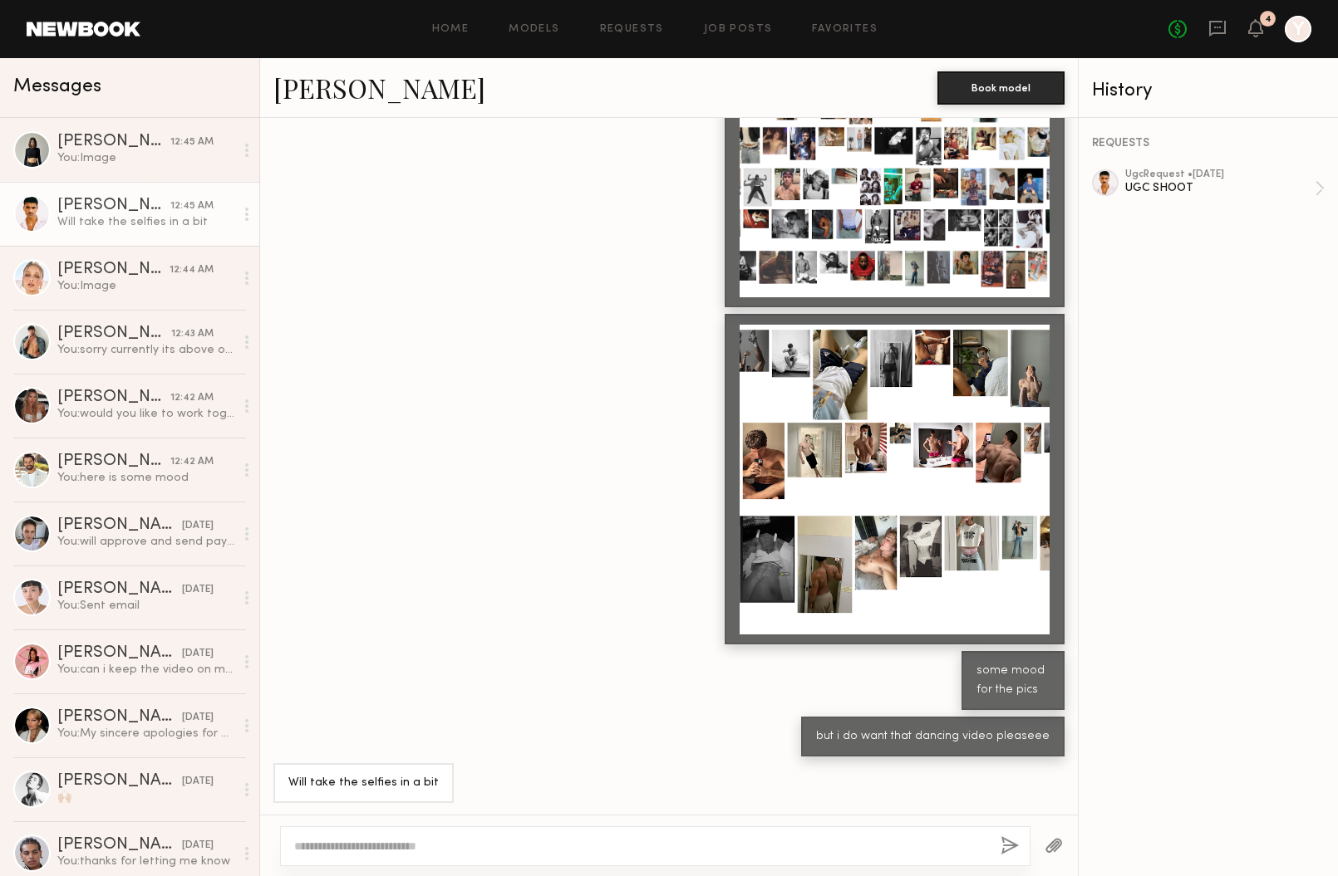
click at [378, 91] on link "Javéntino R." at bounding box center [379, 88] width 212 height 36
click at [403, 835] on div at bounding box center [655, 847] width 750 height 40
click at [400, 852] on textarea at bounding box center [640, 846] width 693 height 17
type textarea "**********"
click at [1011, 841] on button "button" at bounding box center [1009, 847] width 18 height 21
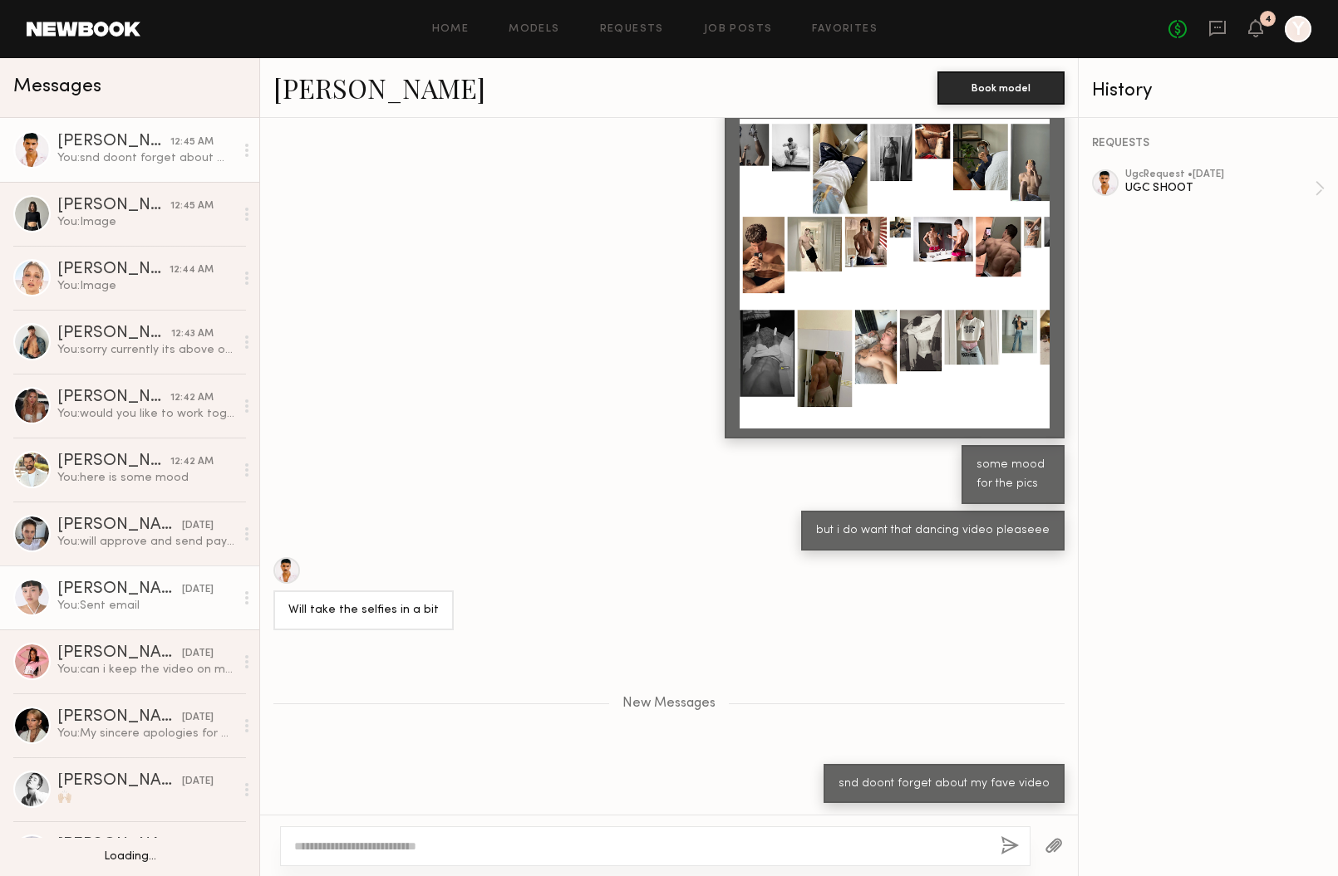
scroll to position [62, 0]
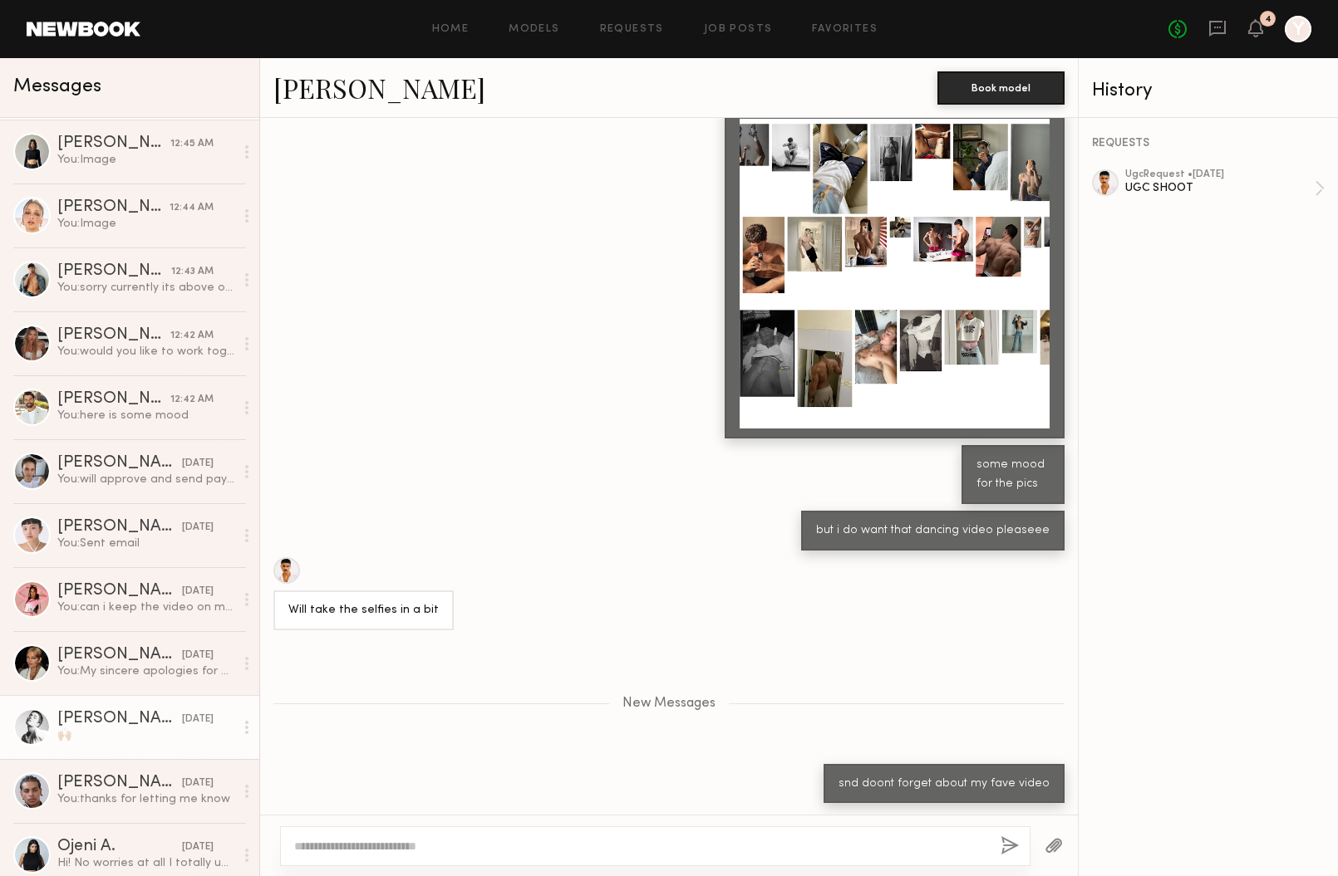
click at [138, 712] on div "Jessica W." at bounding box center [119, 719] width 125 height 17
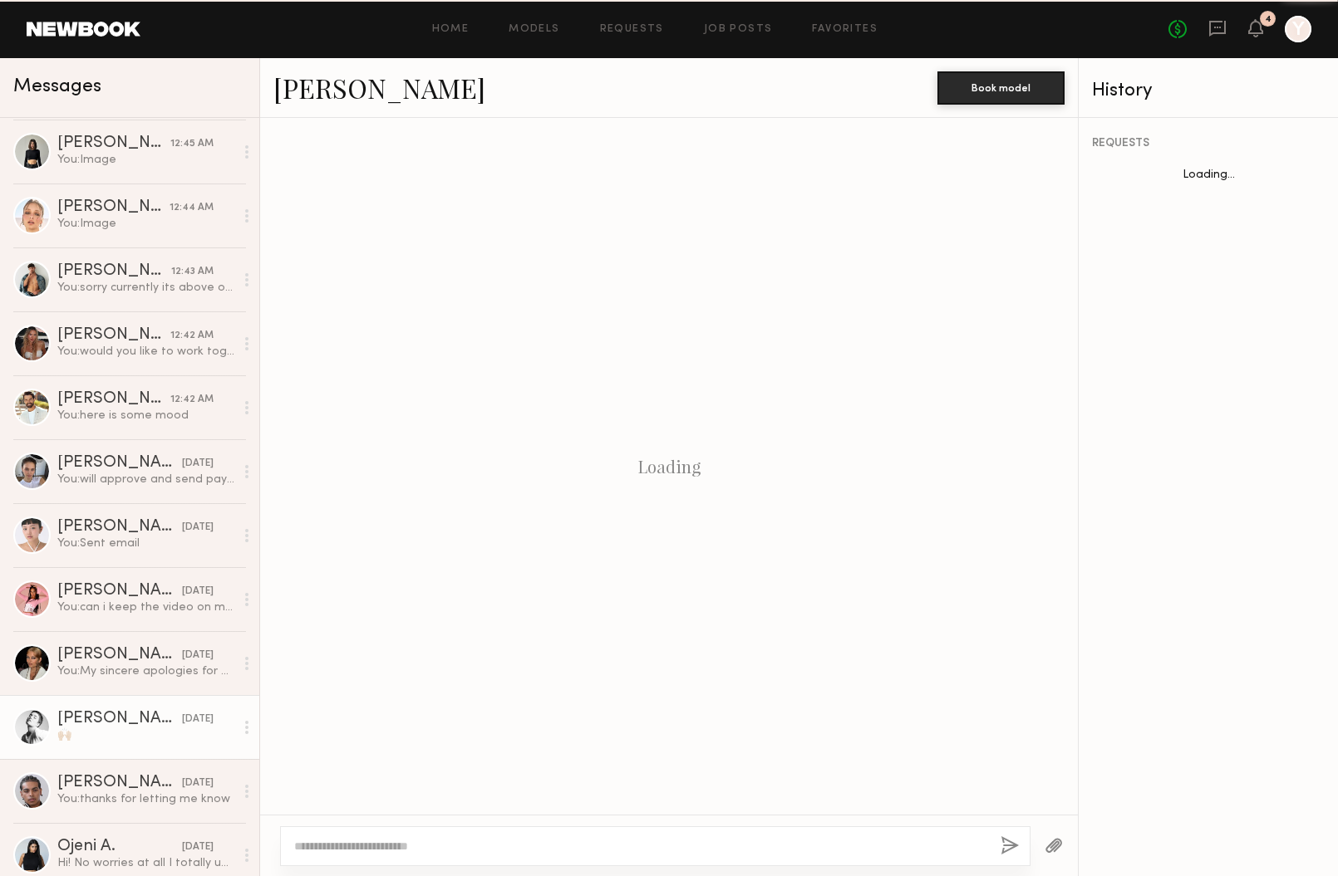
scroll to position [700, 0]
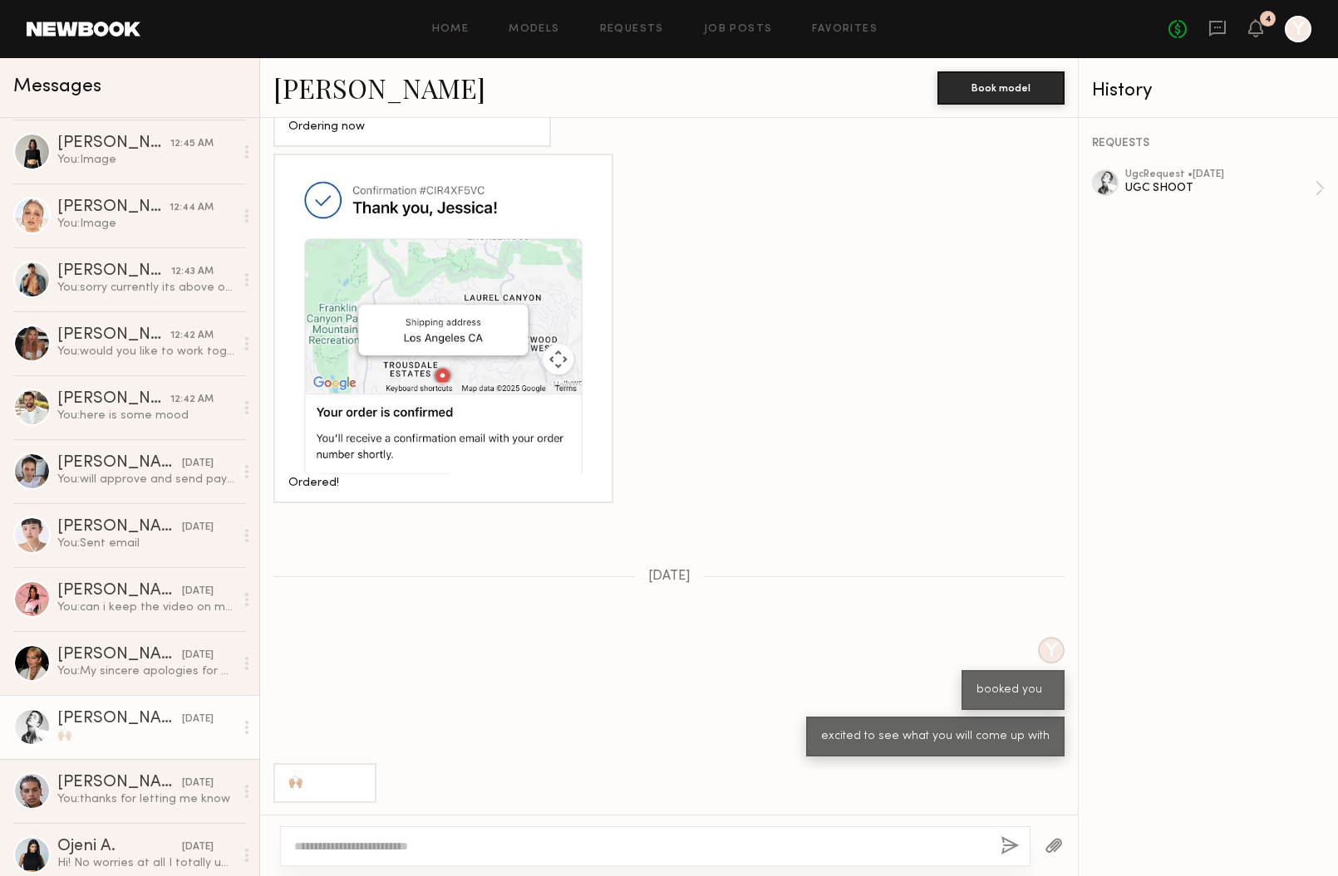
click at [695, 841] on textarea at bounding box center [640, 846] width 693 height 17
type textarea "**********"
click at [1009, 844] on button "button" at bounding box center [1009, 847] width 18 height 21
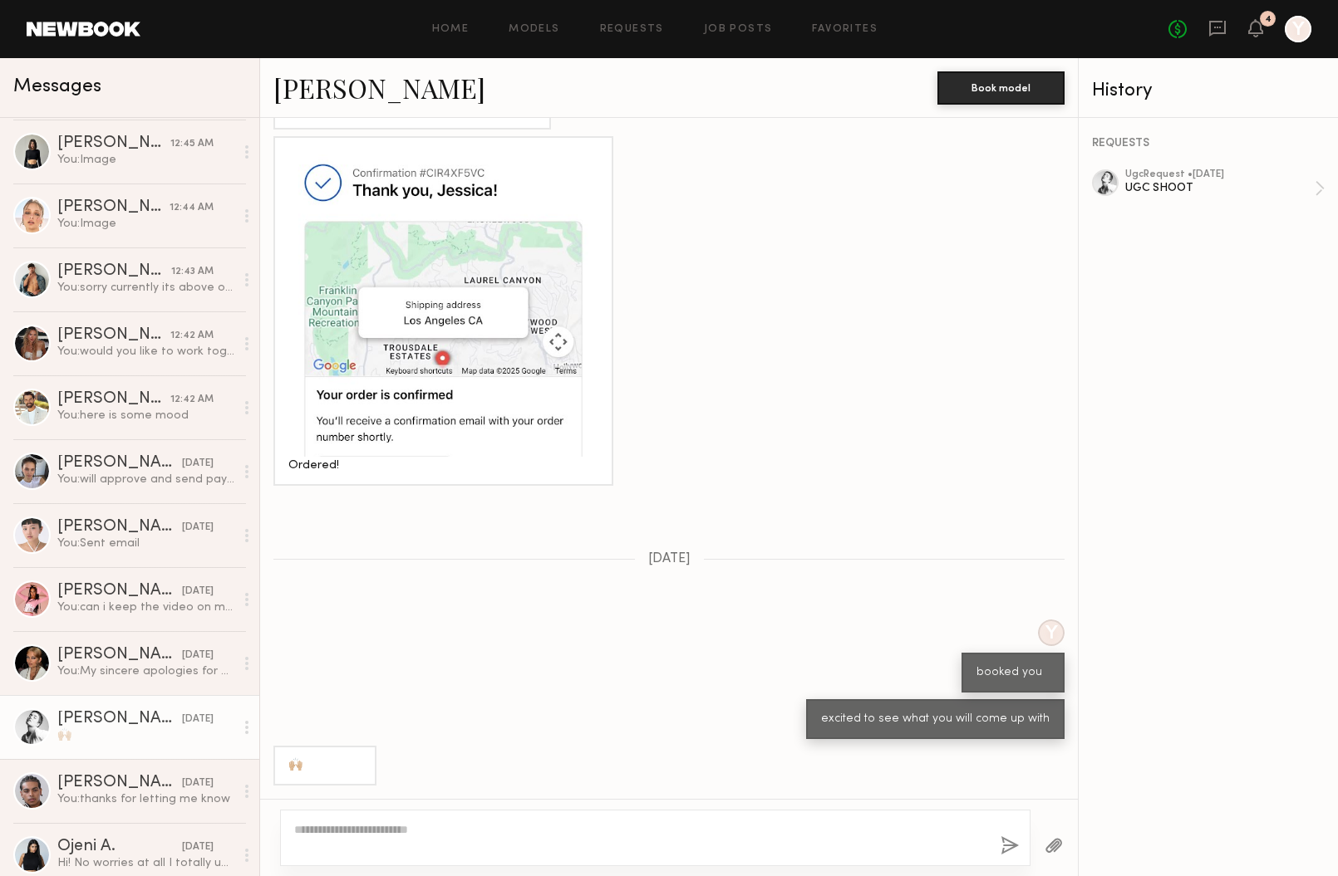
scroll to position [0, 0]
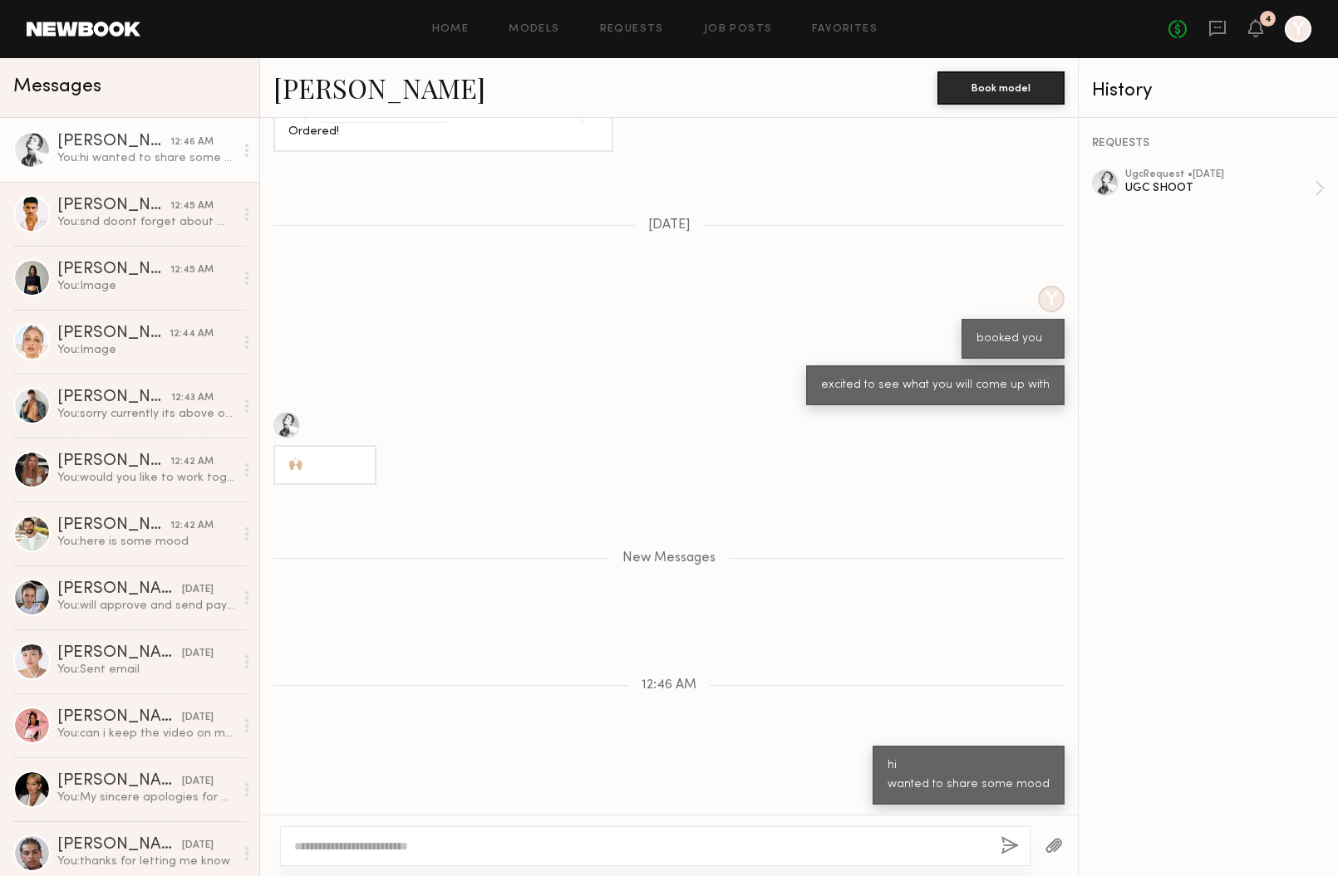
click at [1046, 846] on button "button" at bounding box center [1053, 847] width 18 height 21
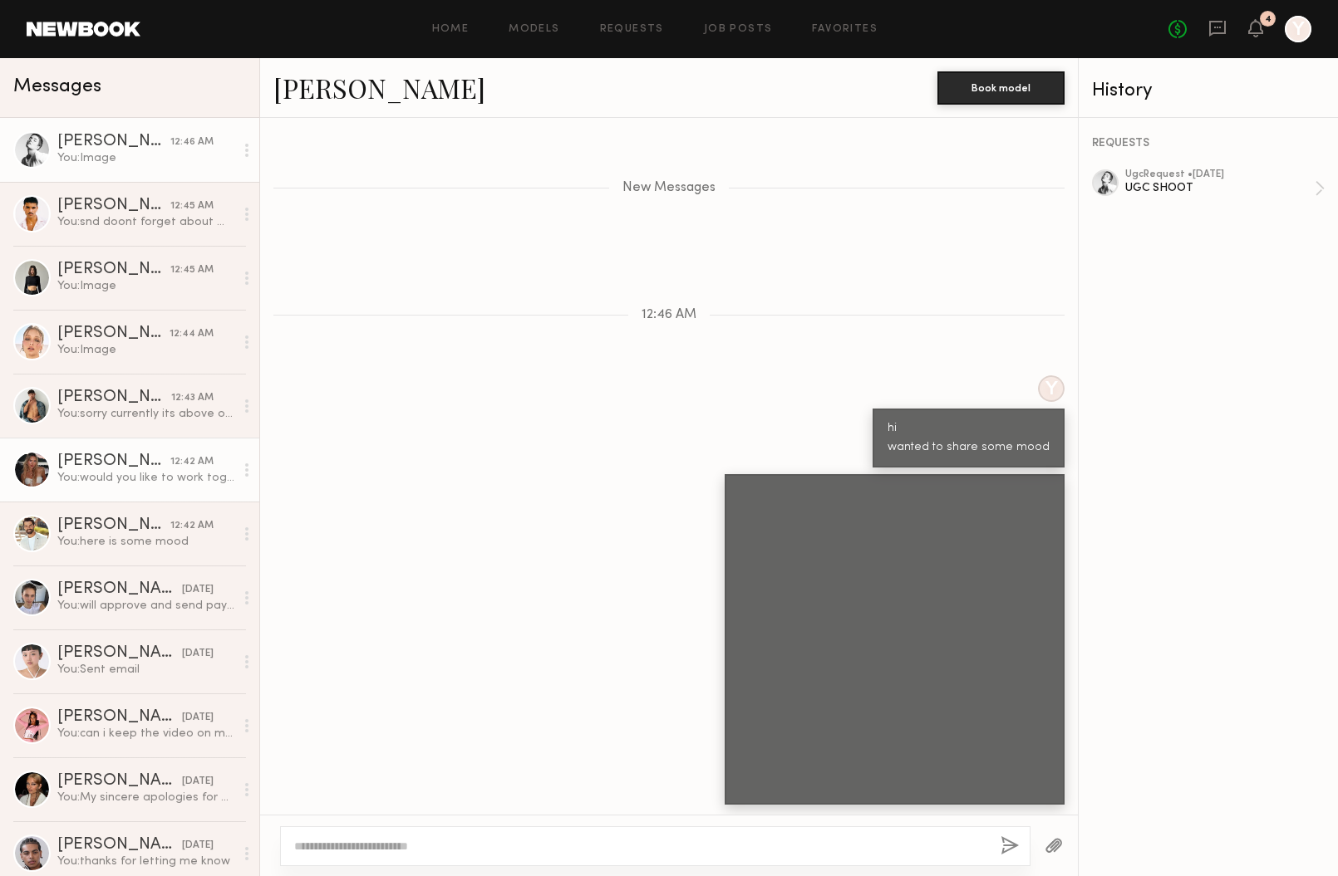
scroll to position [73, 0]
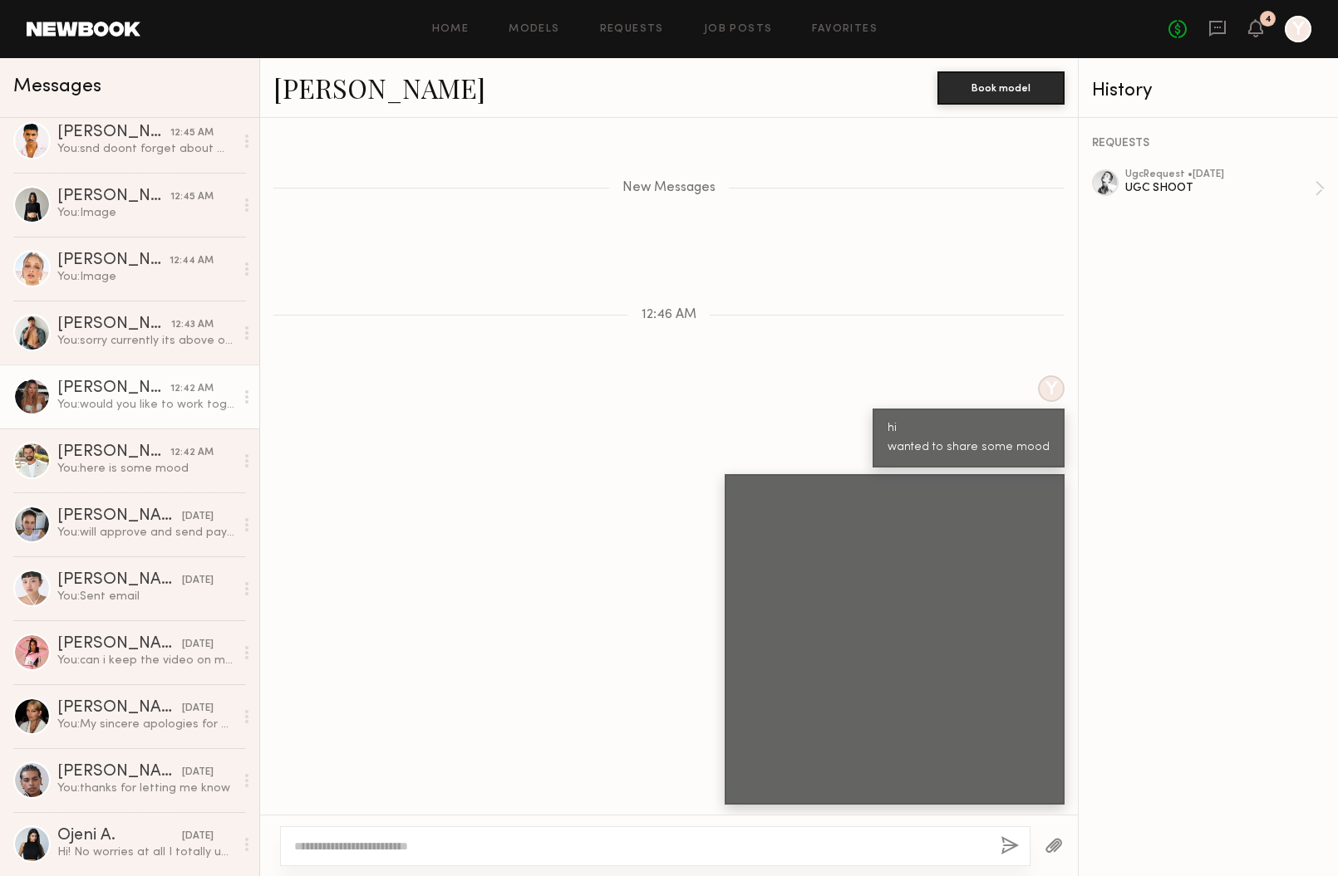
click at [121, 408] on div "You: would you like to work together ?" at bounding box center [145, 405] width 177 height 16
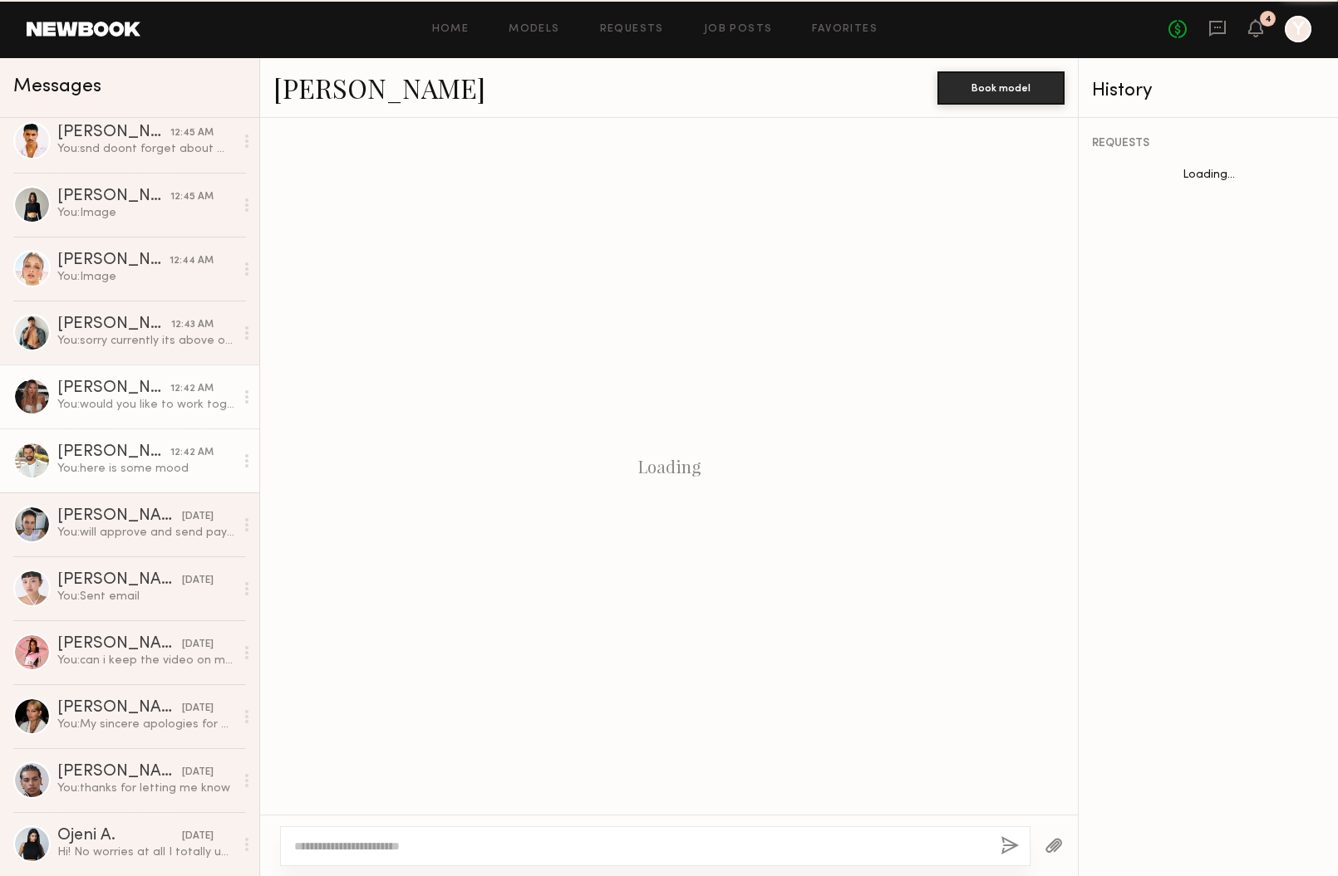
scroll to position [1240, 0]
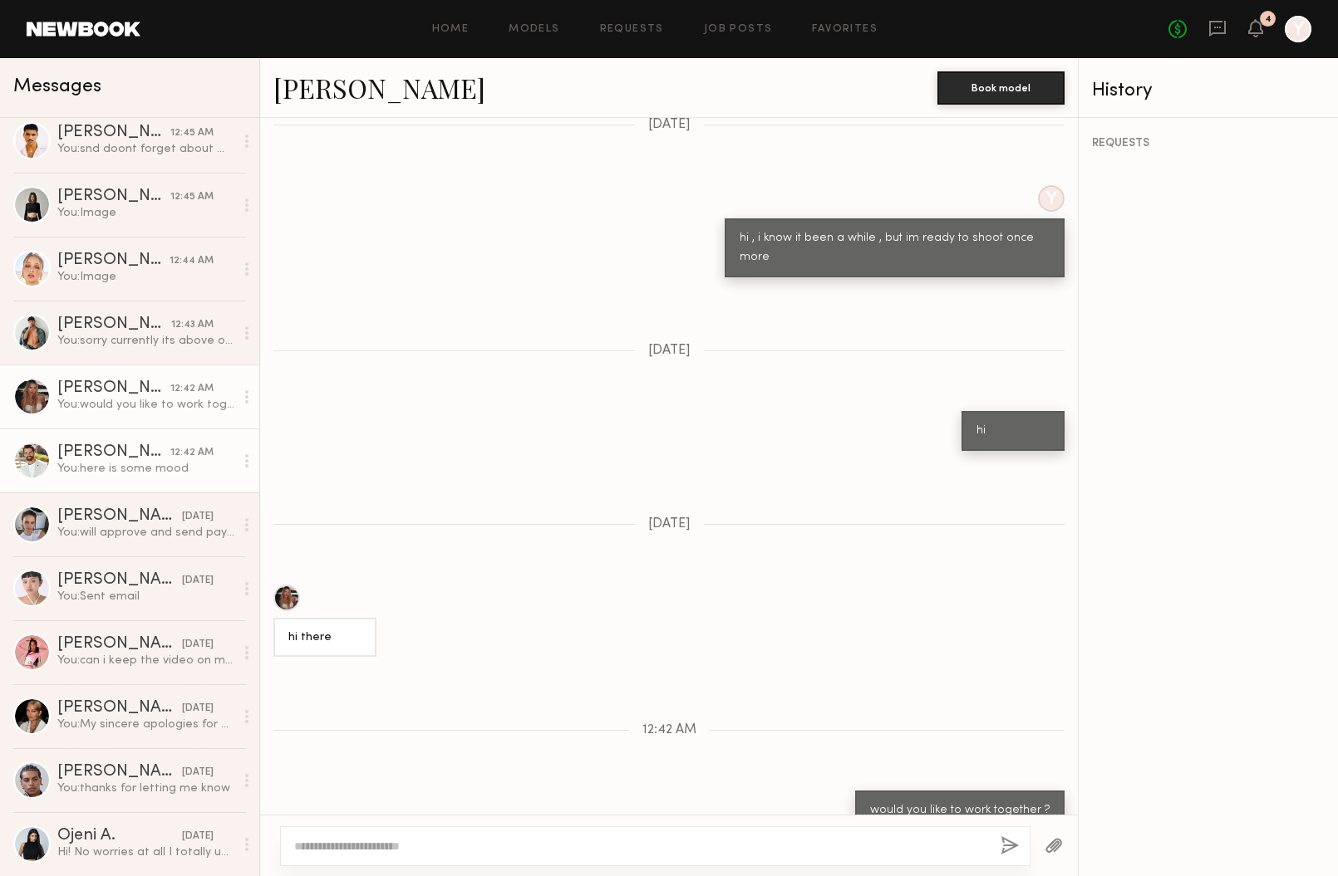
click at [121, 465] on div "You: here is some mood" at bounding box center [145, 469] width 177 height 16
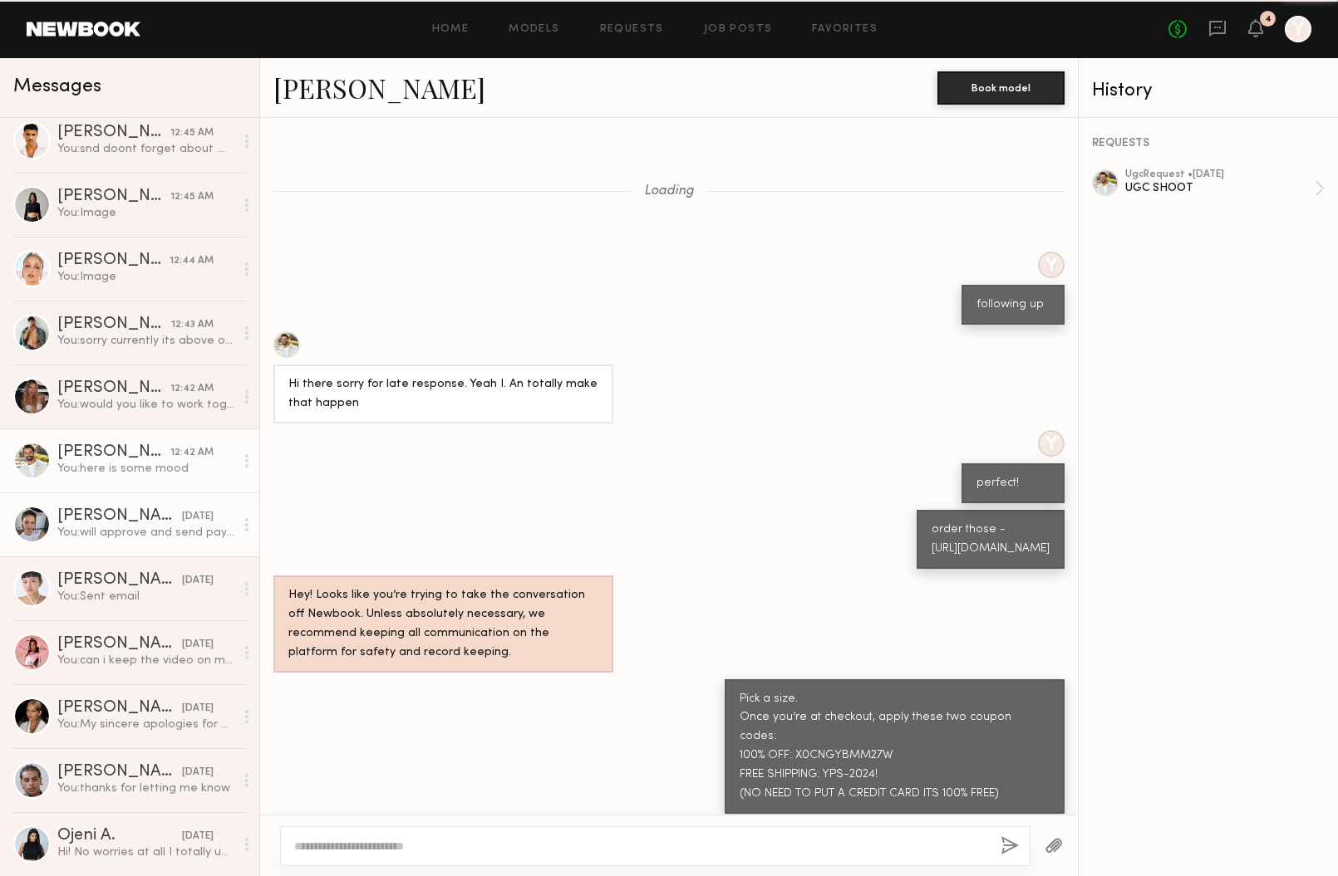
scroll to position [1707, 0]
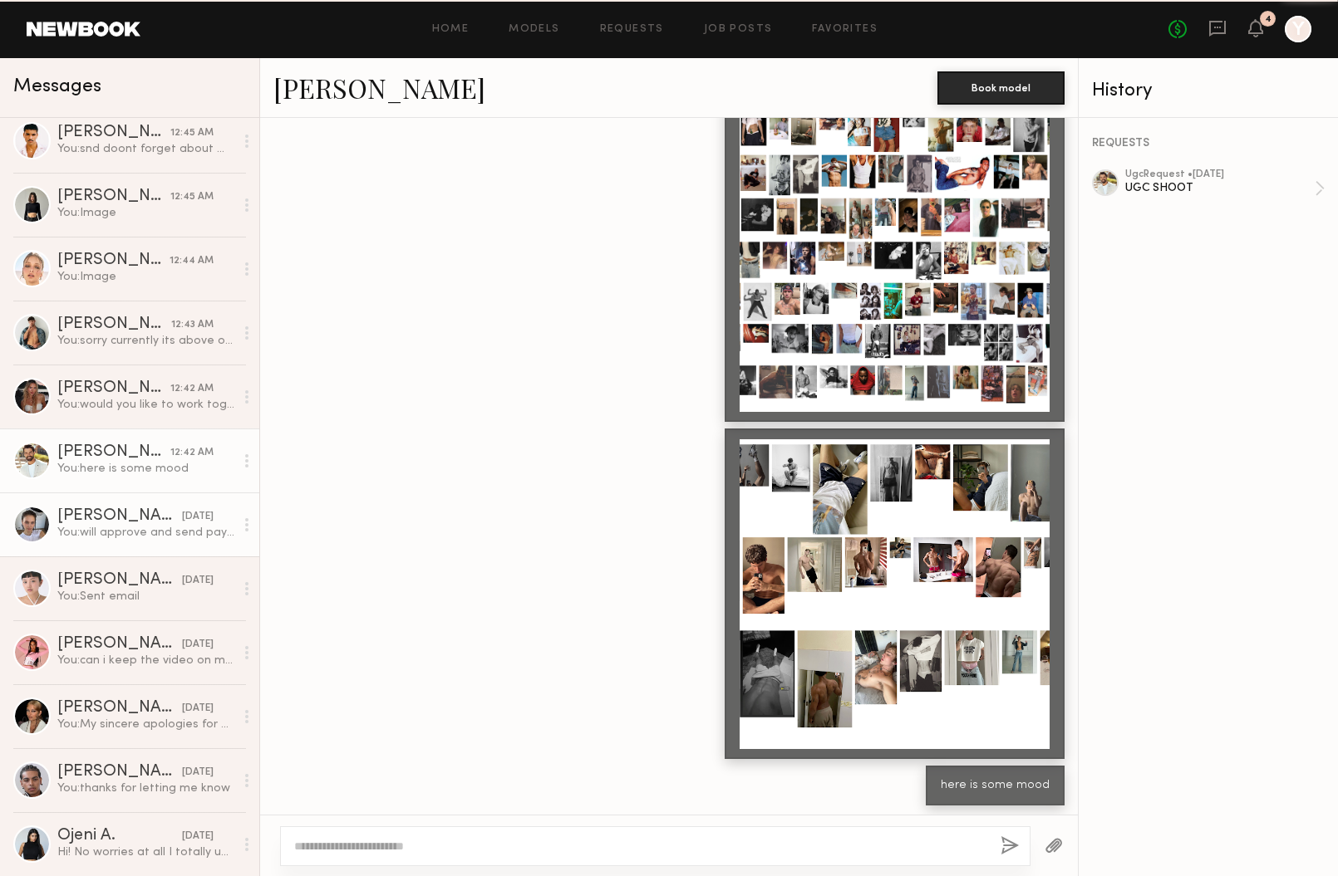
click at [118, 528] on div "You: will approve and send payment" at bounding box center [145, 533] width 177 height 16
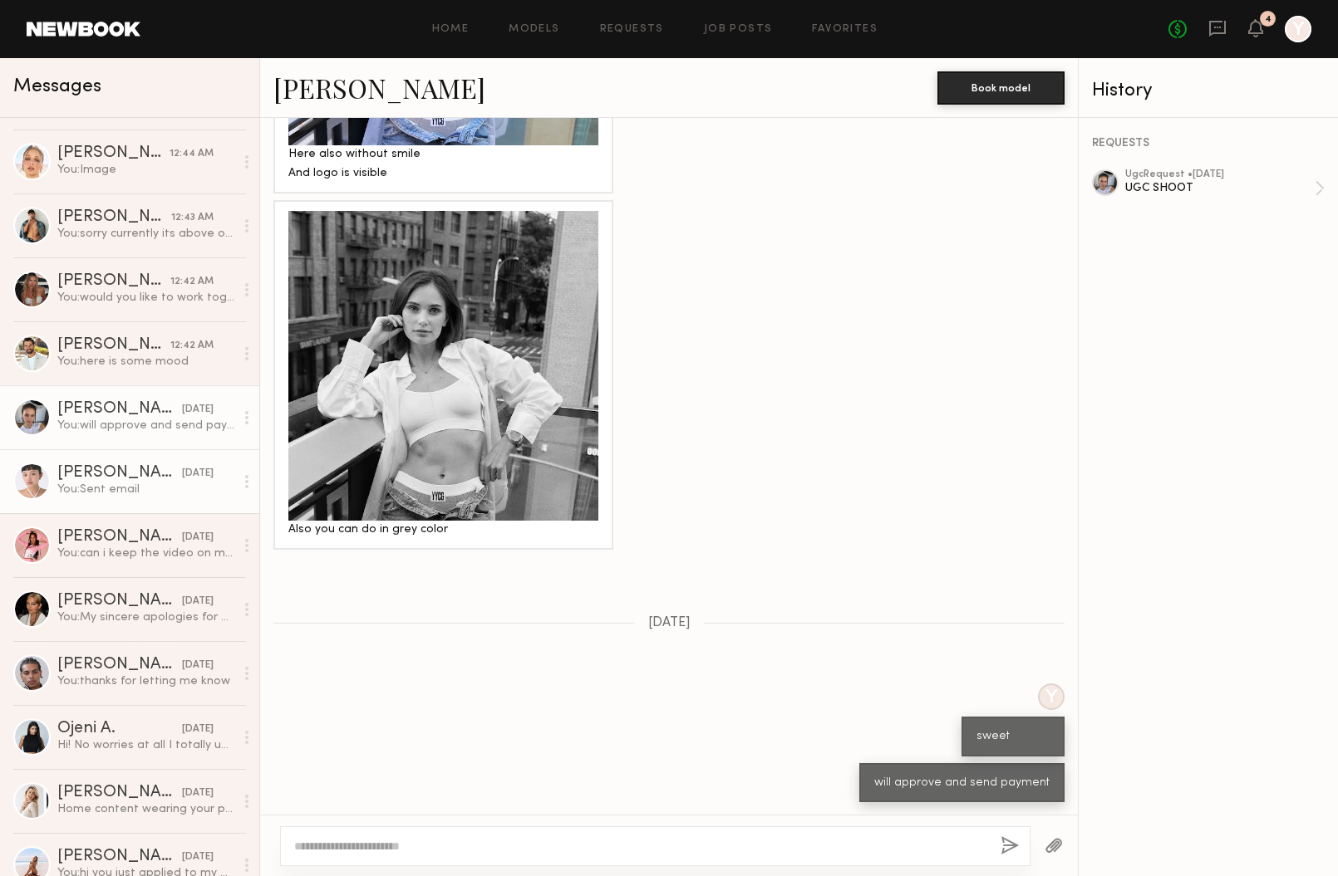
scroll to position [184, 0]
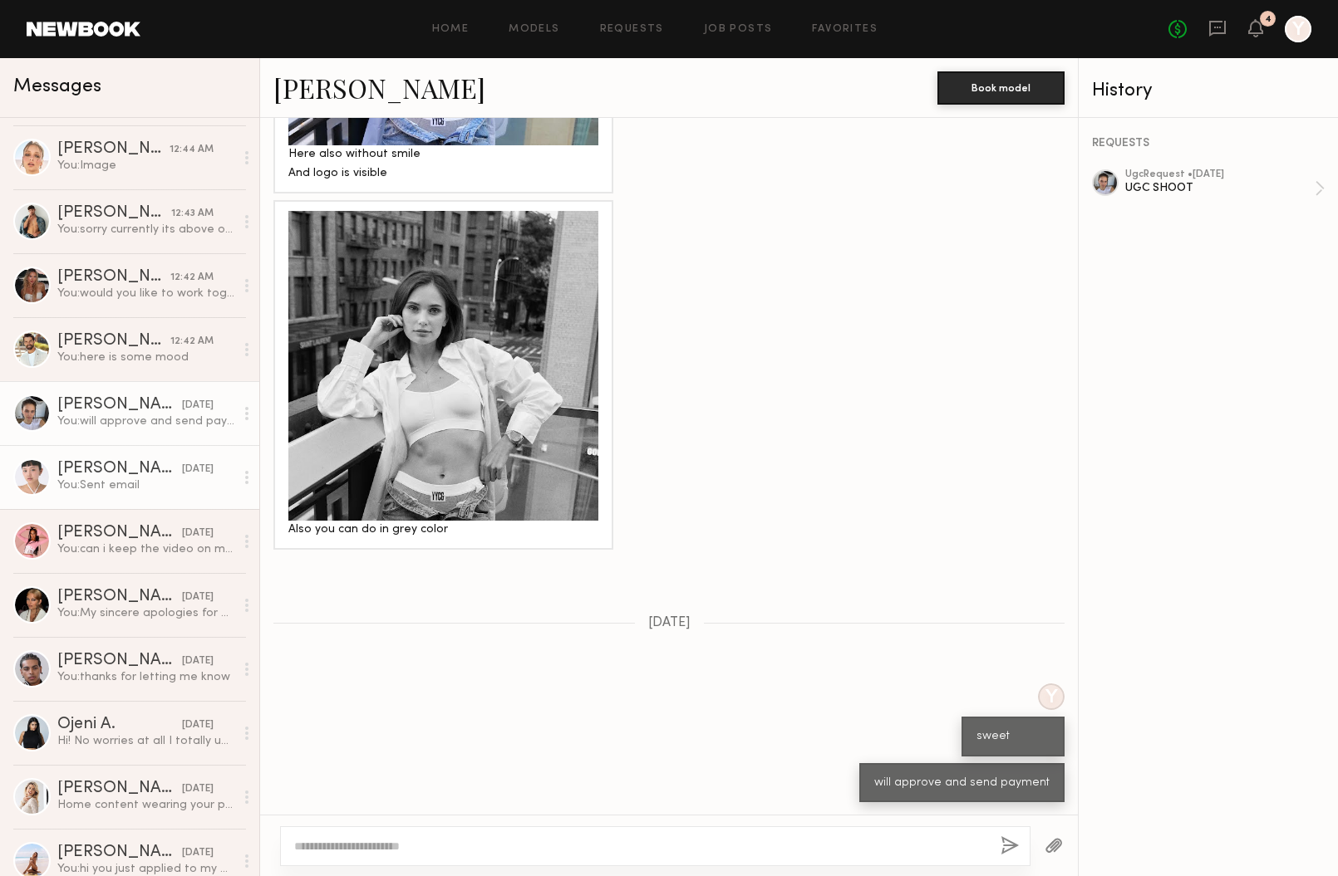
click at [112, 588] on link "Bianca A. 08/26/2025 You: My sincere apologies for my outrageously late respons…" at bounding box center [129, 605] width 259 height 64
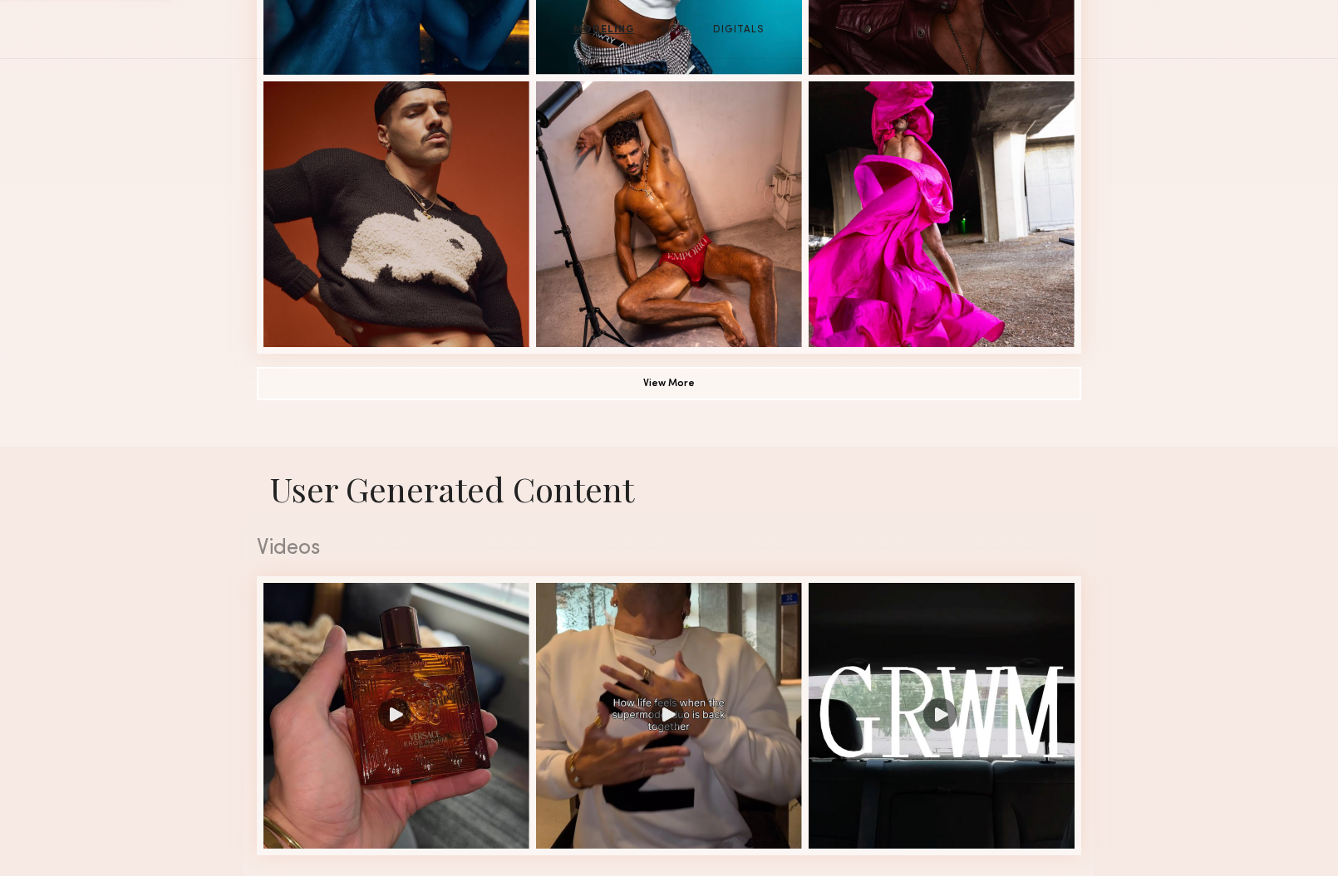
scroll to position [1702, 0]
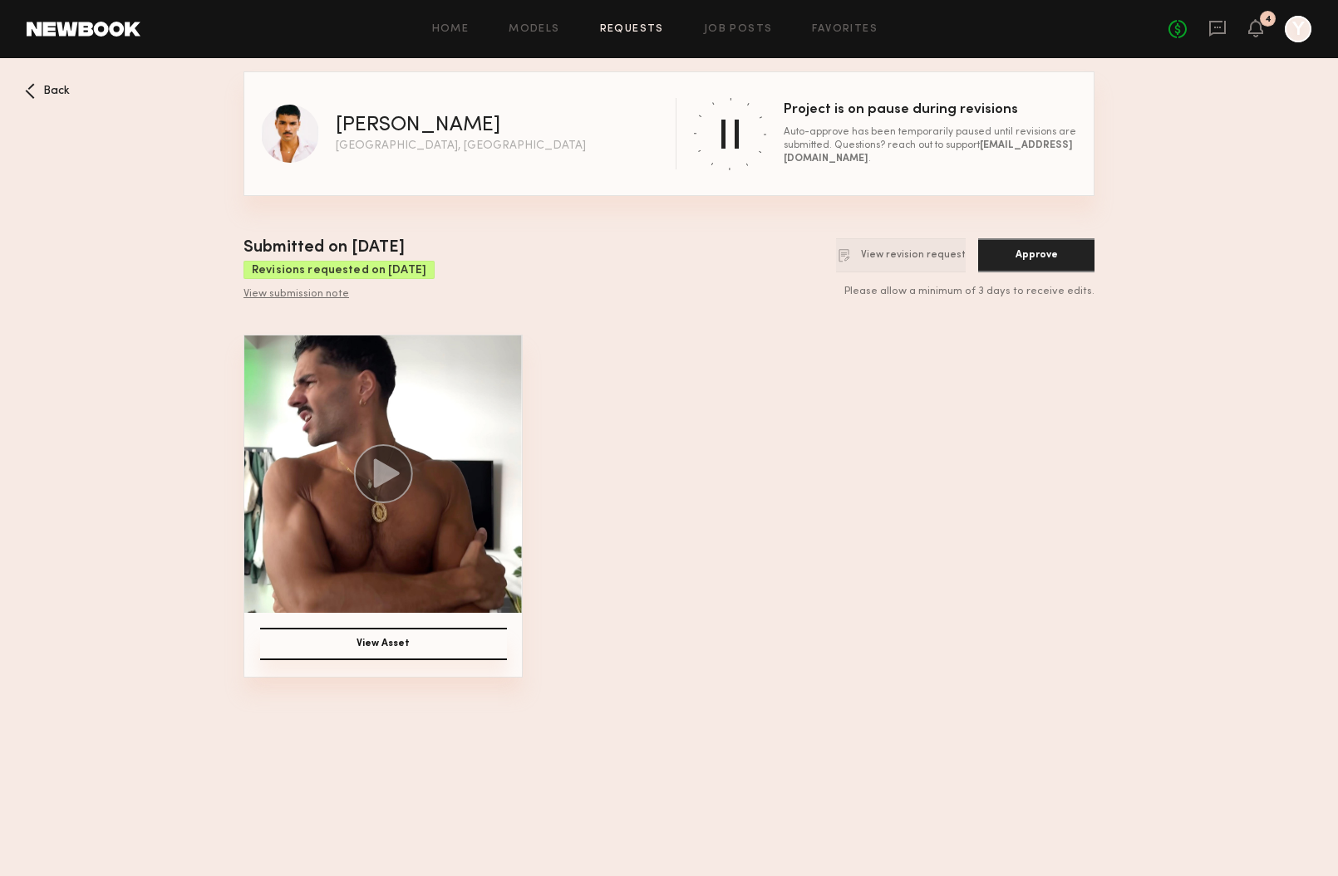
click at [61, 88] on span "Back" at bounding box center [56, 92] width 27 height 12
